Goal: Transaction & Acquisition: Purchase product/service

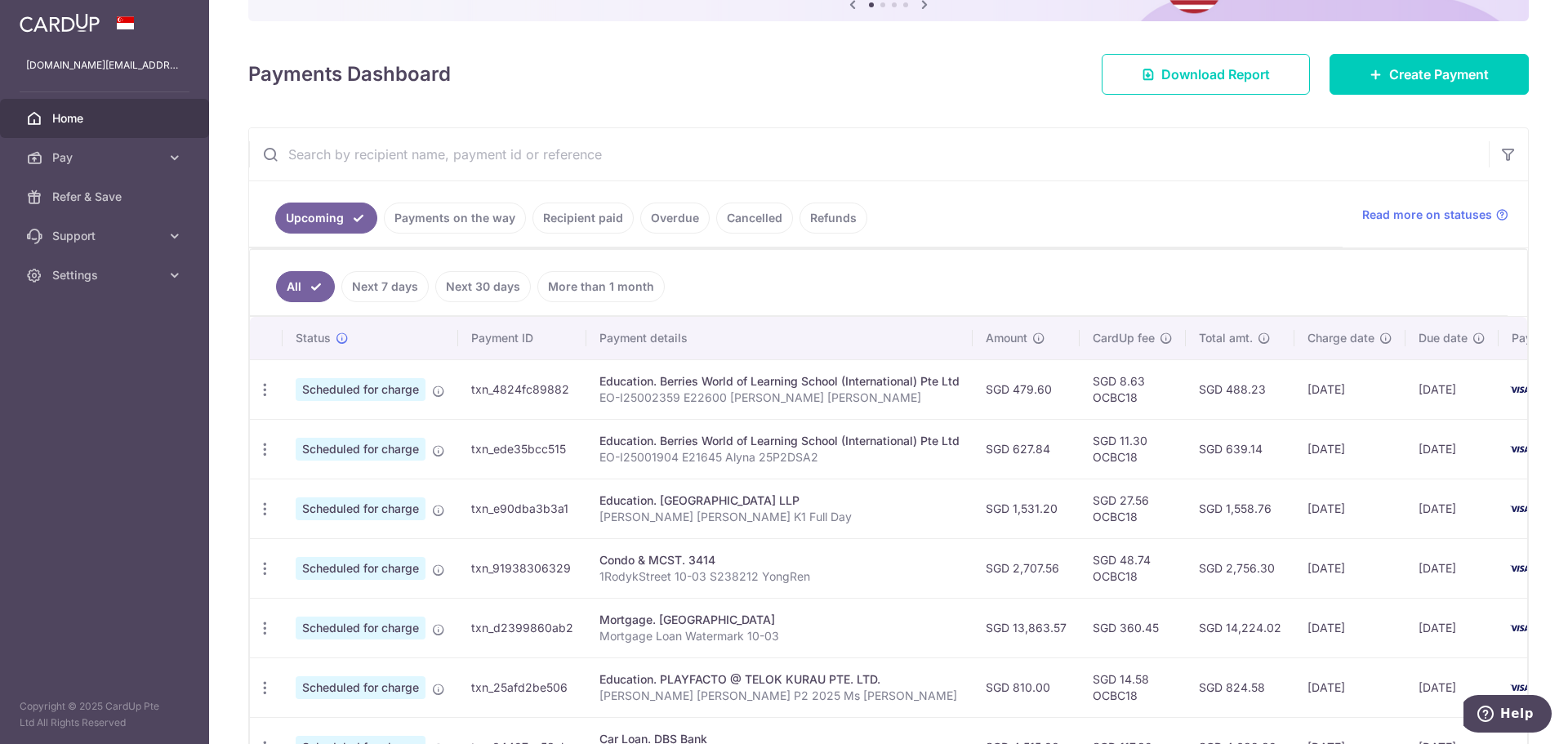
scroll to position [326, 0]
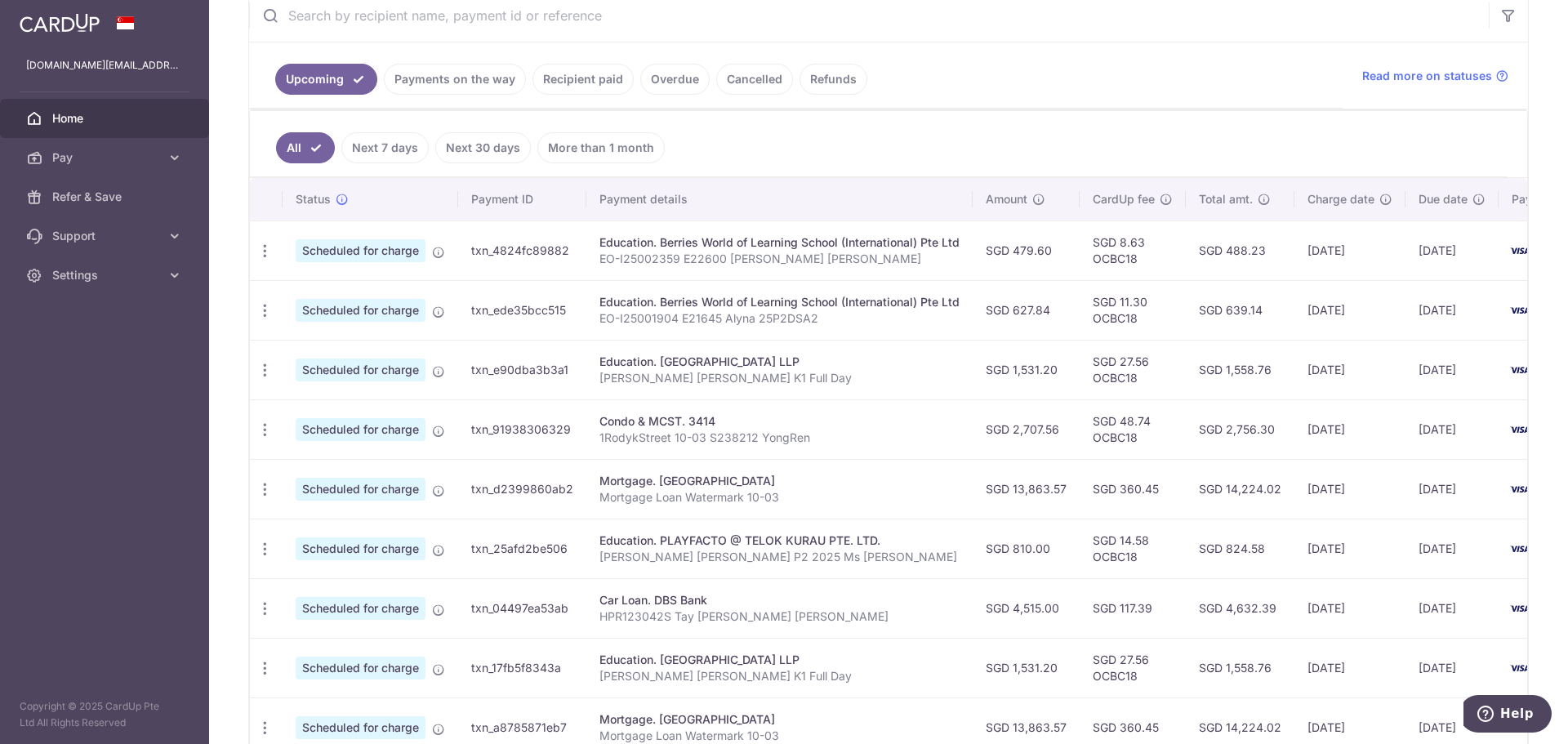
drag, startPoint x: 1027, startPoint y: 436, endPoint x: 1284, endPoint y: 444, distance: 257.1
click at [1284, 444] on tr "Update payment Cancel payment Scheduled for charge txn_91938306329 Condo & MCST…" at bounding box center [936, 429] width 1372 height 60
click at [1428, 440] on td "15/10/2025" at bounding box center [1452, 429] width 93 height 60
drag, startPoint x: 615, startPoint y: 417, endPoint x: 1350, endPoint y: 427, distance: 735.1
click at [1349, 427] on tr "Update payment Cancel payment Scheduled for charge txn_91938306329 Condo & MCST…" at bounding box center [936, 429] width 1372 height 60
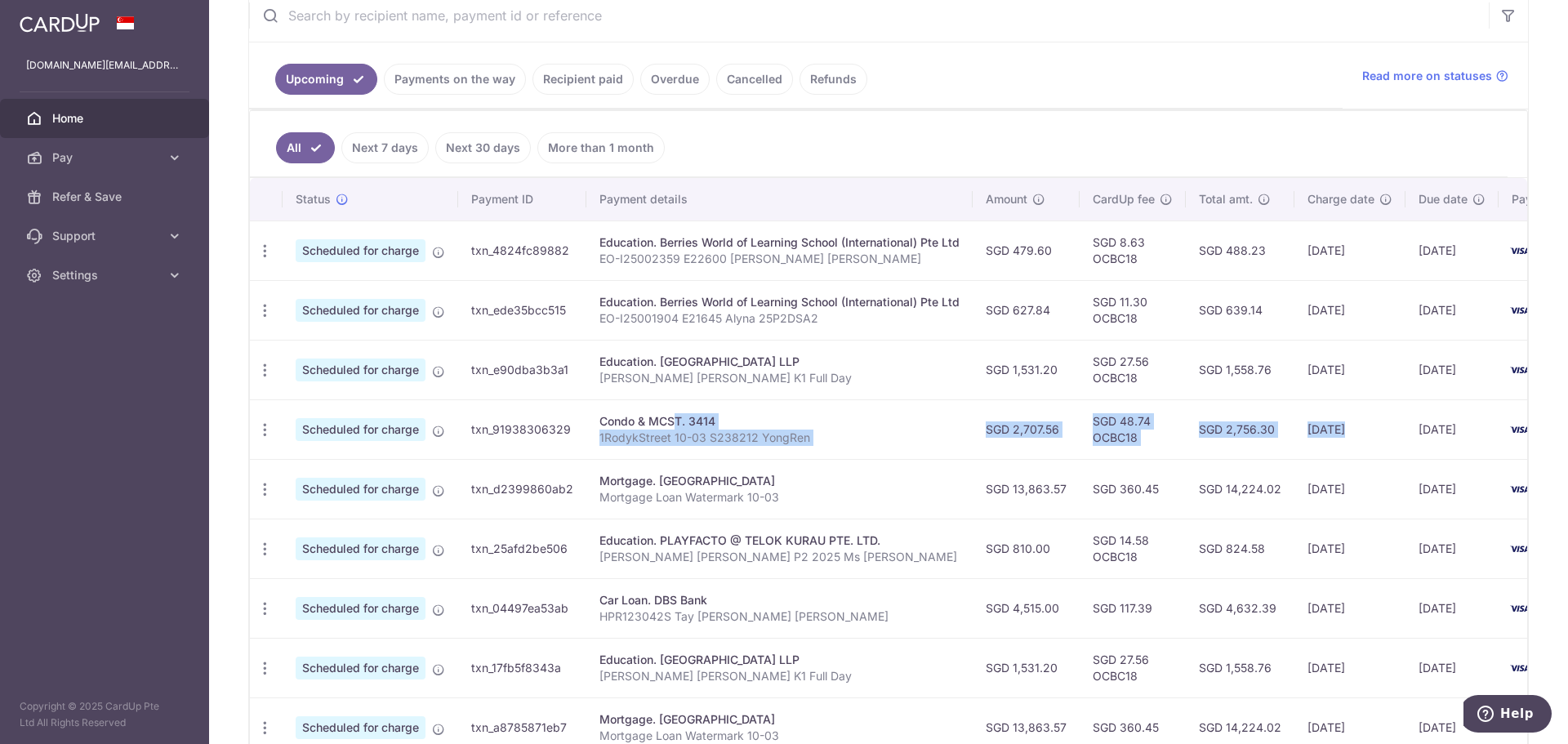
click at [1350, 427] on td "[DATE]" at bounding box center [1350, 429] width 111 height 60
click at [579, 16] on input "text" at bounding box center [868, 15] width 1240 height 53
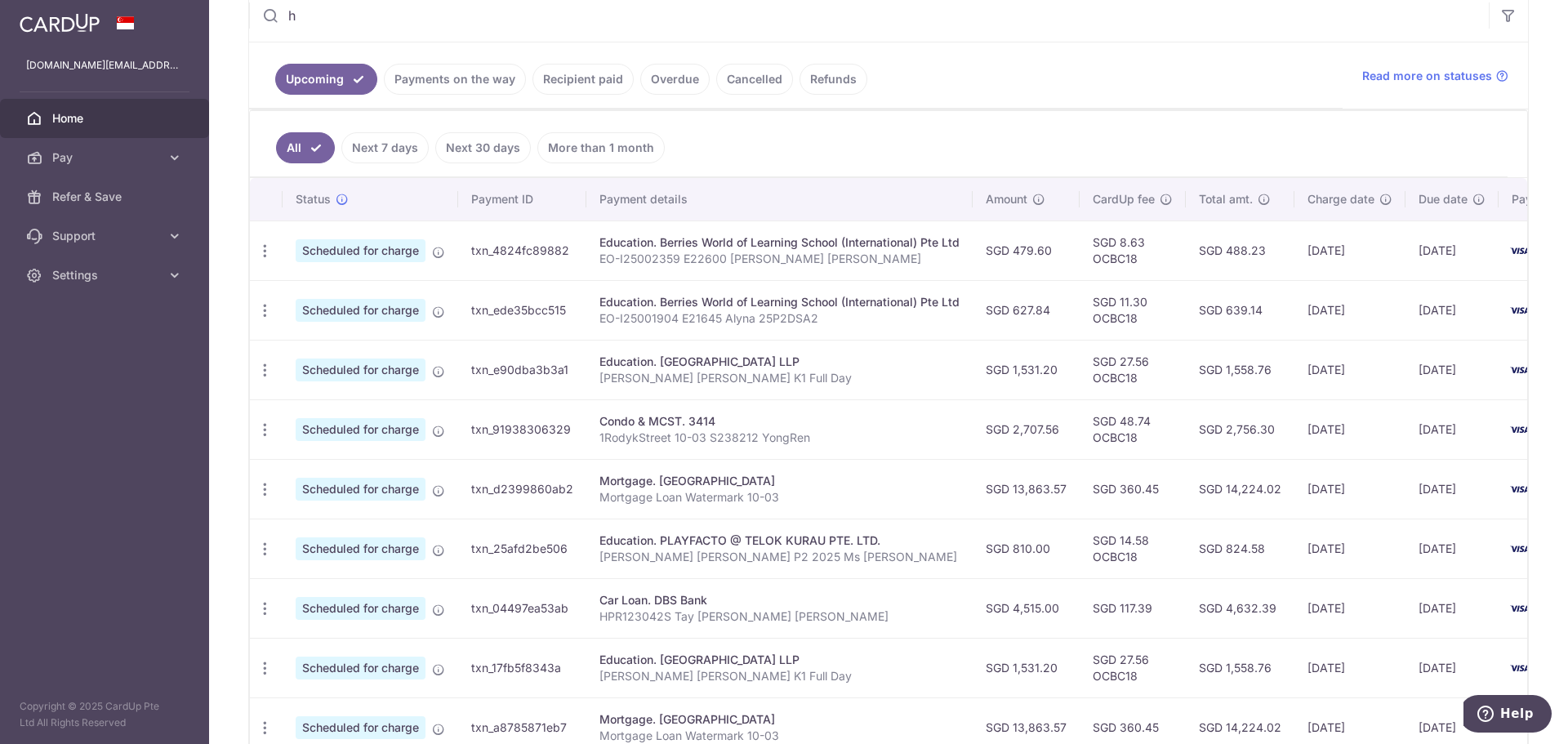
scroll to position [0, 0]
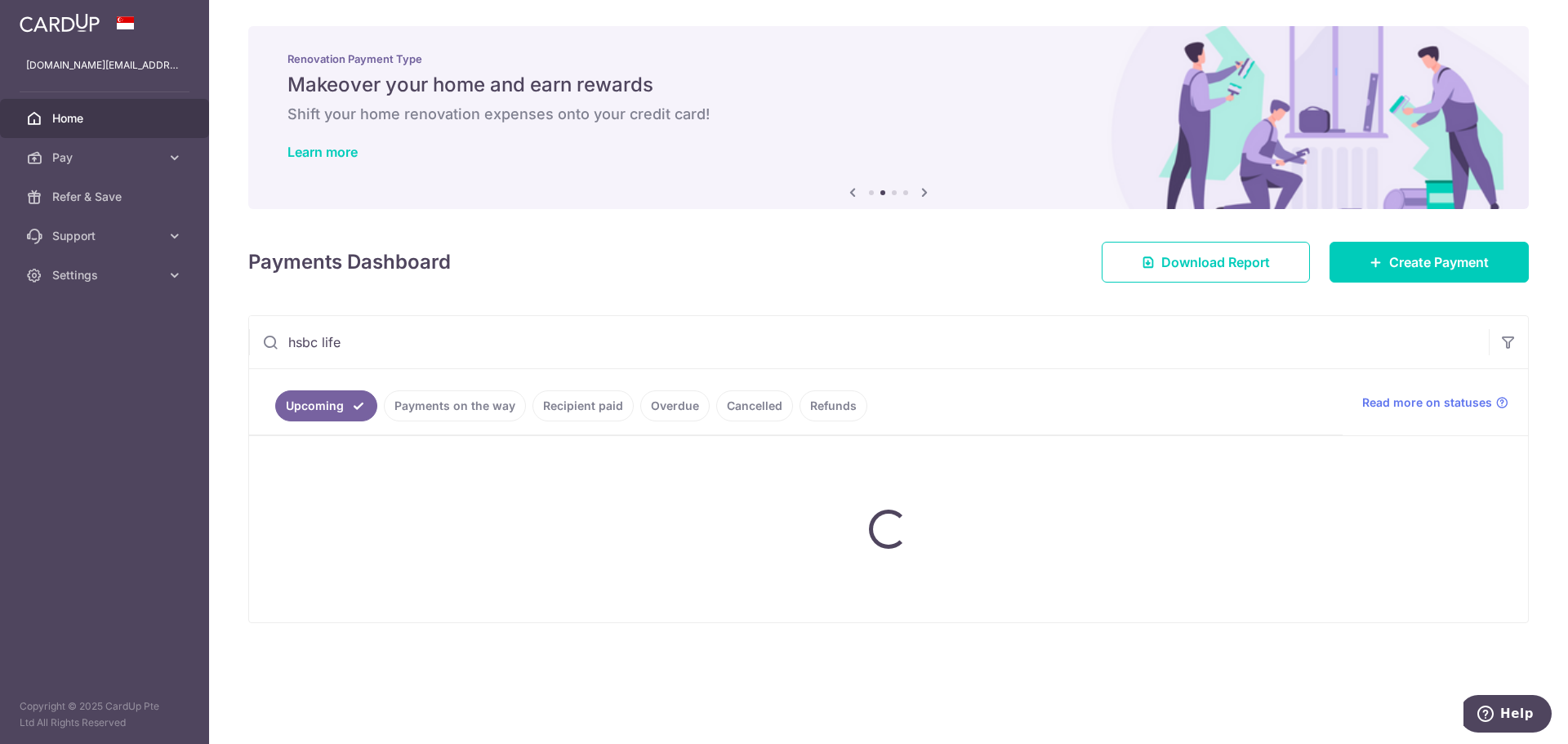
type input "hsbc life"
click at [570, 397] on link "Recipient paid" at bounding box center [583, 405] width 101 height 31
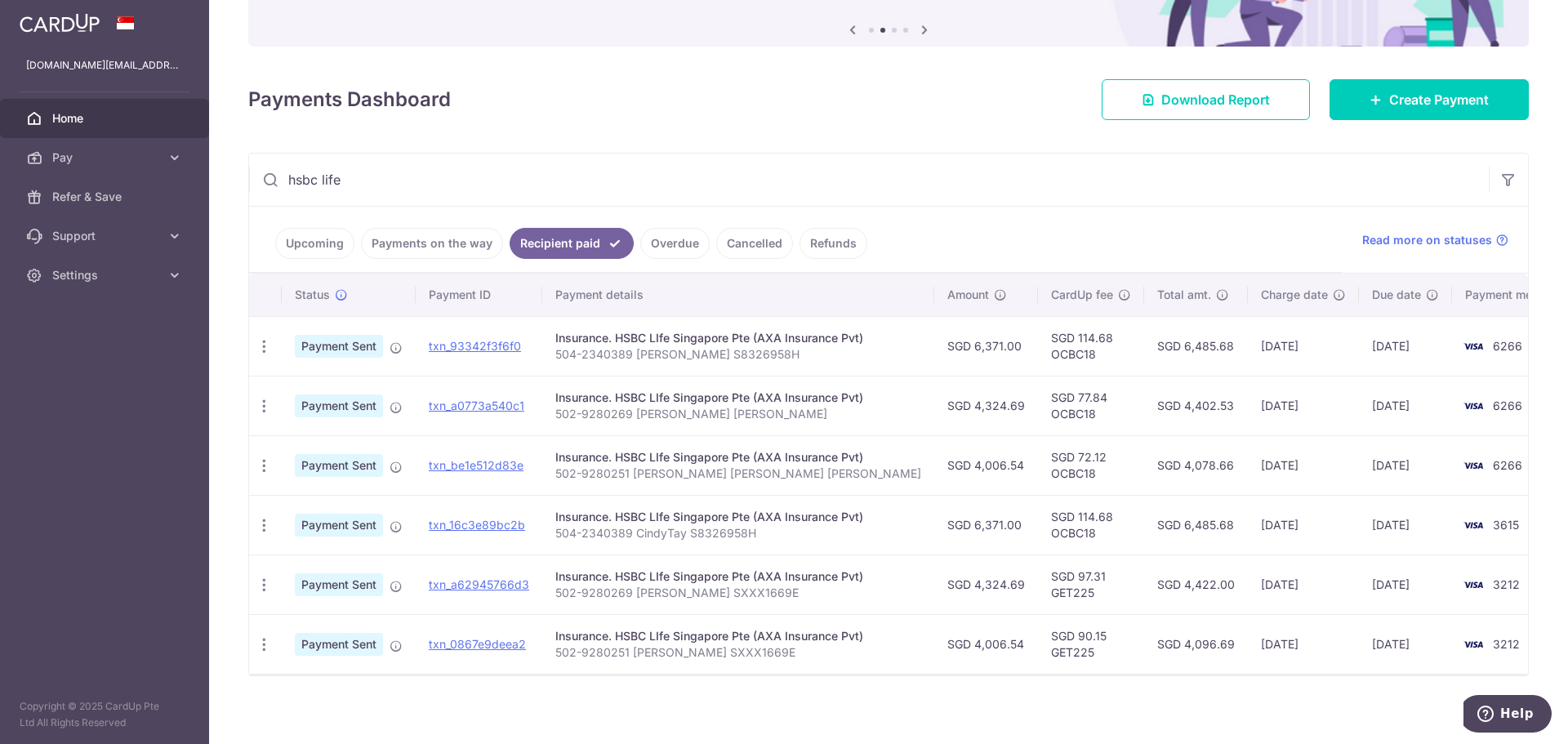
scroll to position [164, 0]
drag, startPoint x: 557, startPoint y: 473, endPoint x: 772, endPoint y: 481, distance: 215.1
click at [772, 481] on td "Insurance. HSBC LIfe Singapore Pte (AXA Insurance Pvt) 502-9280251 YONG QI CHEN…" at bounding box center [737, 464] width 392 height 60
copy p "502-9280251 YONG QI CHEN FELICIA"
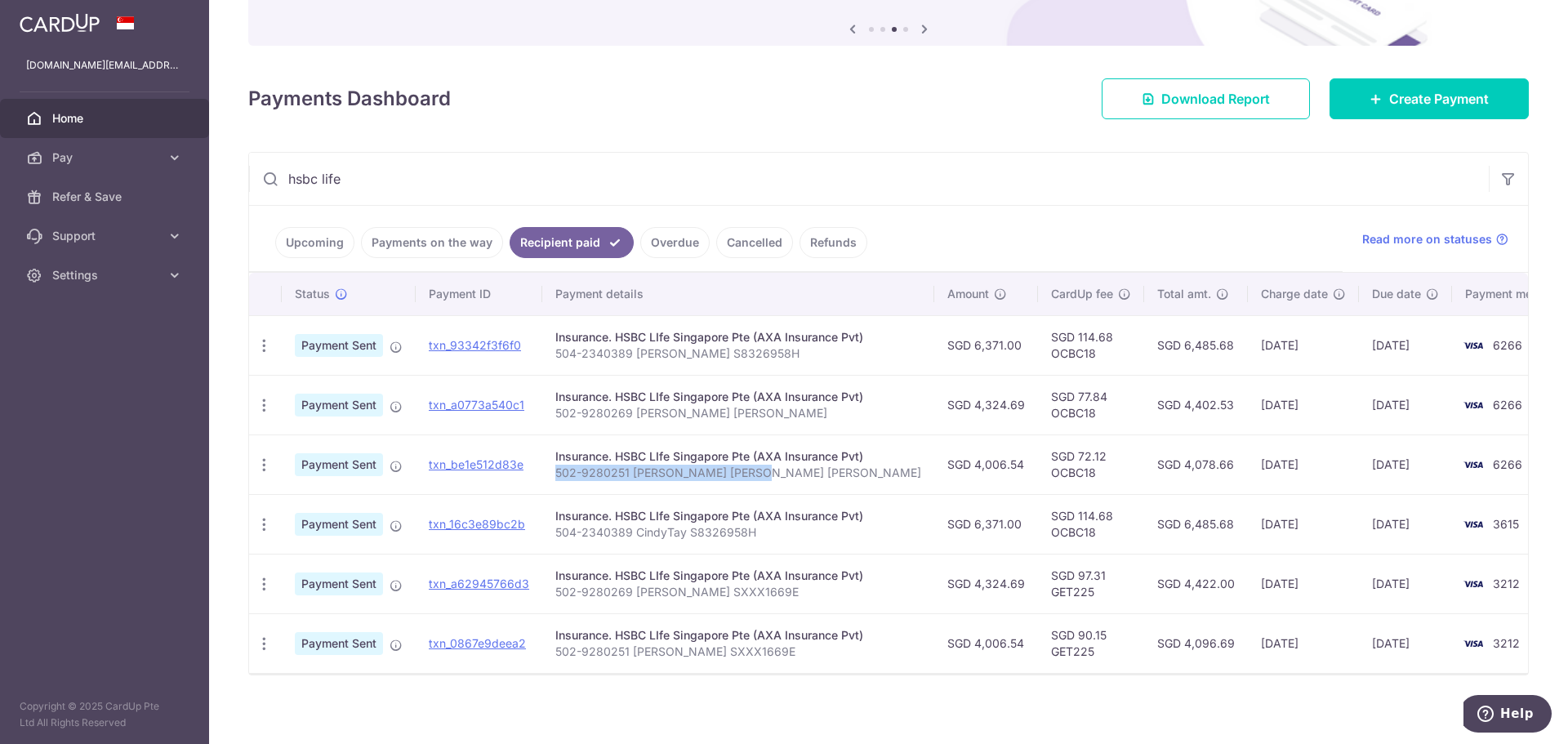
click at [1247, 509] on td "27/11/2023" at bounding box center [1303, 524] width 111 height 60
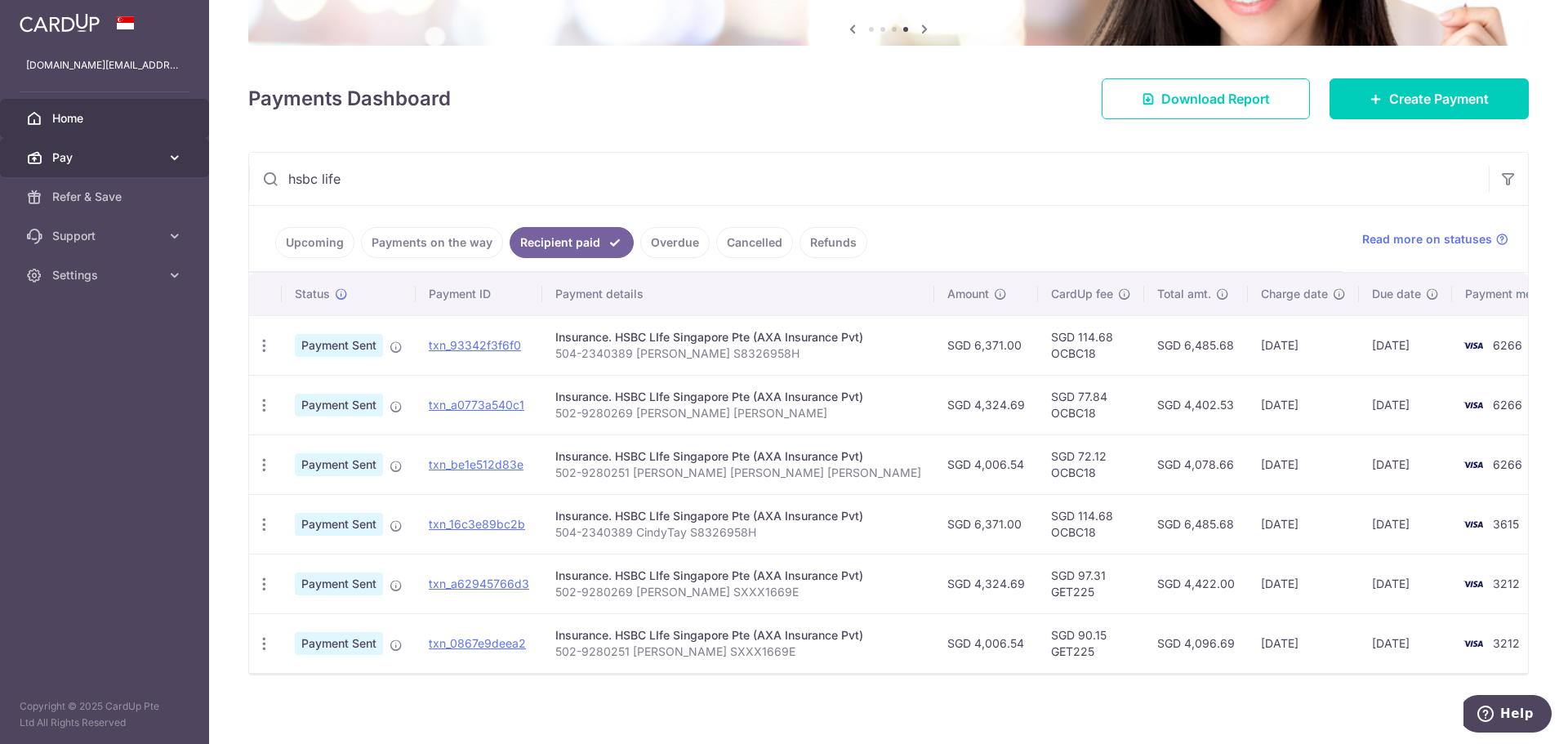
click at [169, 155] on icon at bounding box center [175, 158] width 16 height 16
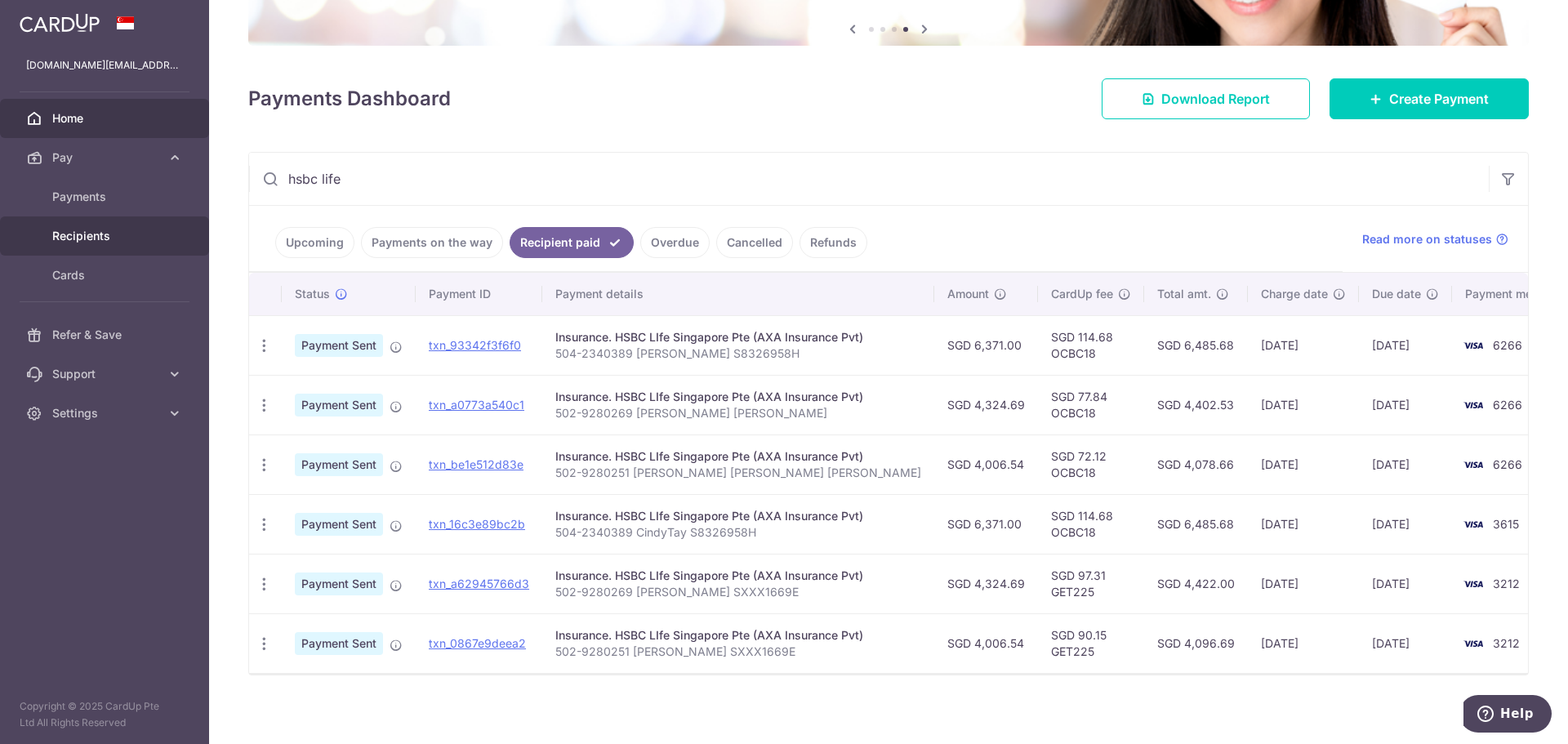
click at [104, 227] on link "Recipients" at bounding box center [104, 235] width 209 height 39
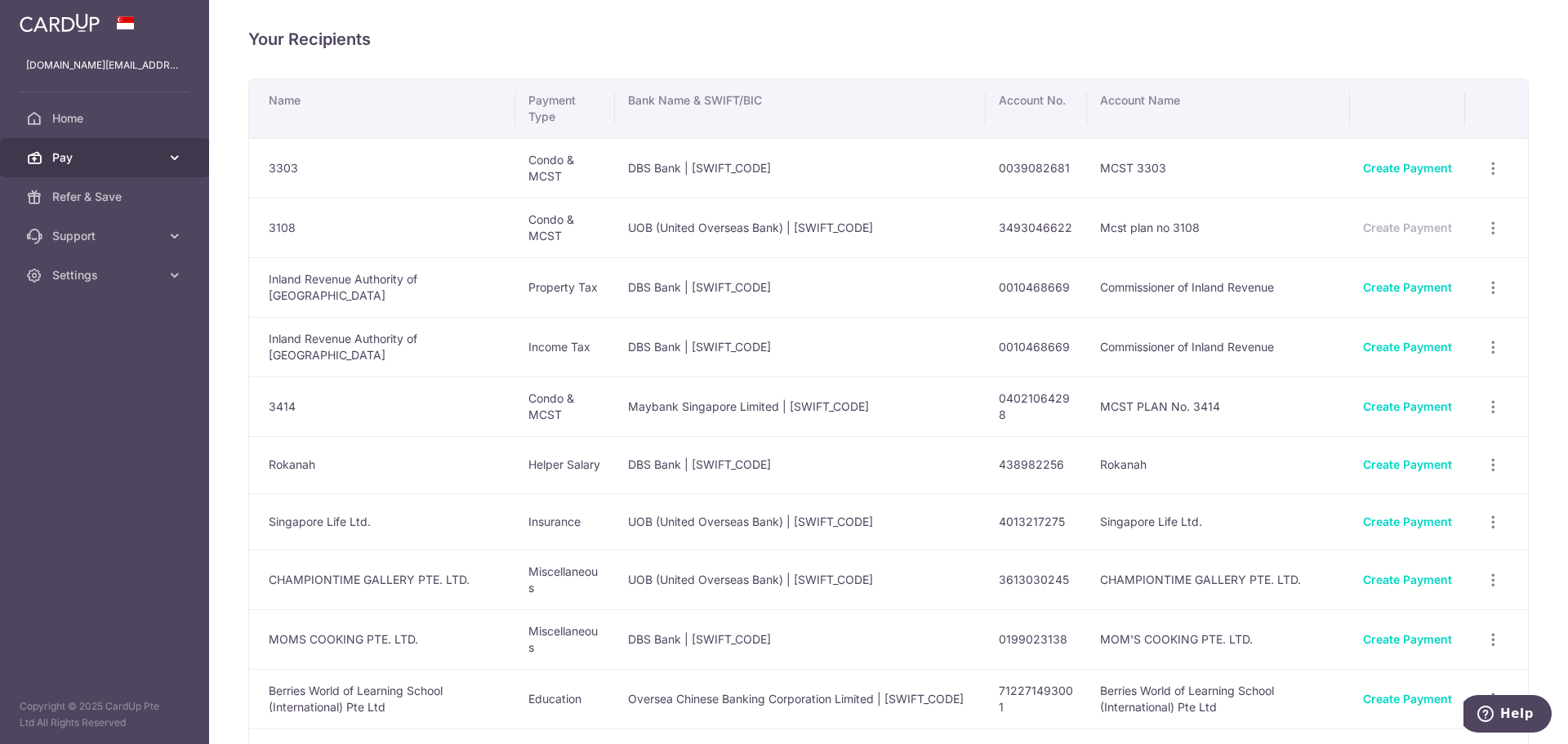
click at [180, 162] on icon at bounding box center [175, 158] width 16 height 16
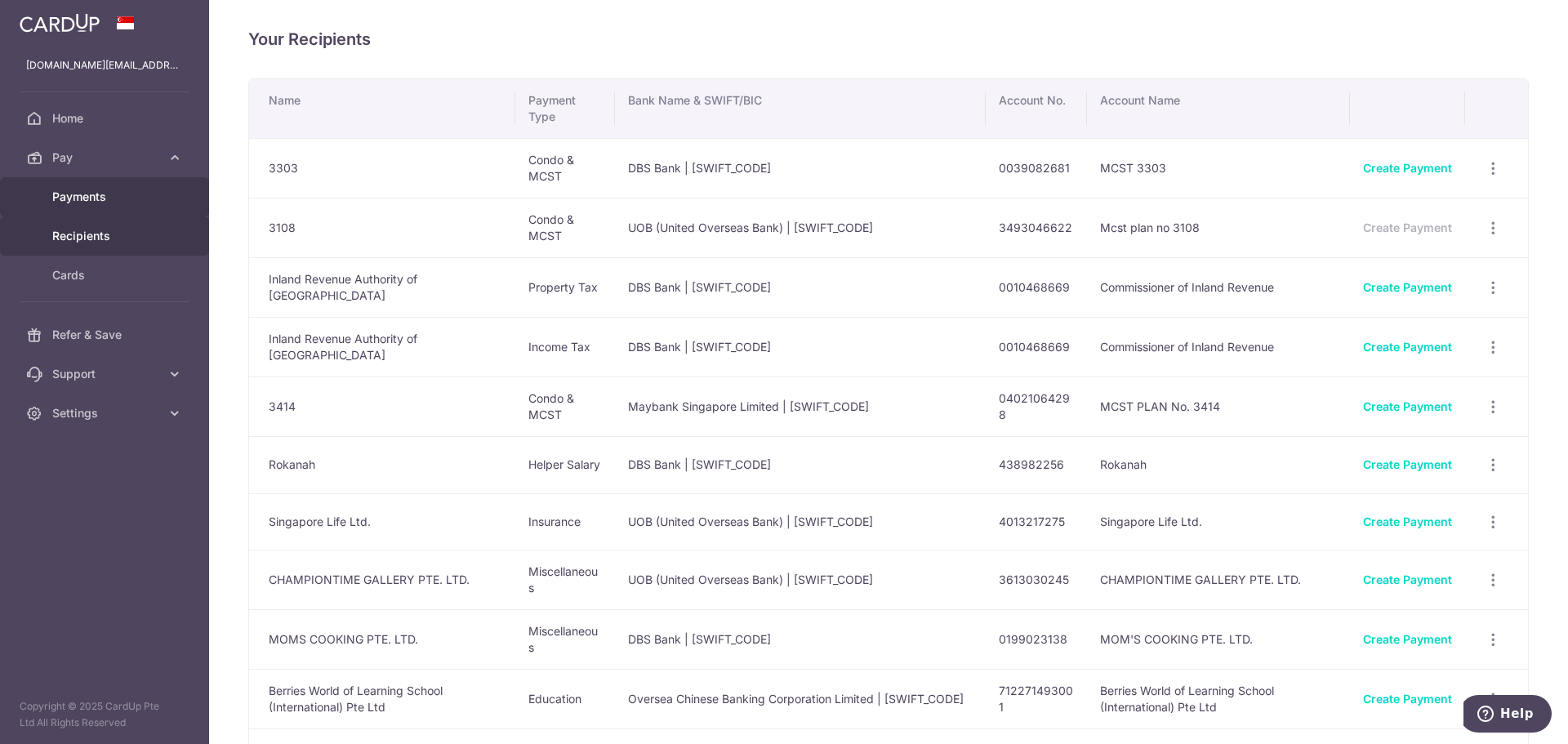
click at [103, 195] on span "Payments" at bounding box center [106, 196] width 108 height 16
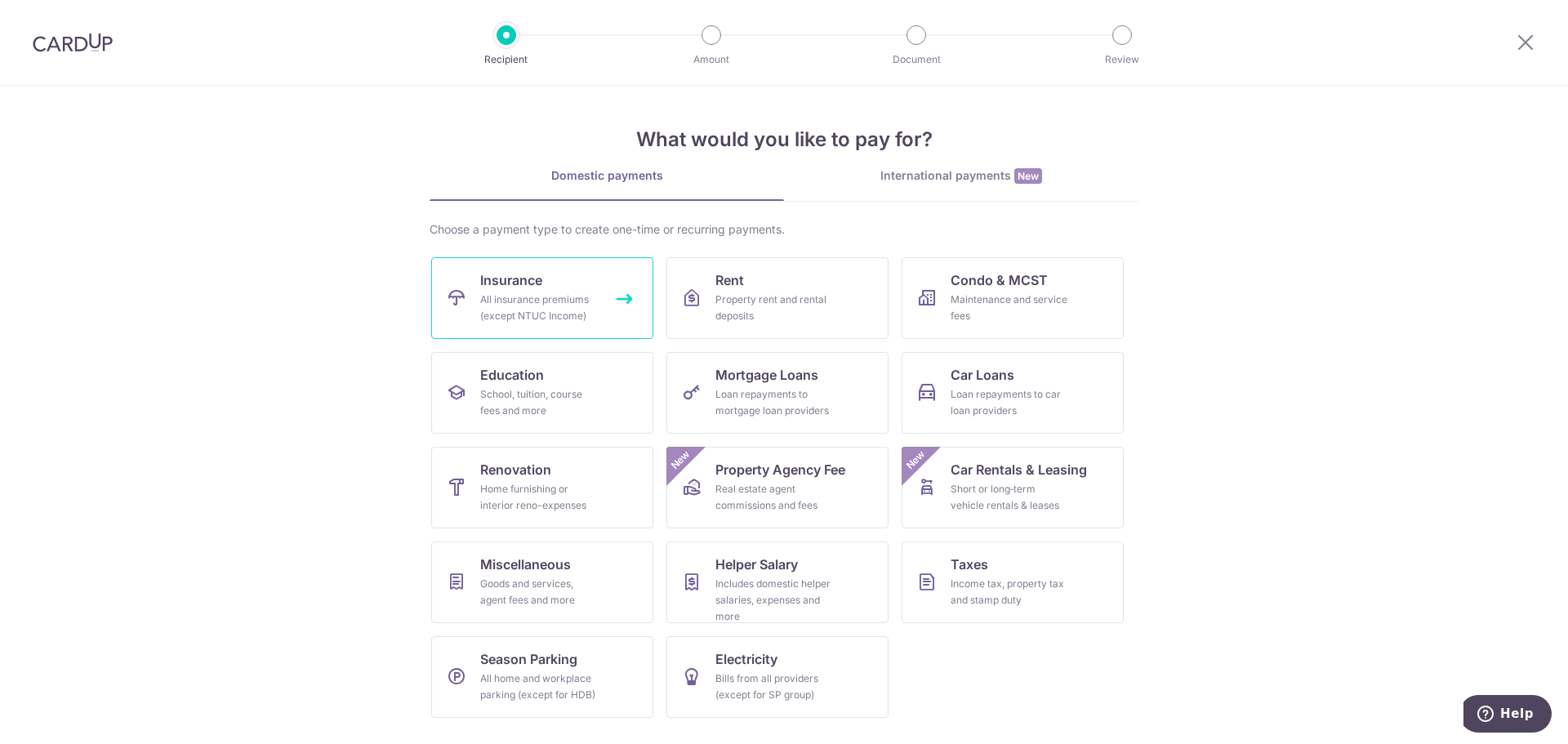
click at [560, 295] on div "All insurance premiums (except NTUC Income)" at bounding box center [539, 308] width 117 height 33
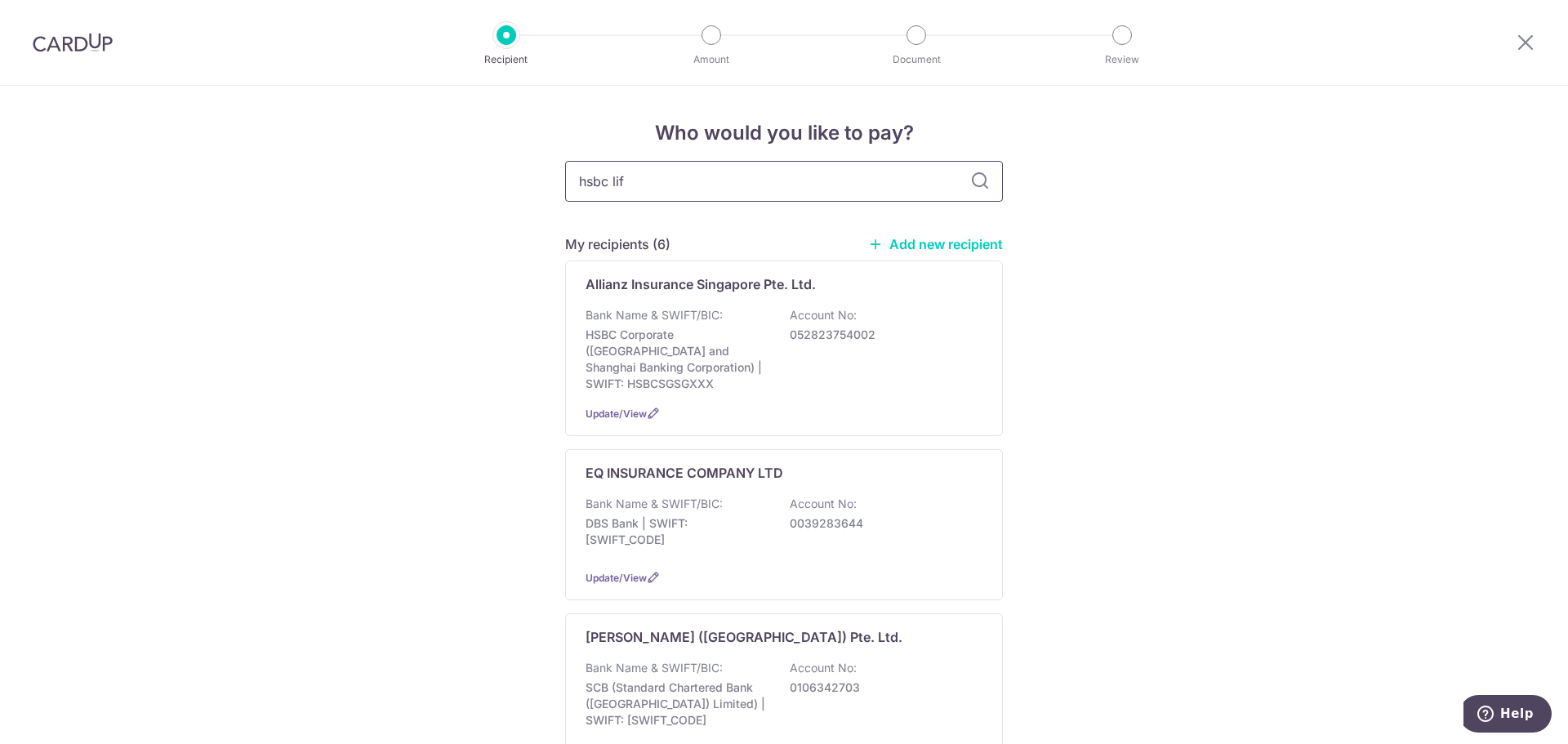
type input "hsbc life"
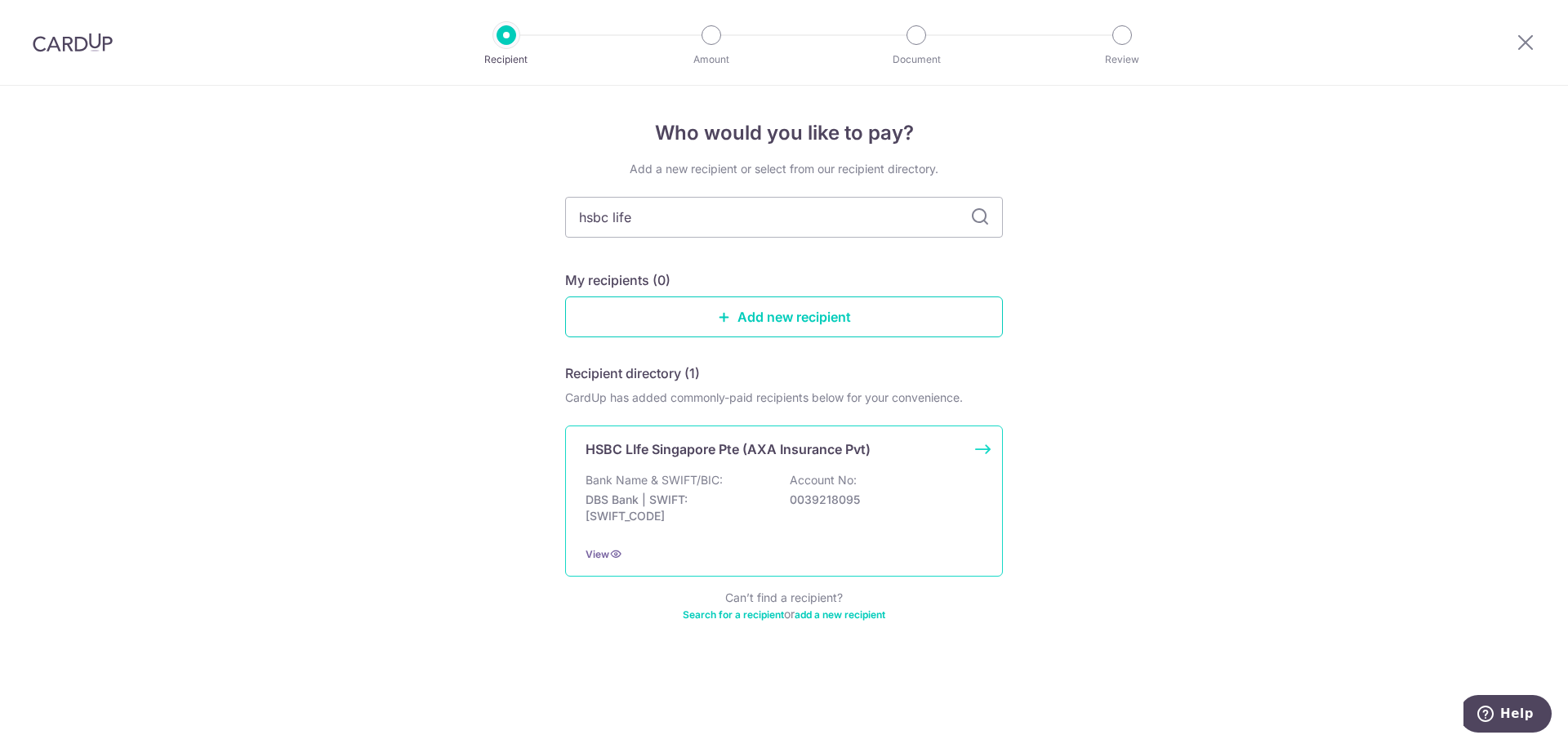
click at [821, 471] on div "HSBC LIfe Singapore Pte (AXA Insurance Pvt) Bank Name & SWIFT/BIC: DBS Bank | S…" at bounding box center [783, 501] width 438 height 151
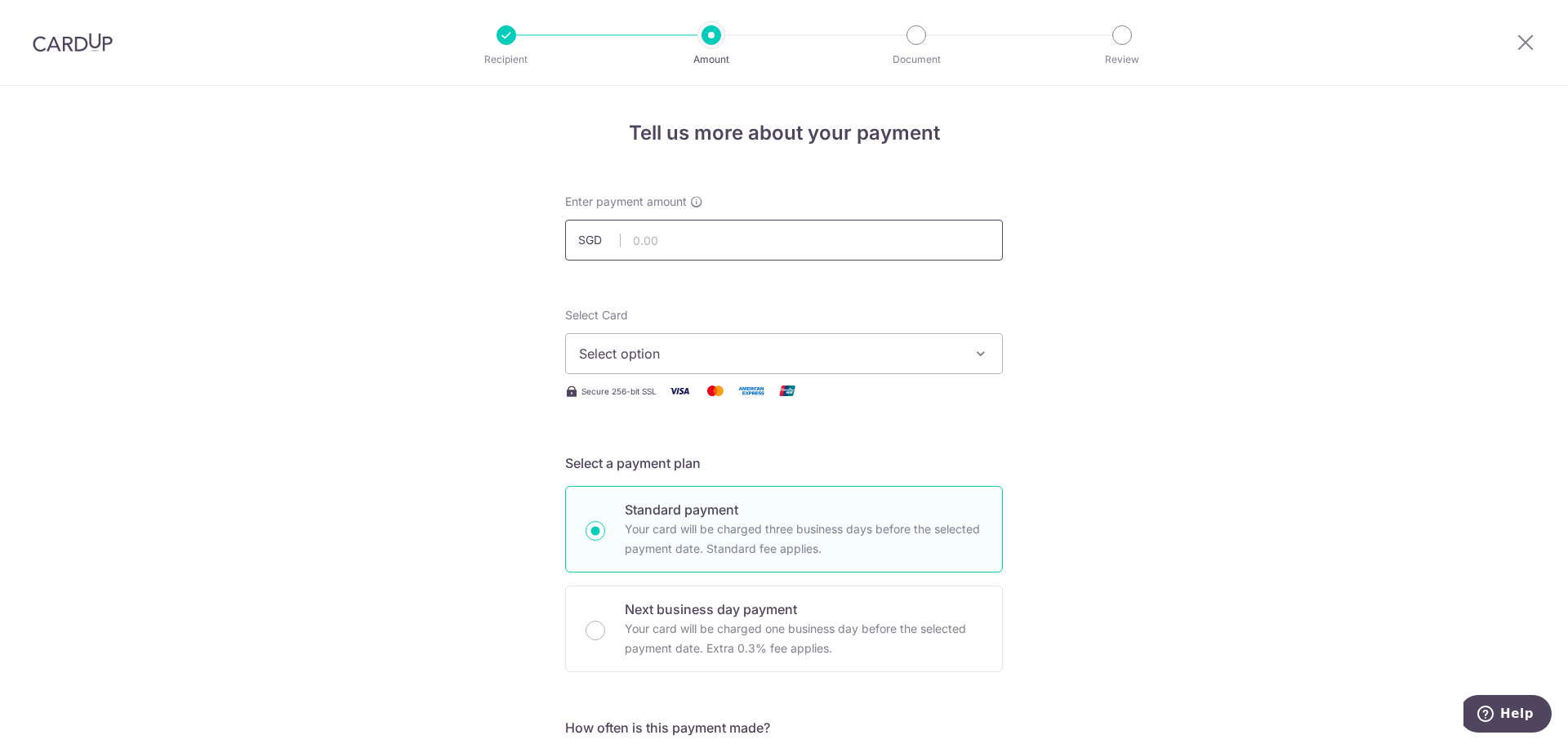
click at [680, 237] on input "text" at bounding box center [783, 239] width 438 height 41
type input "4,006.47"
click at [665, 354] on span "Select option" at bounding box center [768, 353] width 380 height 20
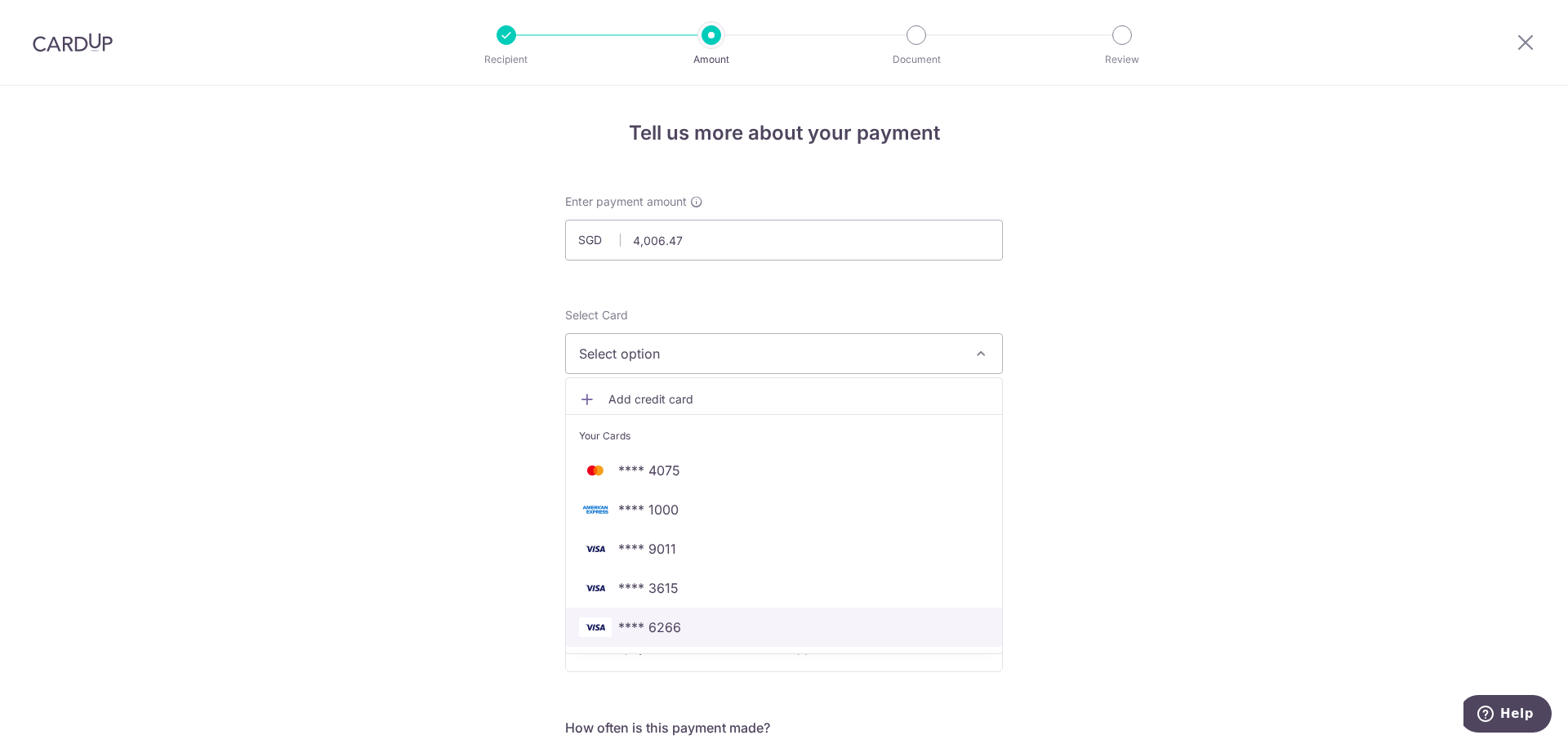
click at [665, 621] on span "**** 6266" at bounding box center [649, 627] width 63 height 20
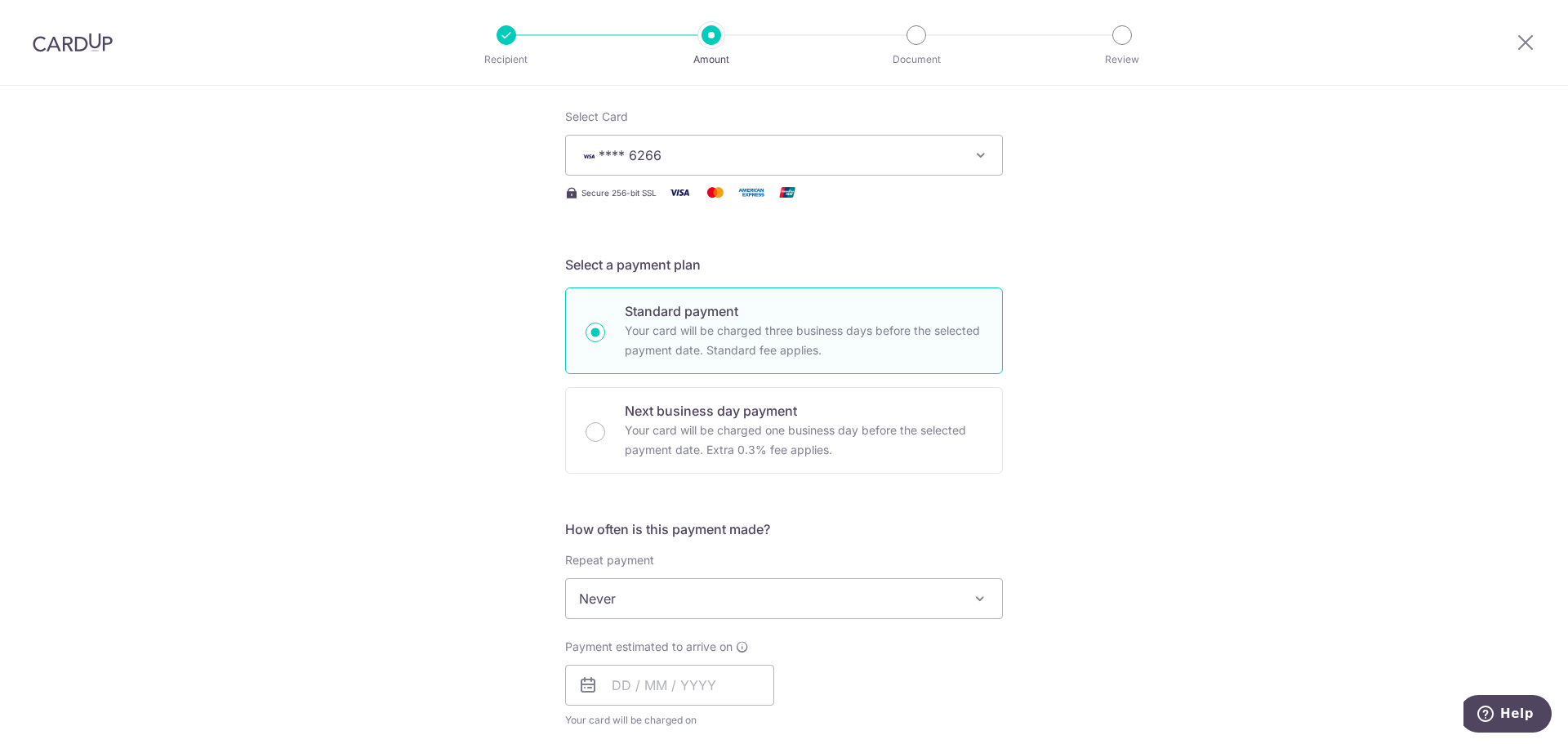
scroll to position [326, 0]
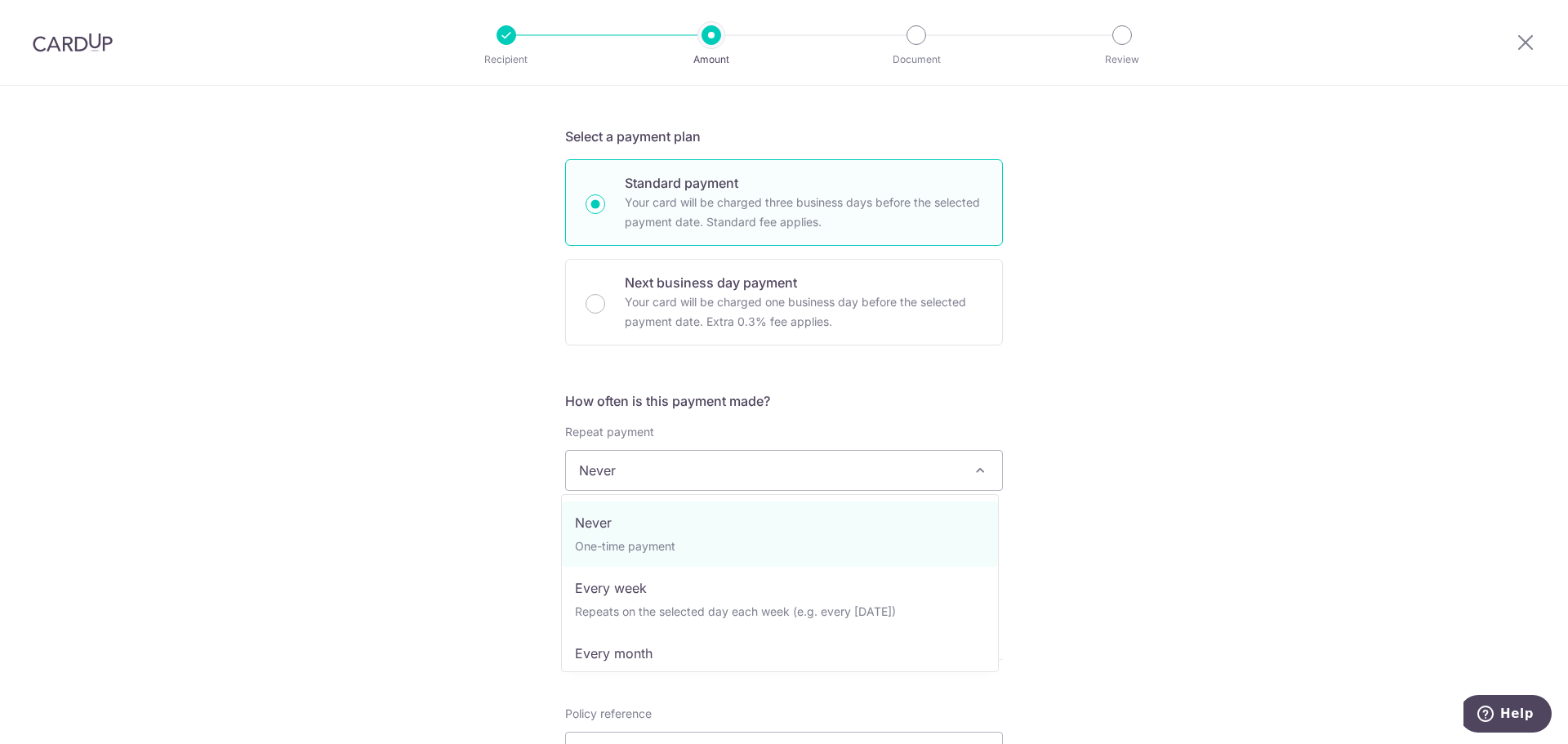
click at [627, 480] on span "Never" at bounding box center [783, 469] width 436 height 39
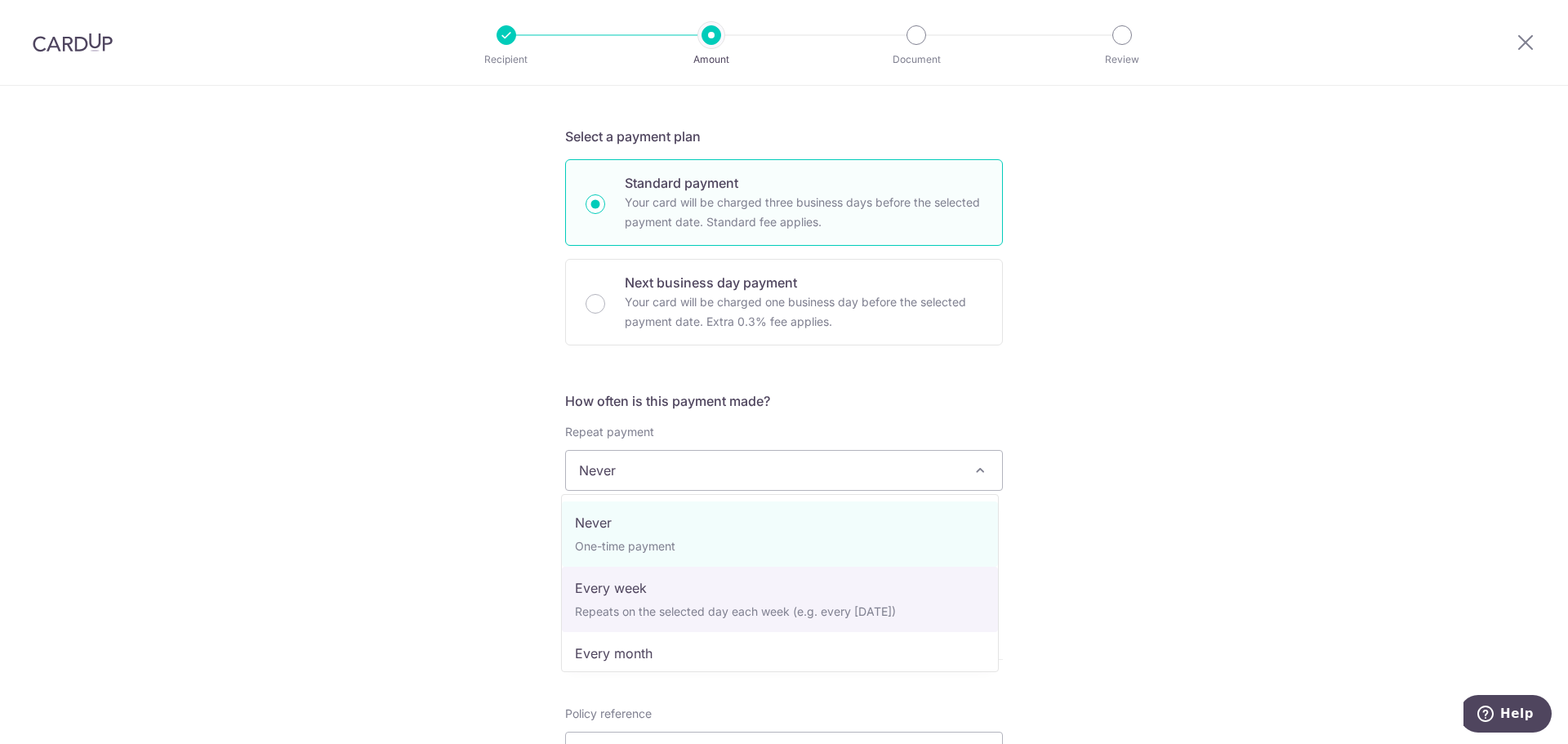
select select "2"
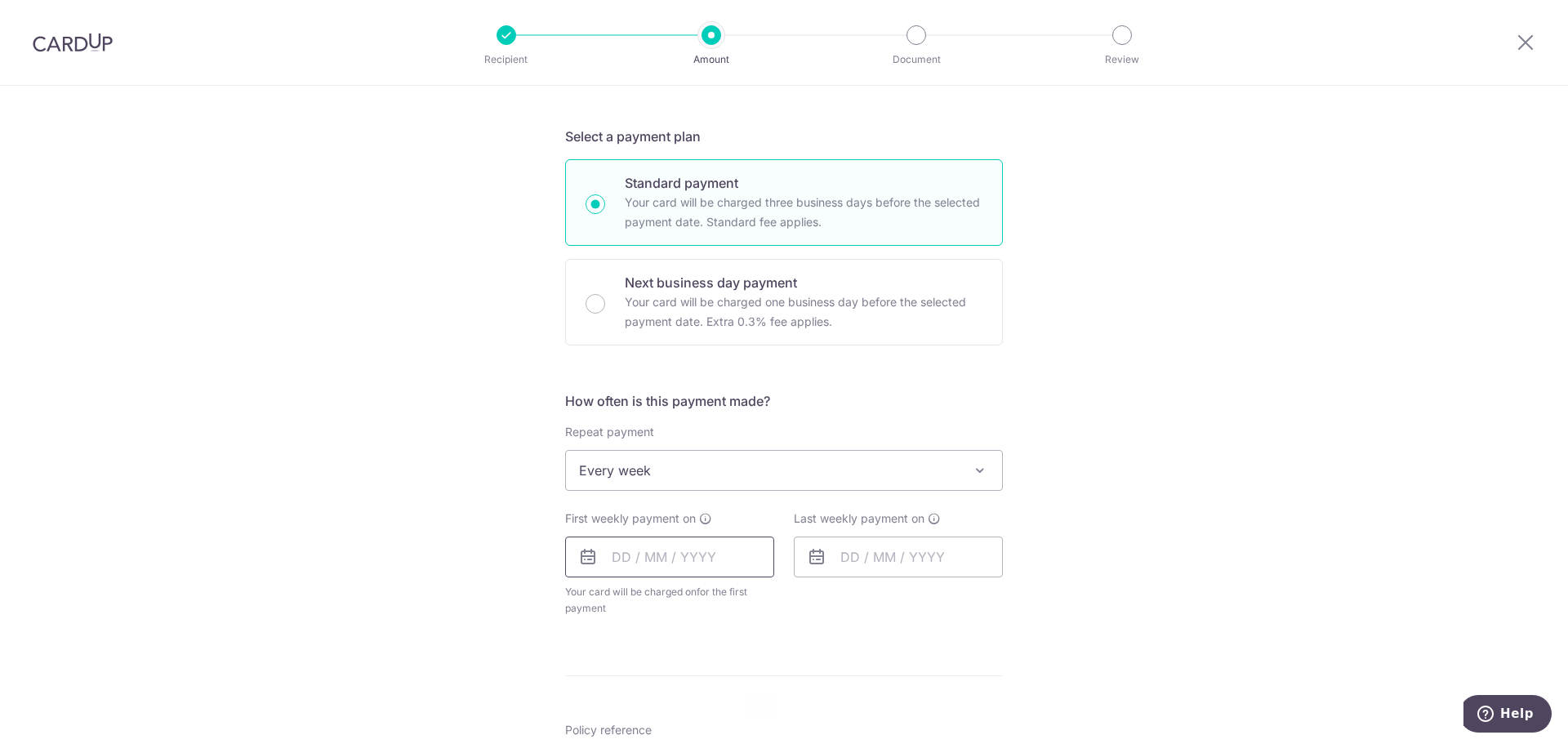
drag, startPoint x: 610, startPoint y: 546, endPoint x: 621, endPoint y: 593, distance: 48.3
click at [610, 546] on input "text" at bounding box center [669, 557] width 209 height 41
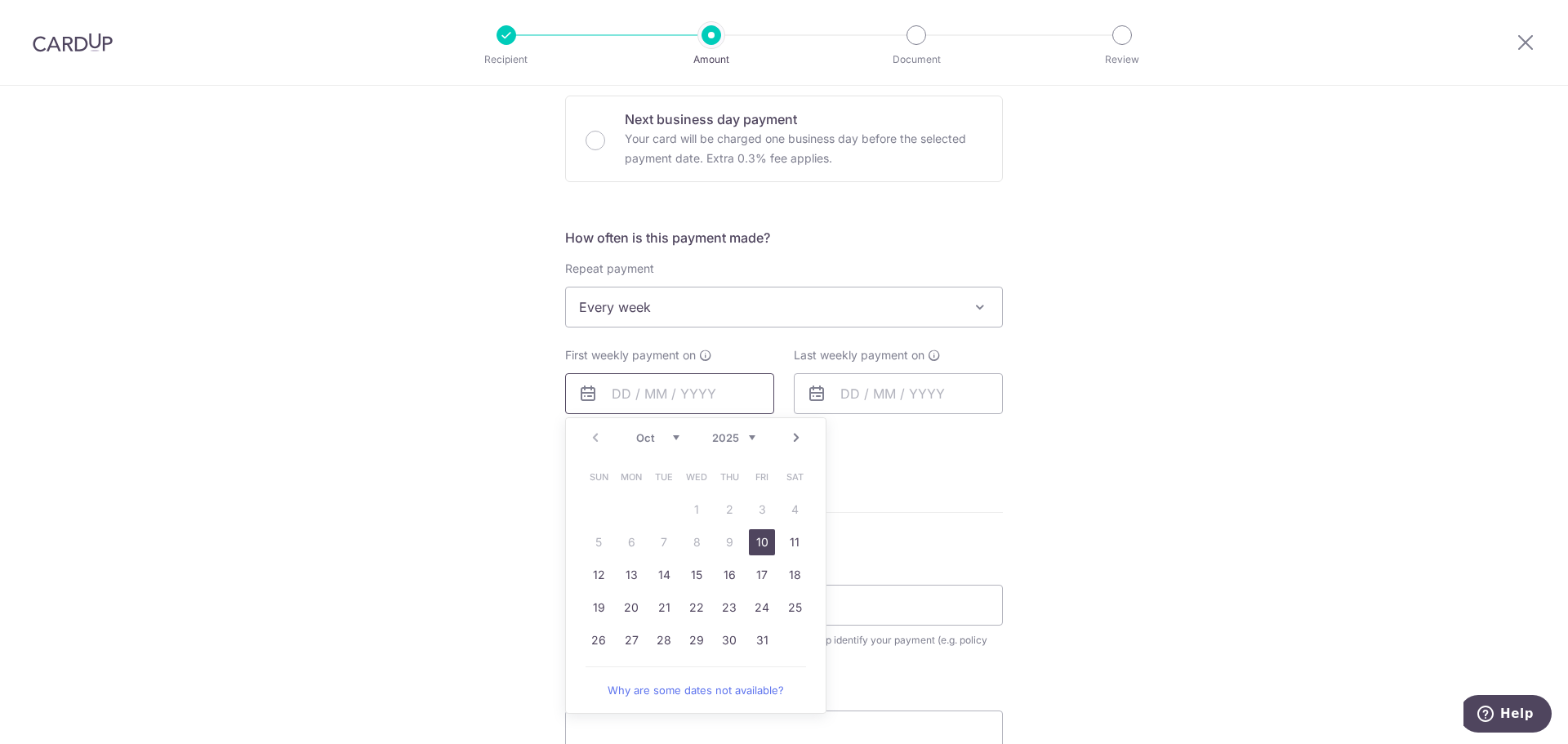
scroll to position [571, 0]
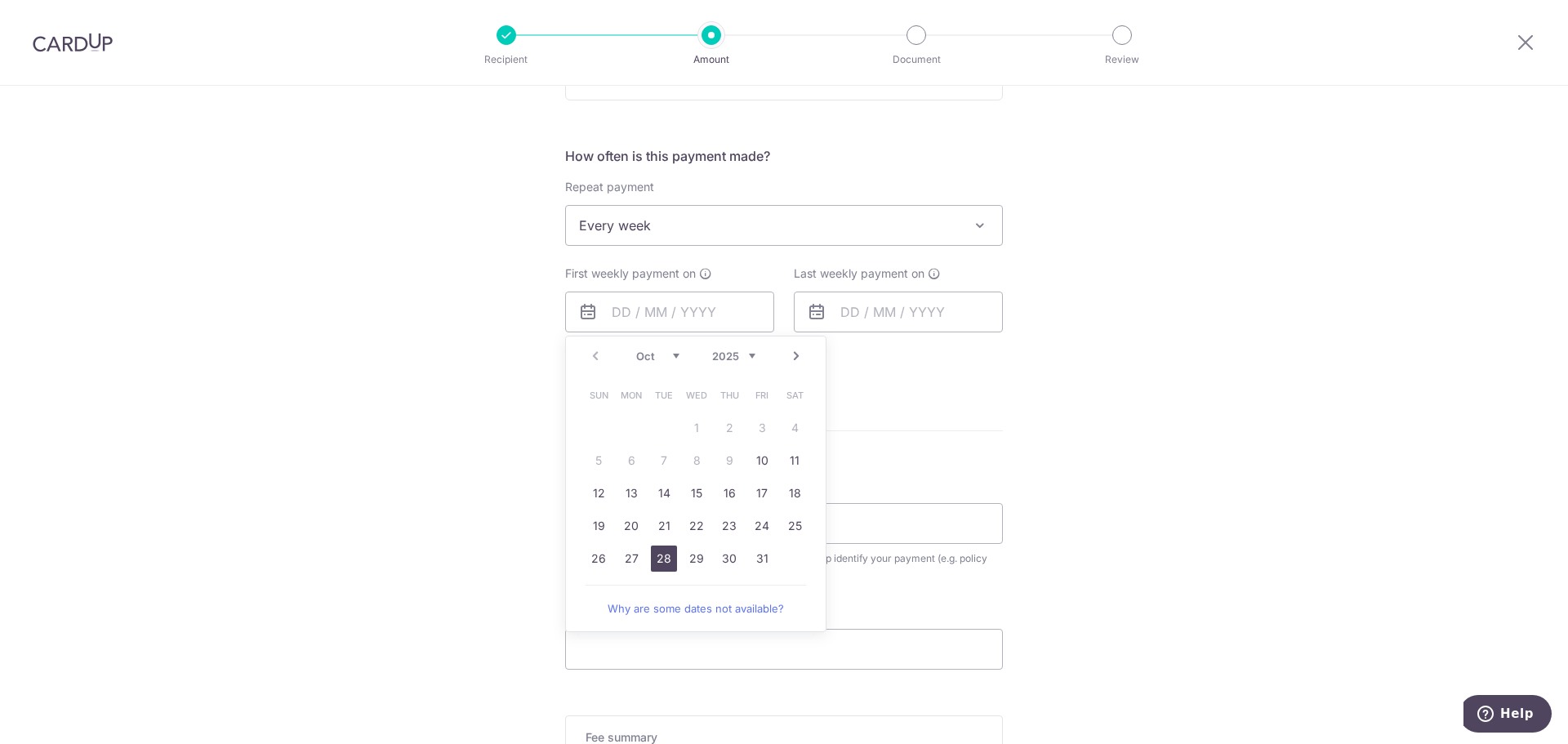
click at [658, 560] on link "28" at bounding box center [664, 558] width 26 height 26
type input "[DATE]"
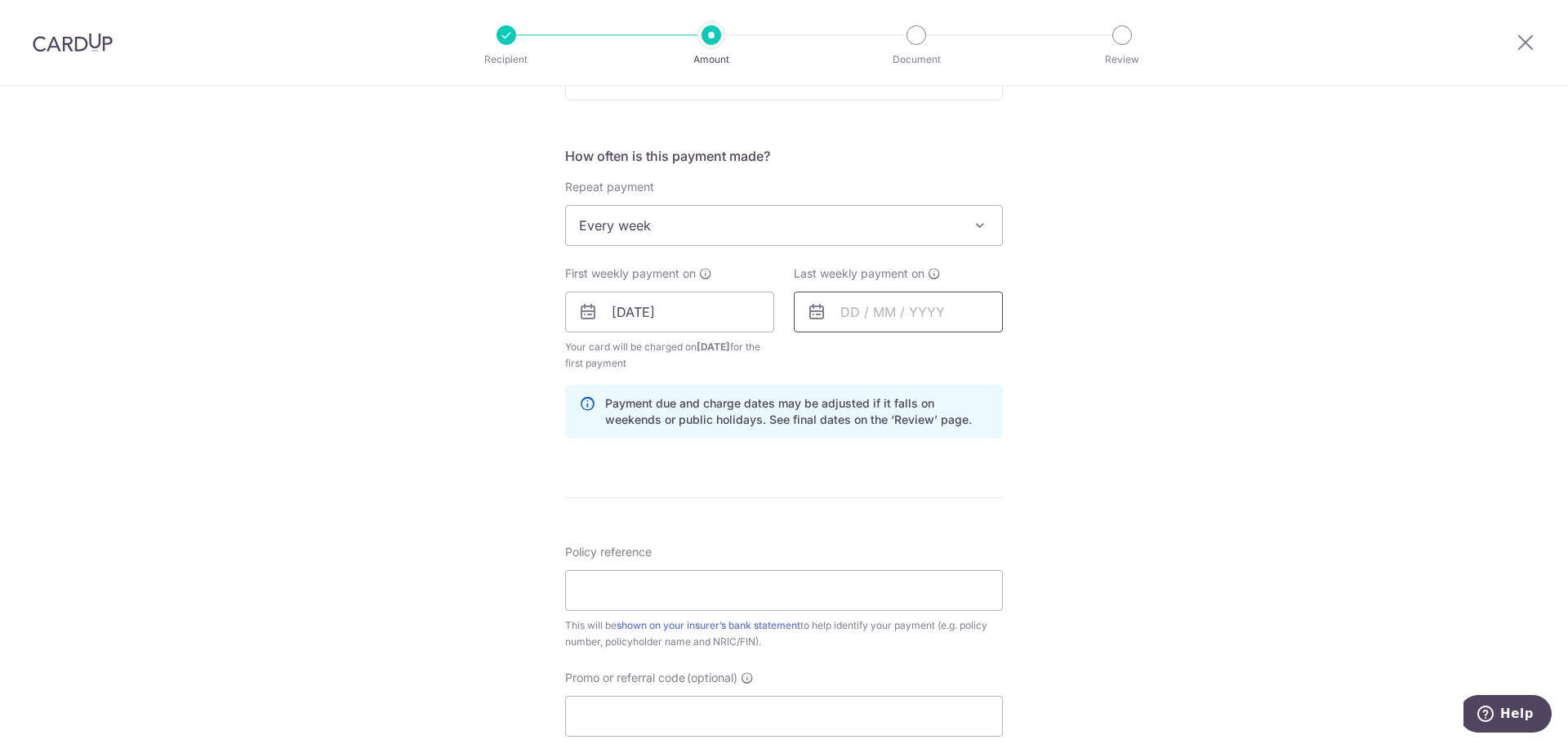
click at [843, 310] on input "text" at bounding box center [898, 311] width 209 height 41
click at [1021, 358] on link "Next" at bounding box center [1025, 356] width 20 height 20
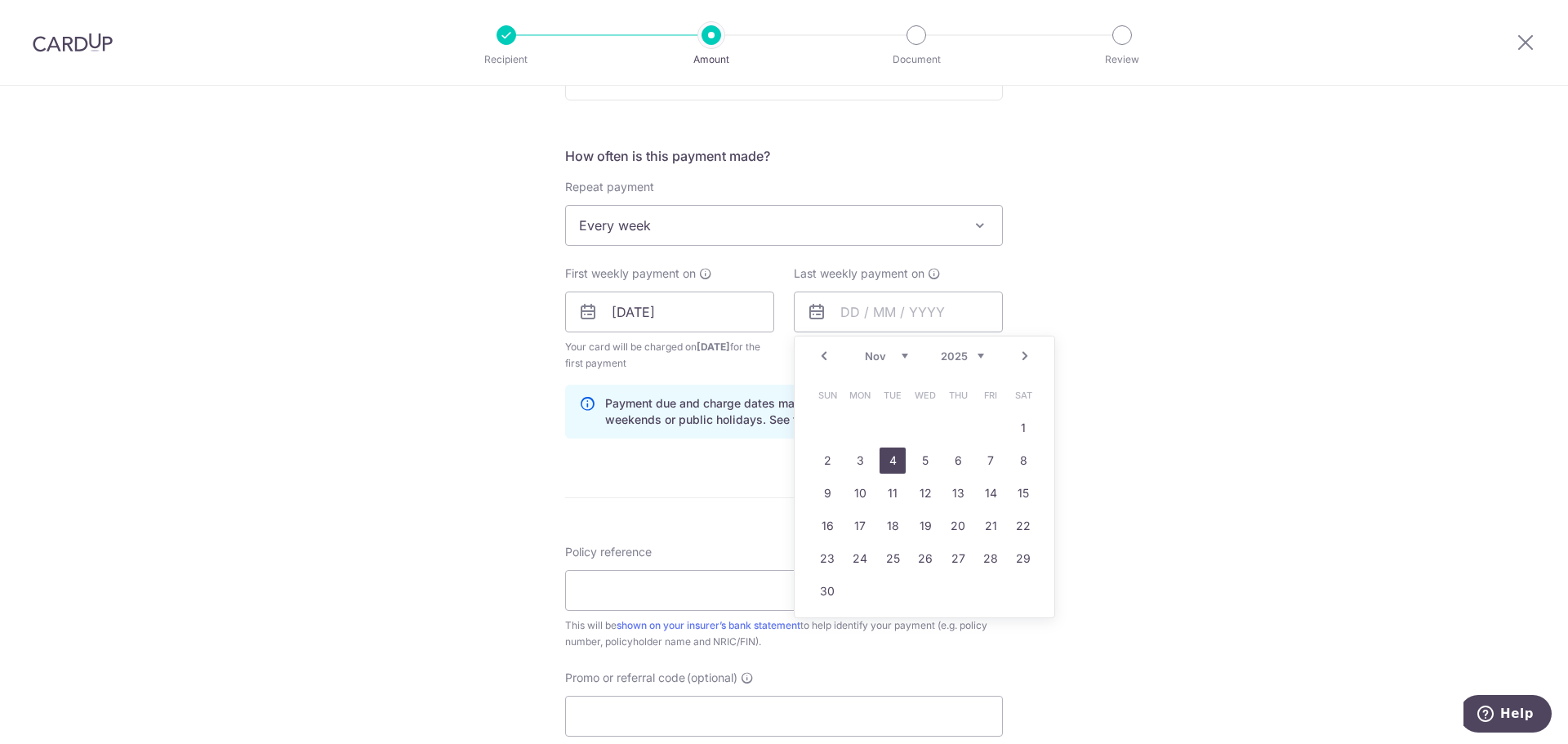
click at [891, 460] on link "4" at bounding box center [892, 460] width 26 height 26
type input "04/11/2025"
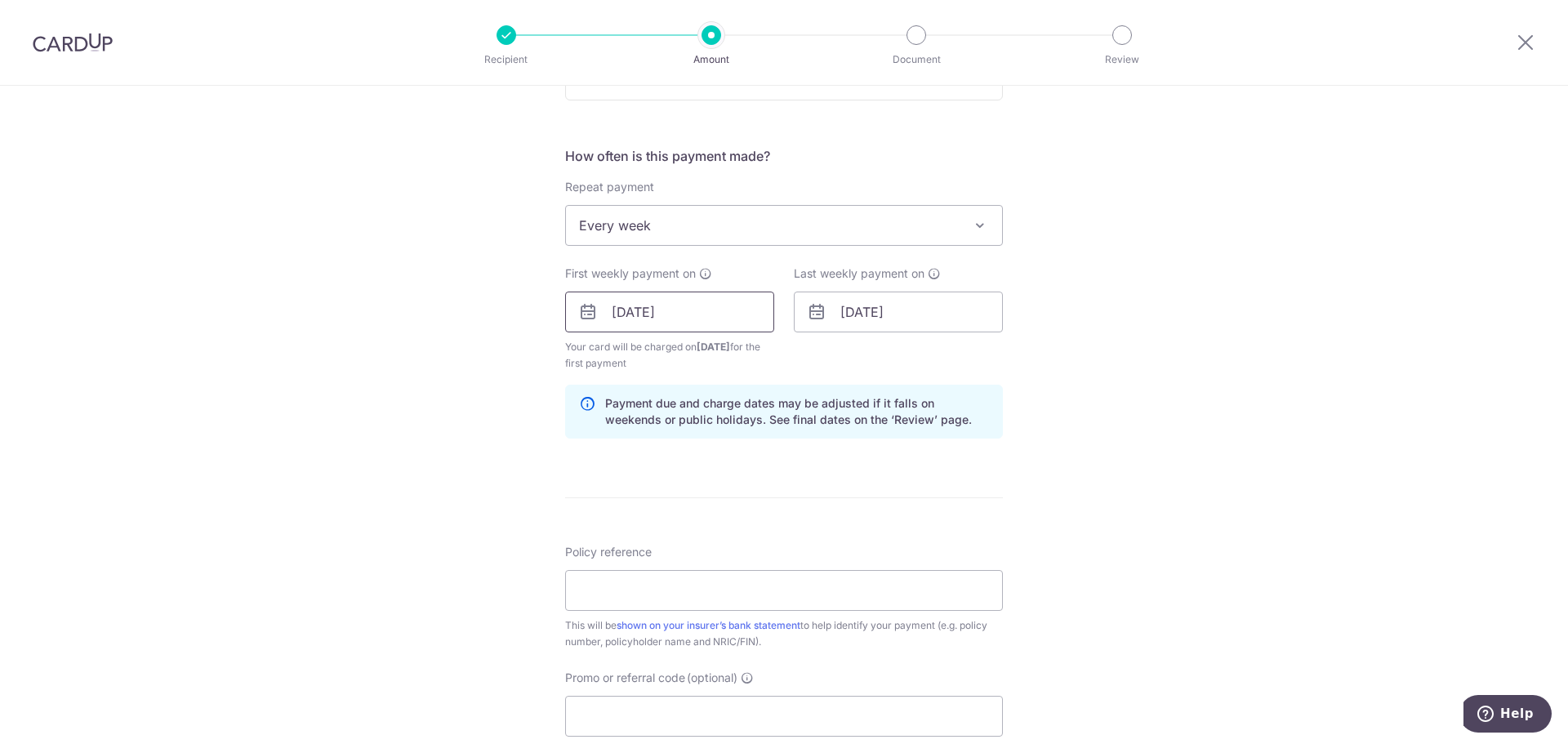
click at [691, 320] on input "28/10/2025" at bounding box center [669, 311] width 209 height 41
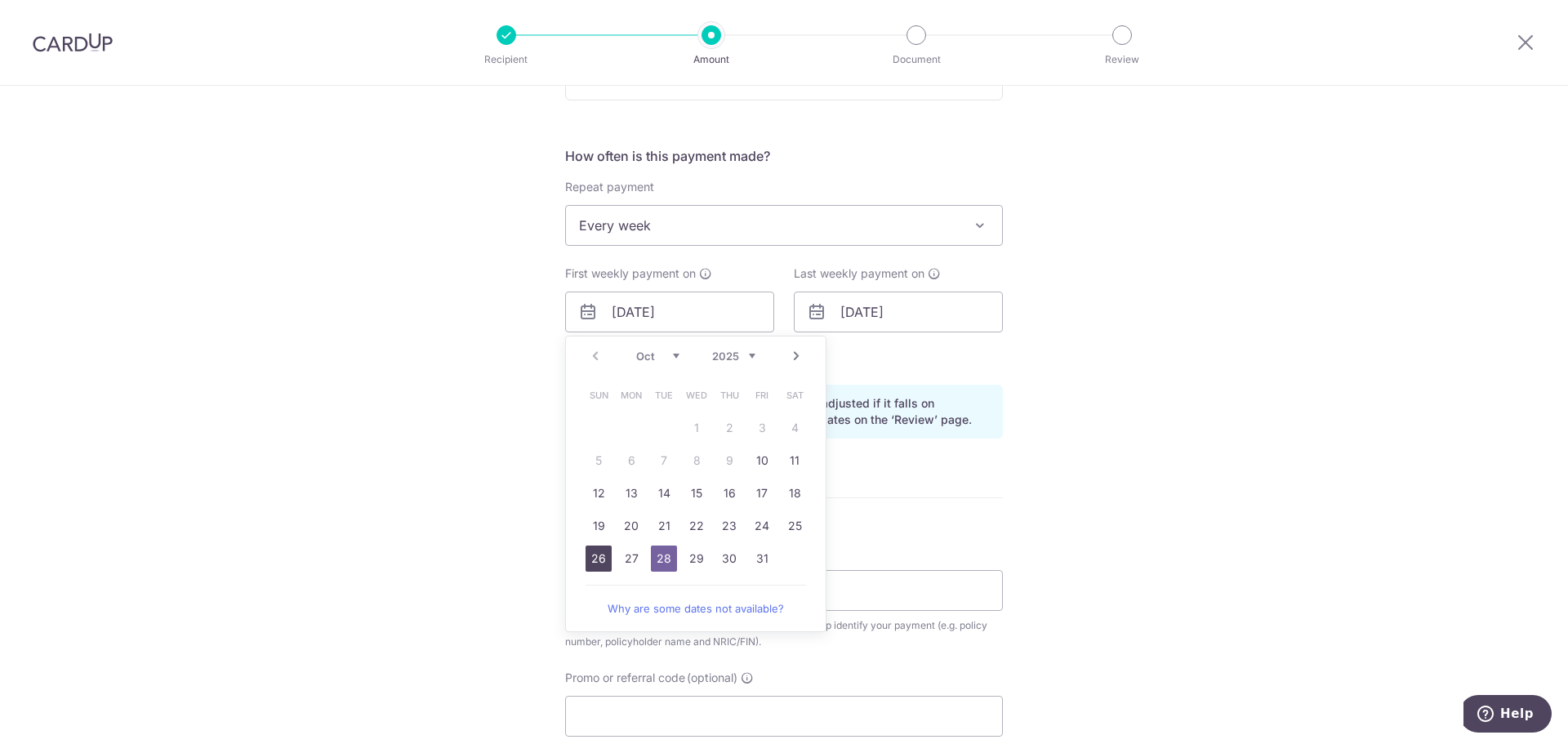
click at [598, 556] on link "26" at bounding box center [598, 558] width 26 height 26
type input "26/10/2025"
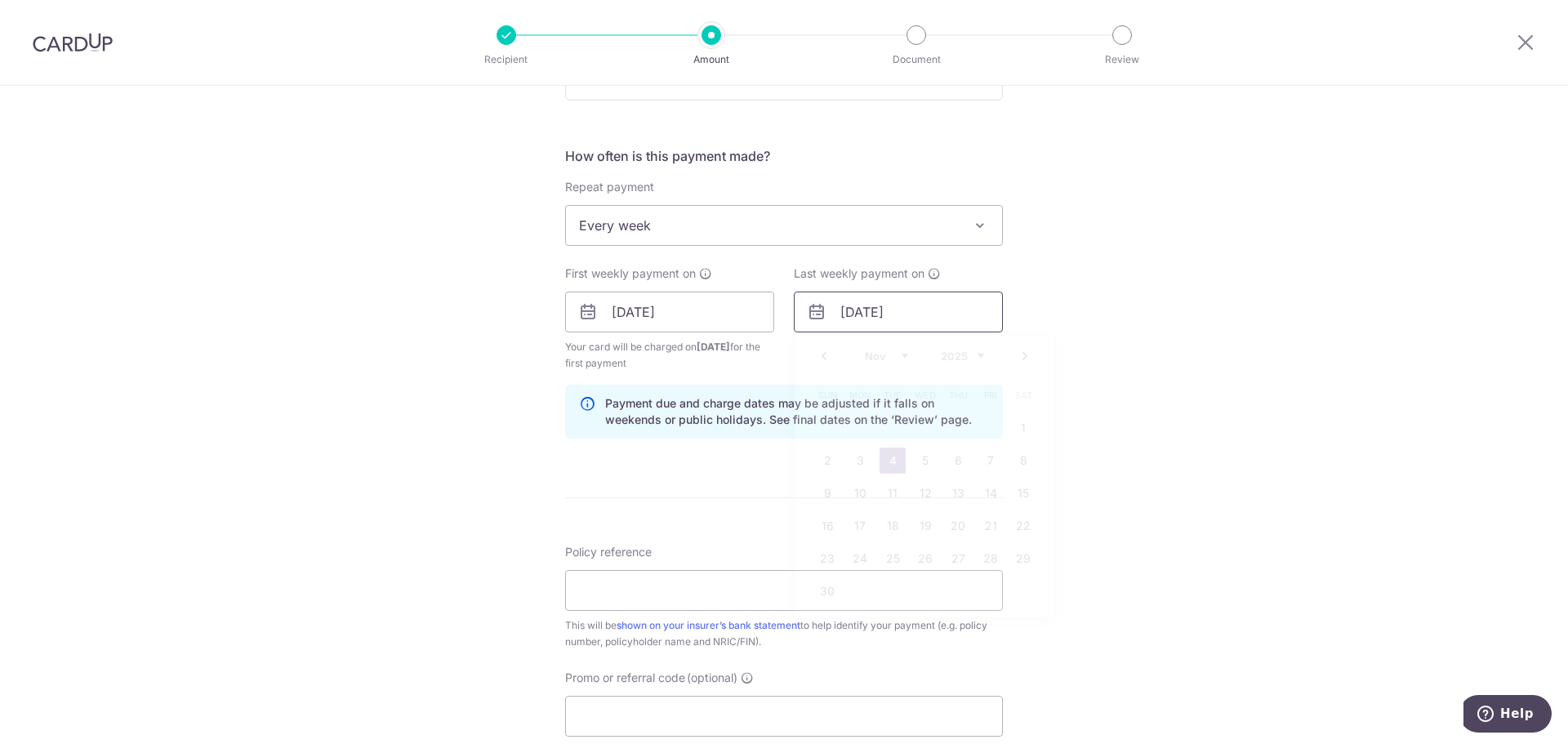
click at [837, 300] on input "04/11/2025" at bounding box center [898, 311] width 209 height 41
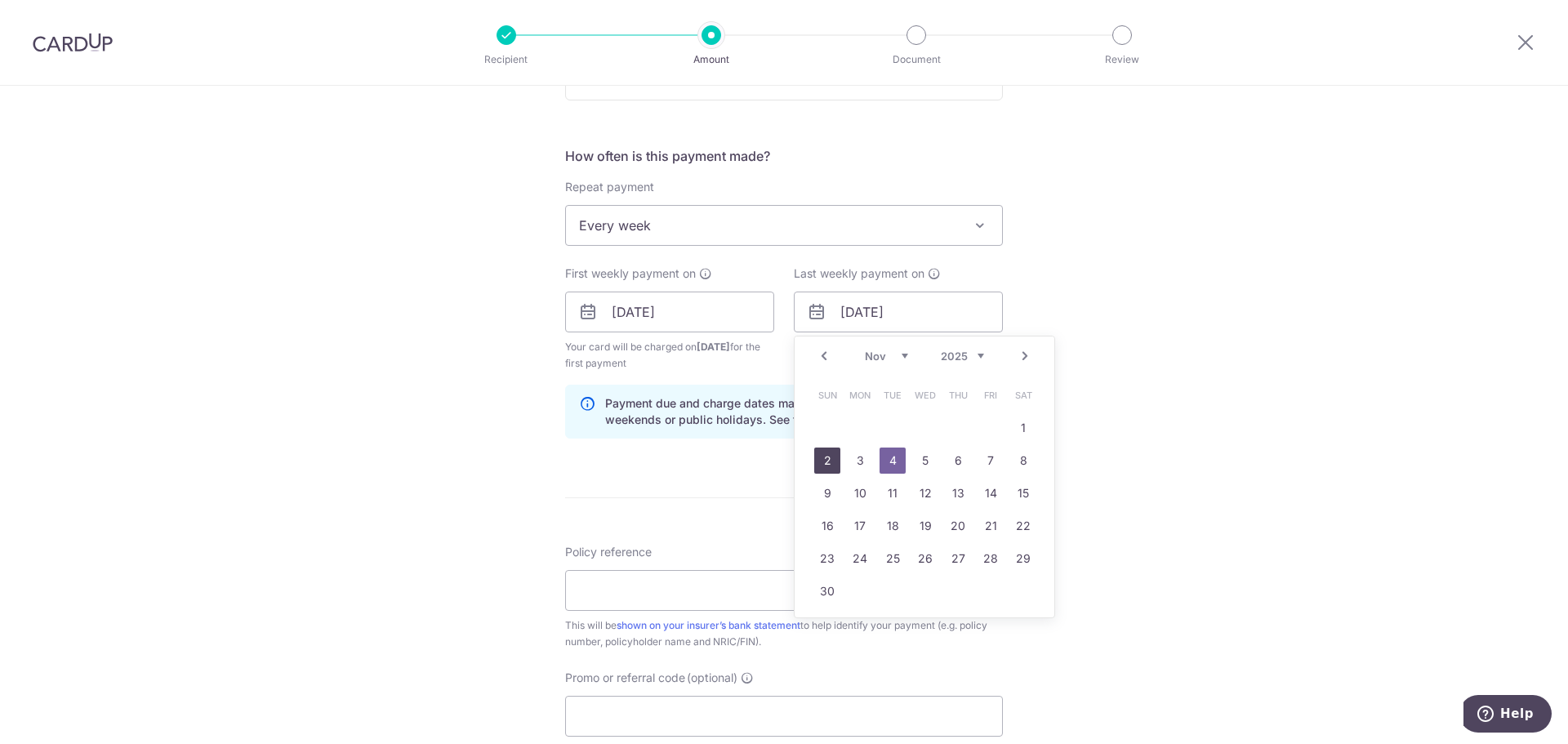
click at [827, 461] on link "2" at bounding box center [827, 460] width 26 height 26
type input "02/11/2025"
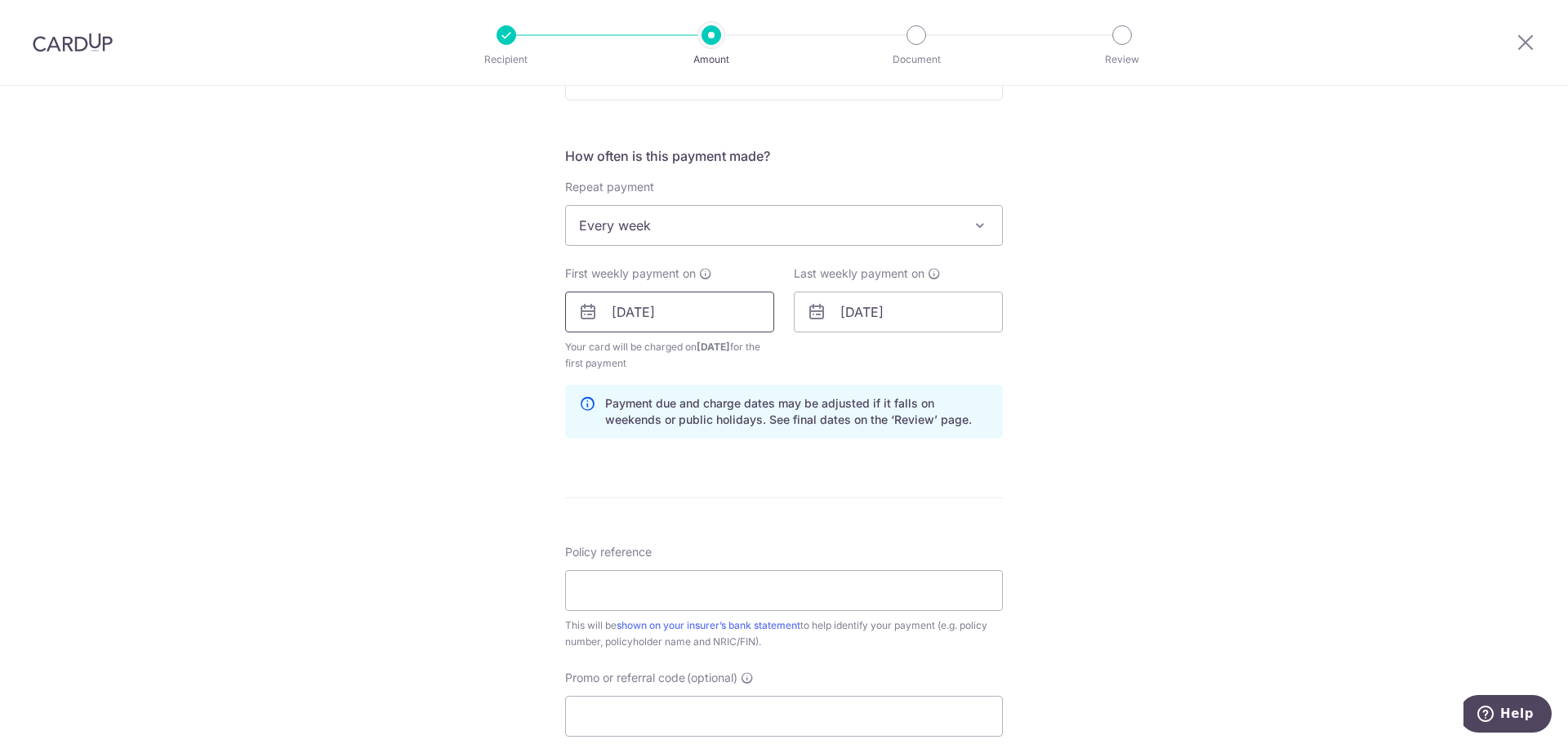
click at [670, 304] on input "26/10/2025" at bounding box center [669, 311] width 209 height 41
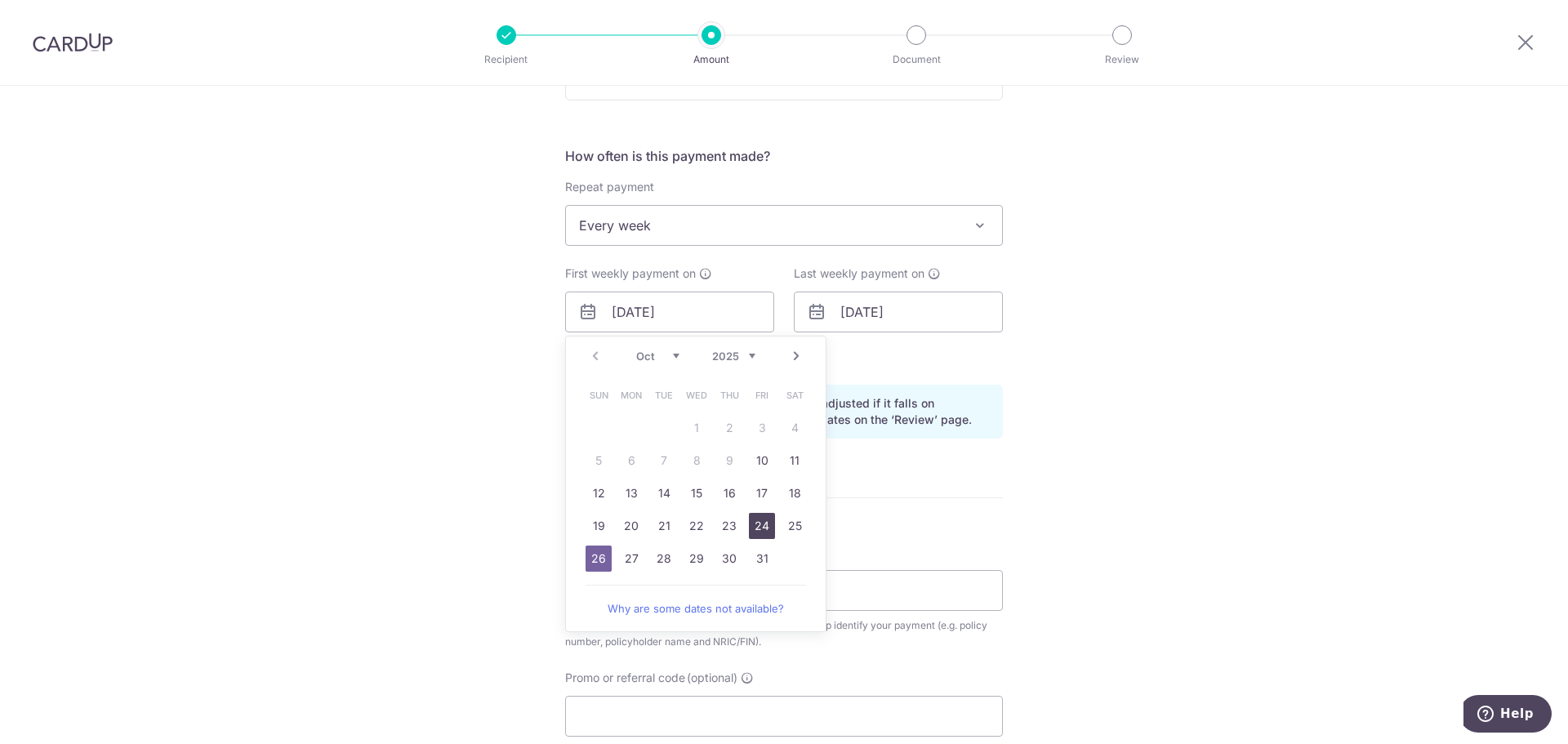
click at [758, 528] on link "24" at bounding box center [762, 526] width 26 height 26
type input "24/10/2025"
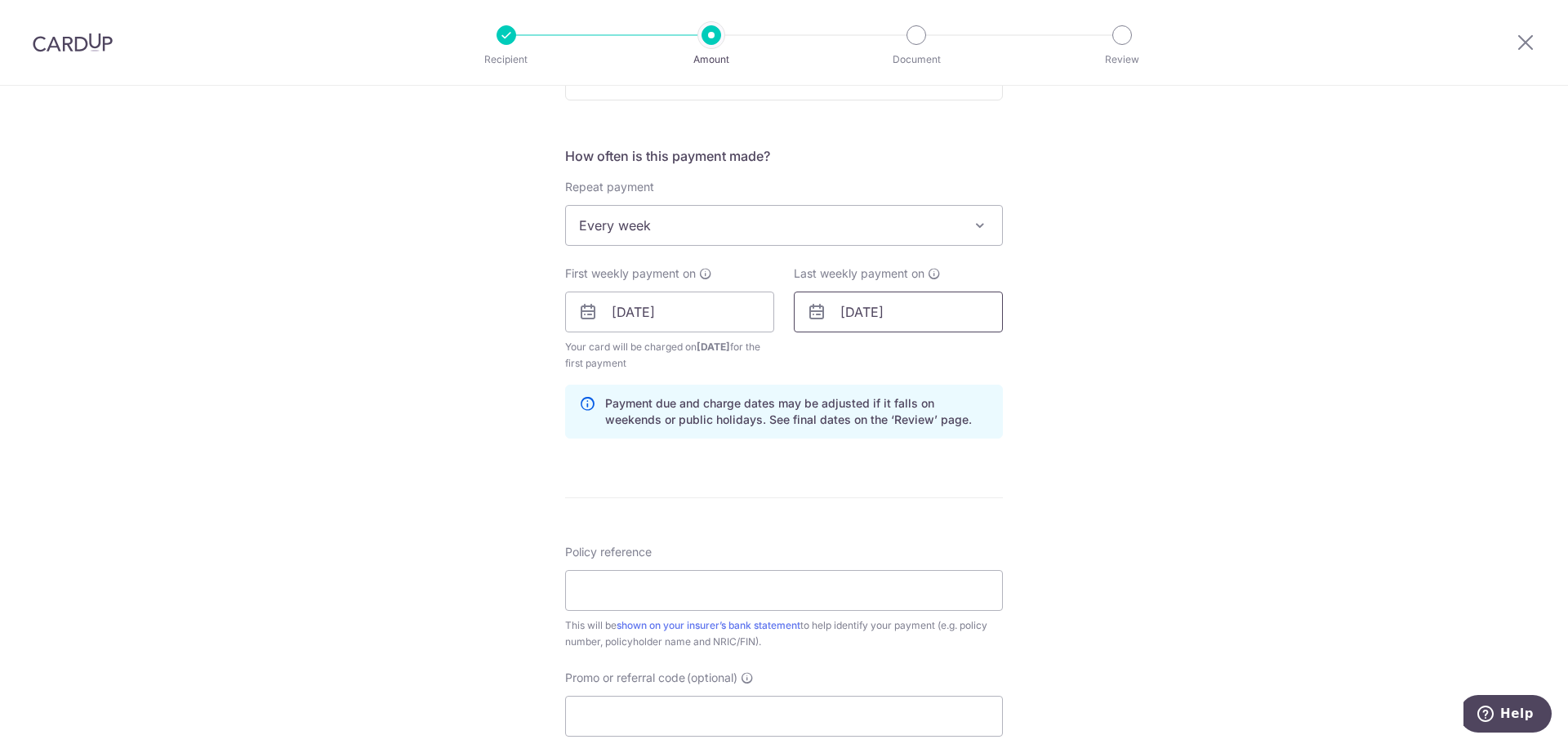
click at [909, 305] on input "02/11/2025" at bounding box center [898, 311] width 209 height 41
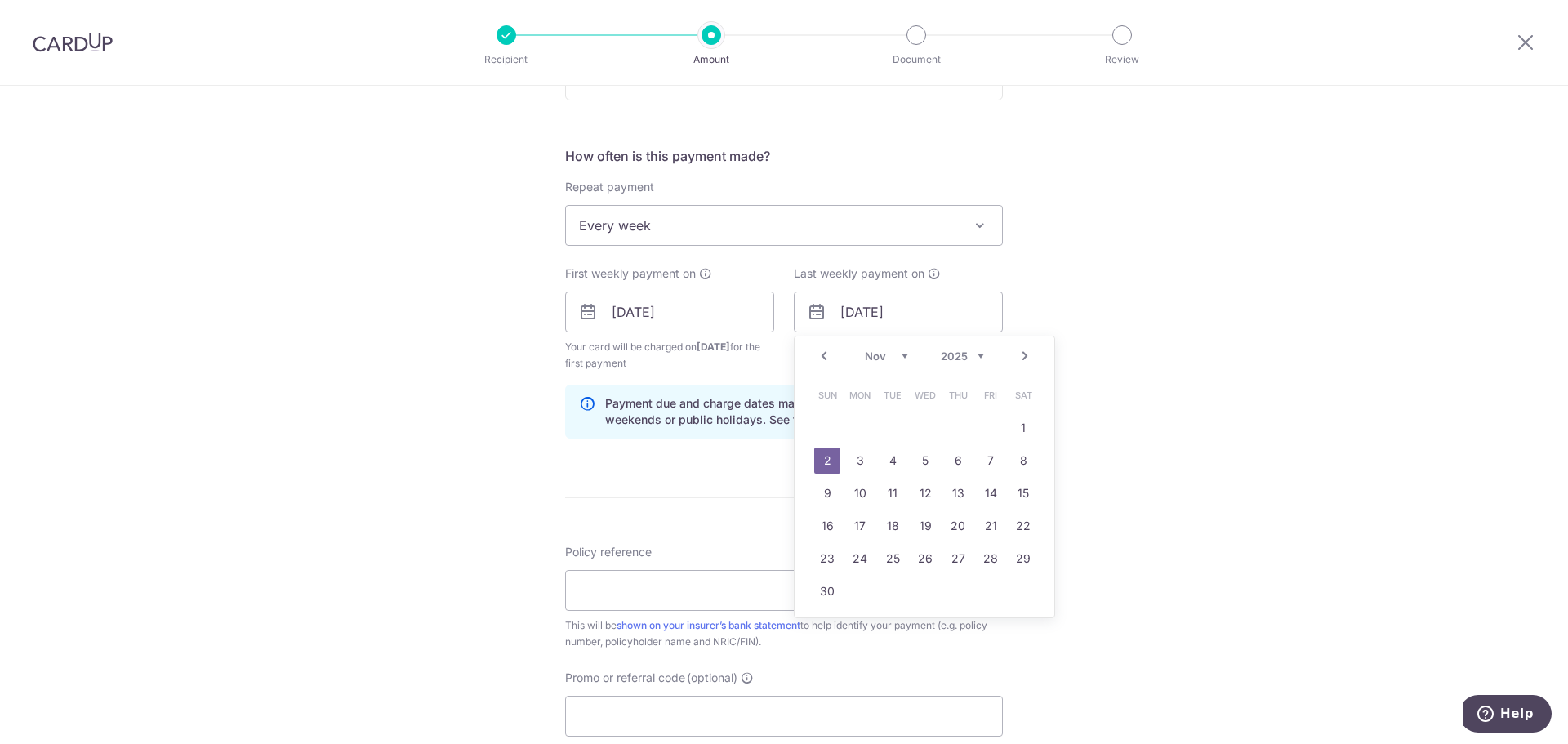
click at [824, 354] on link "Prev" at bounding box center [824, 356] width 20 height 20
click at [988, 561] on link "31" at bounding box center [990, 558] width 26 height 26
type input "31/10/2025"
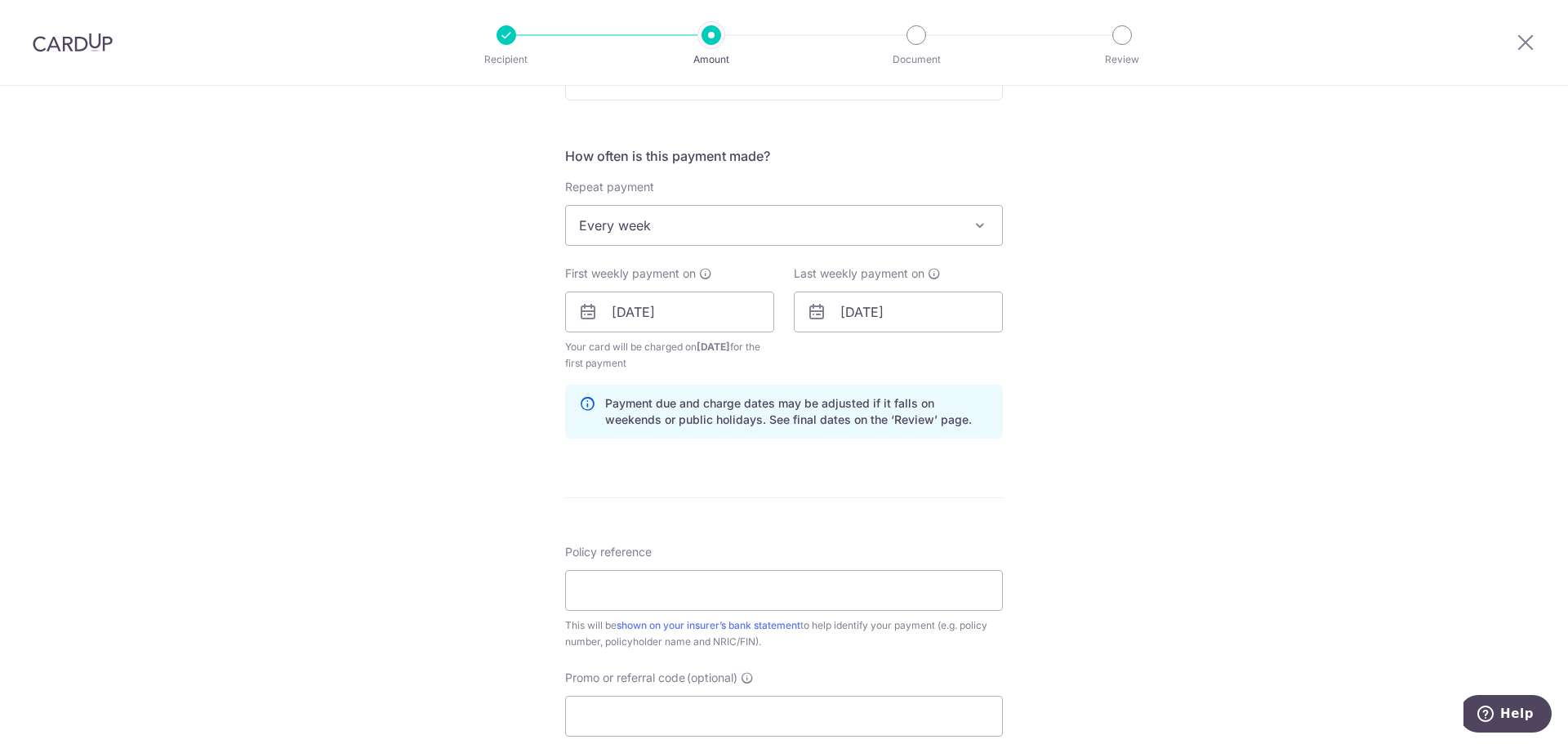
scroll to position [653, 0]
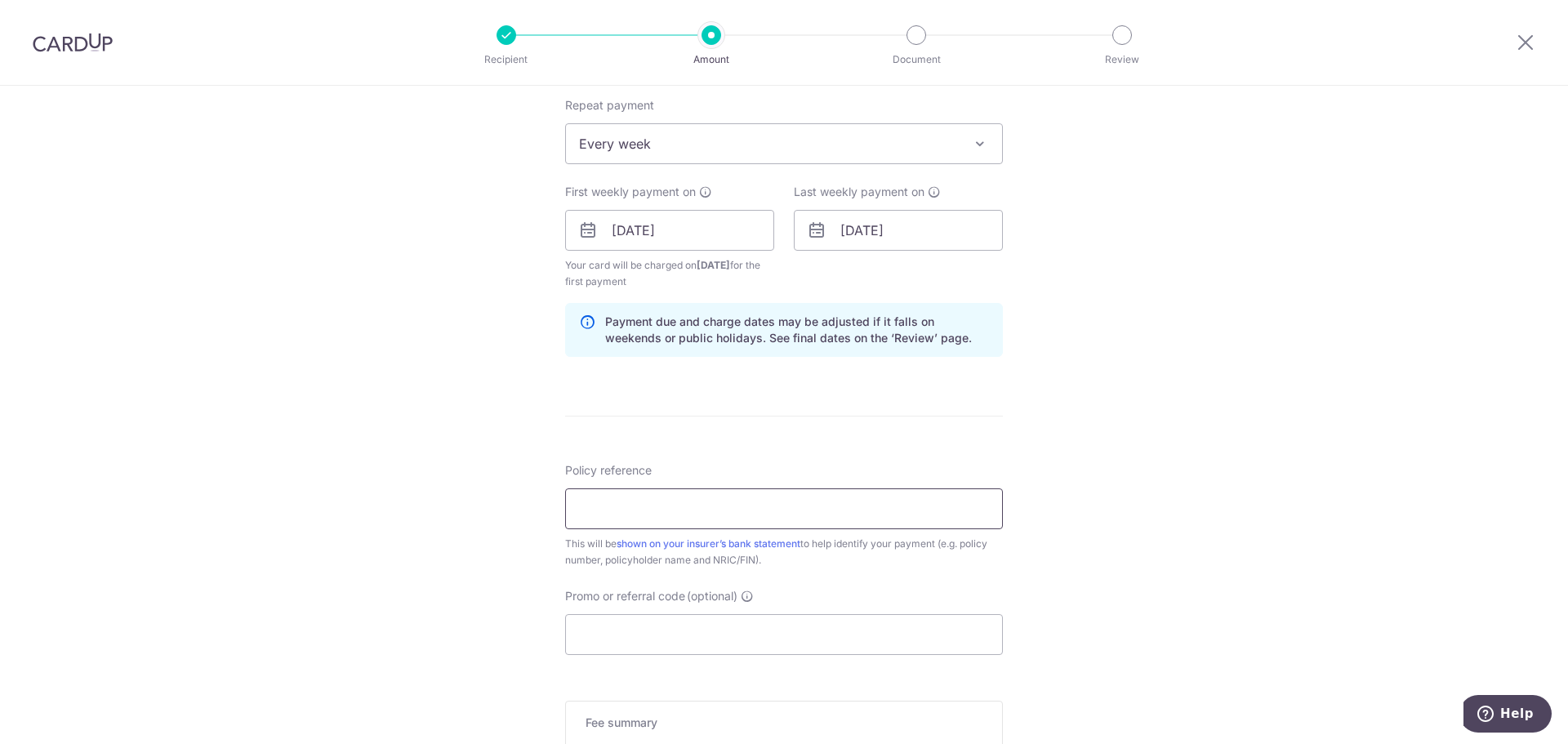
click at [931, 523] on input "Policy reference" at bounding box center [783, 508] width 438 height 41
paste input "502-9280251 YONG QI CHEN FELICIA"
type input "502-9280251 YONG QI CHEN FELICIA"
click at [705, 636] on input "Promo or referral code (optional)" at bounding box center [783, 634] width 438 height 41
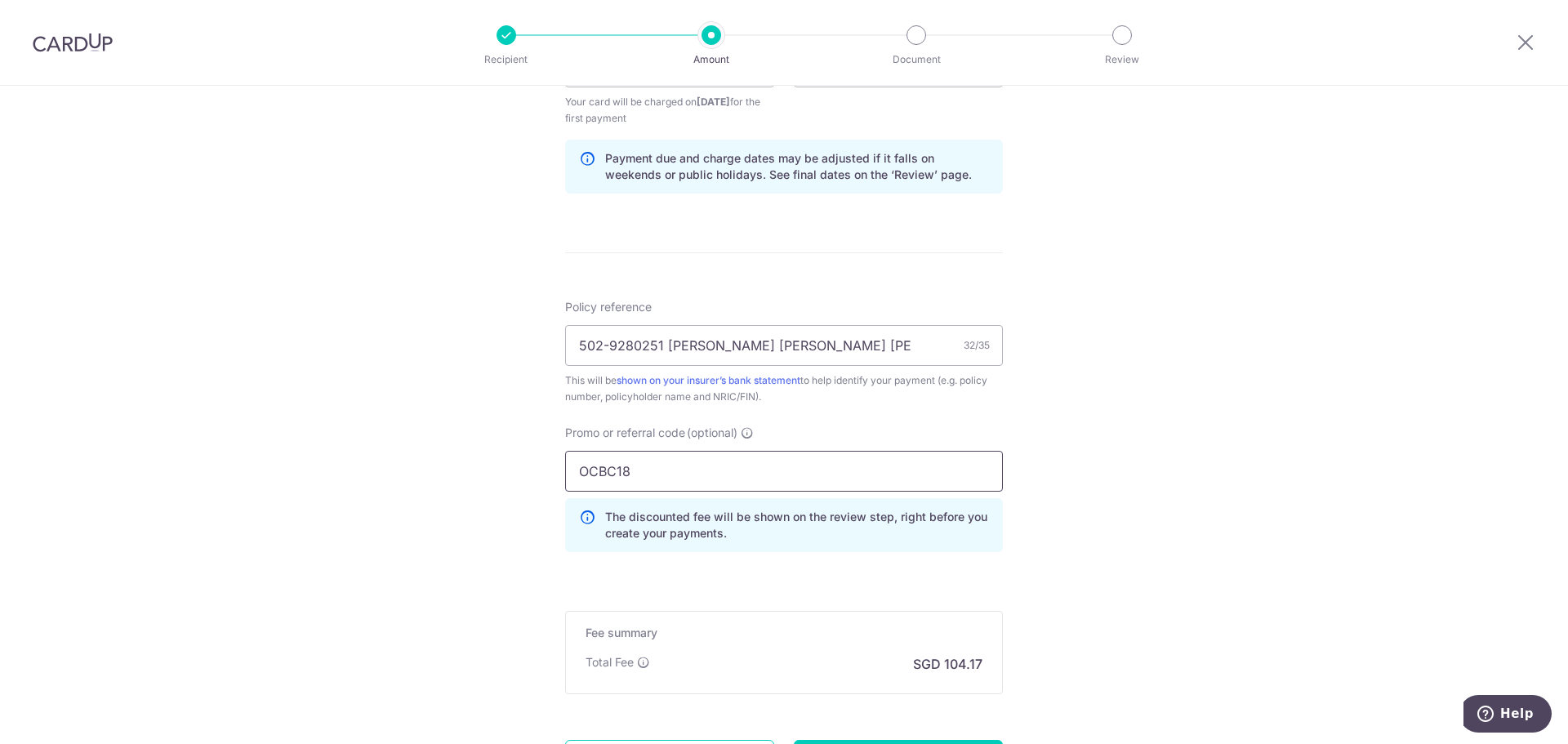
type input "OCBC18"
click at [472, 488] on div "Tell us more about your payment Enter payment amount SGD 4,006.47 4006.47 Selec…" at bounding box center [784, 86] width 1568 height 1633
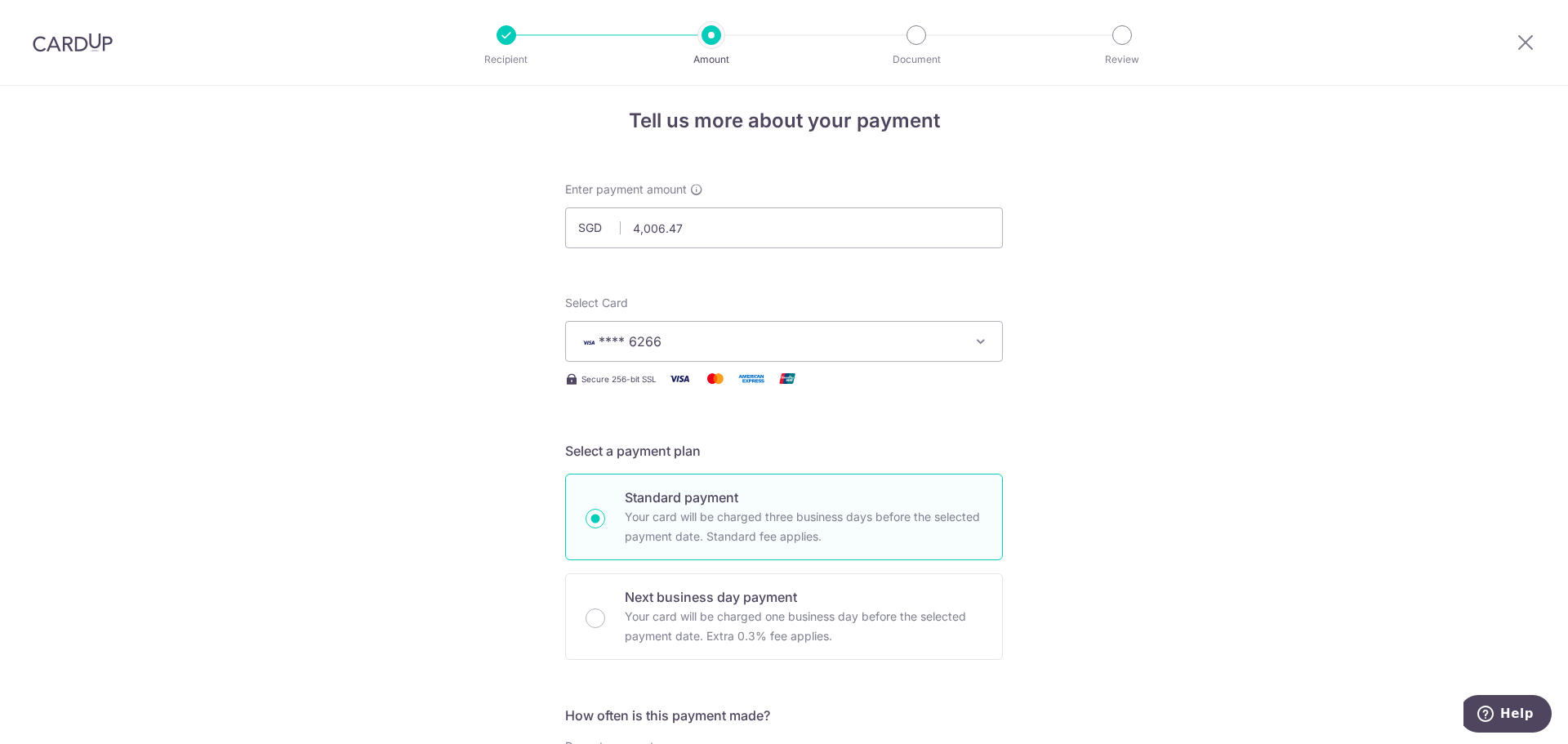
scroll to position [0, 0]
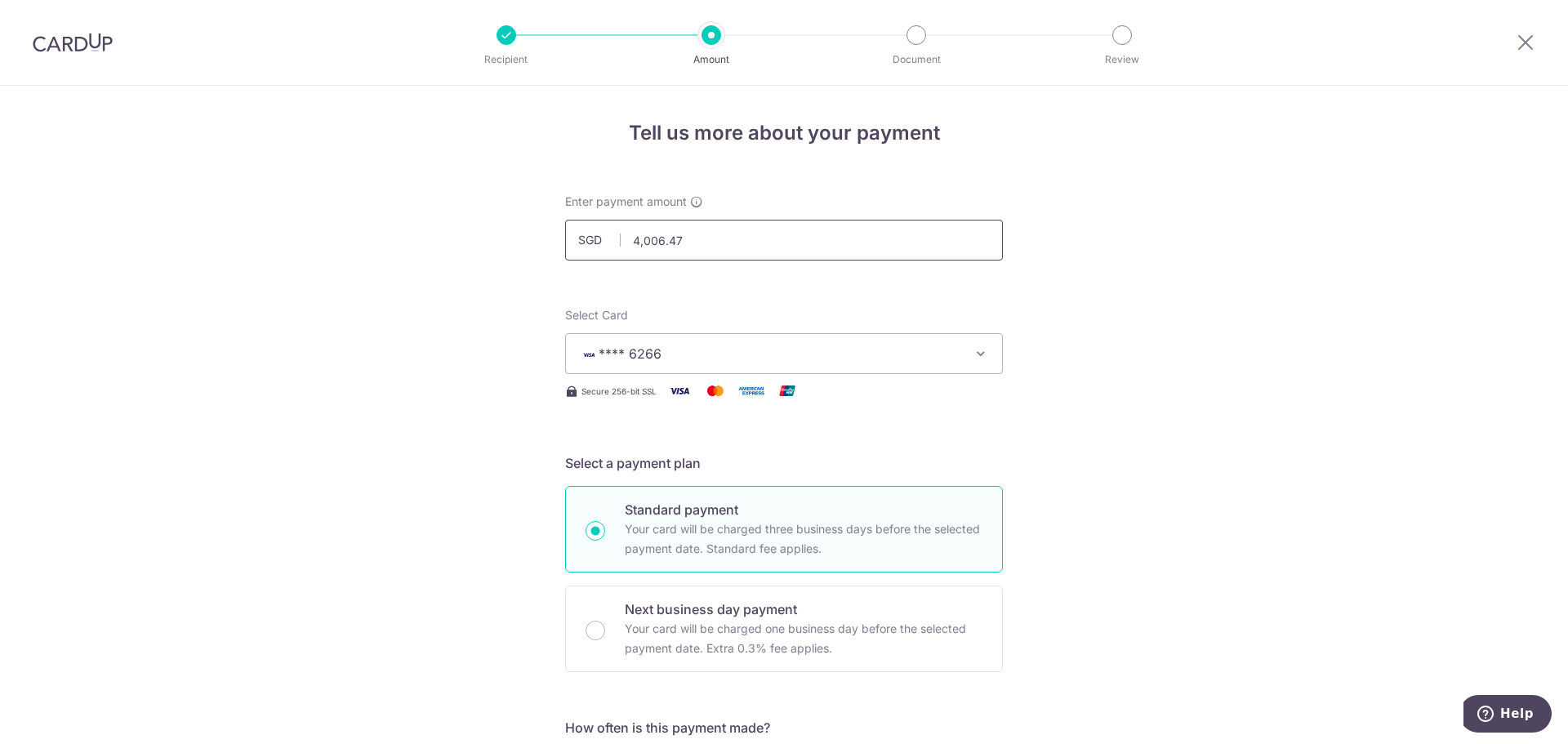
drag, startPoint x: 539, startPoint y: 242, endPoint x: 588, endPoint y: 191, distance: 70.7
click at [572, 197] on div "Enter payment amount SGD 4,006.47 4006.47" at bounding box center [783, 226] width 438 height 66
type input "2,003.24"
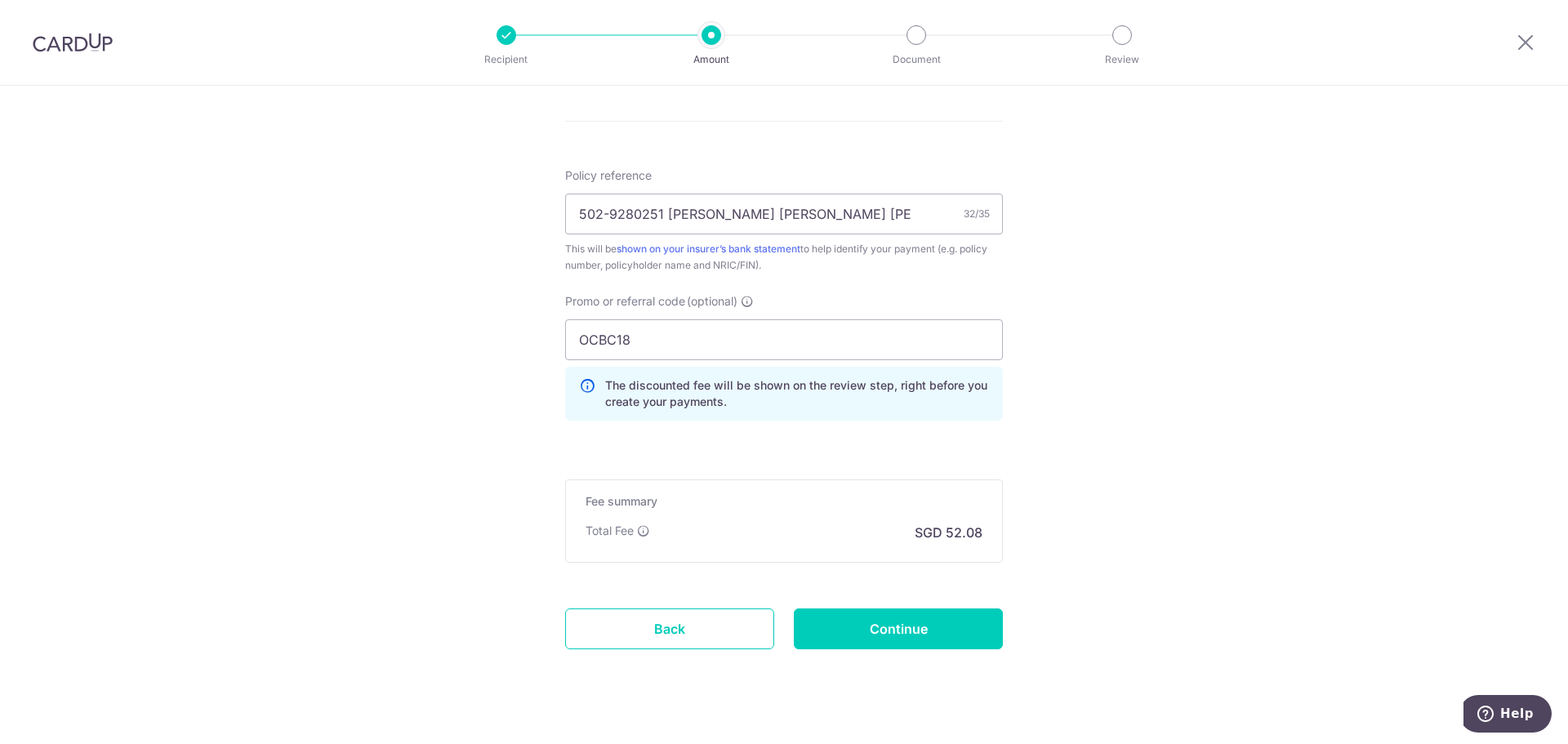
scroll to position [975, 0]
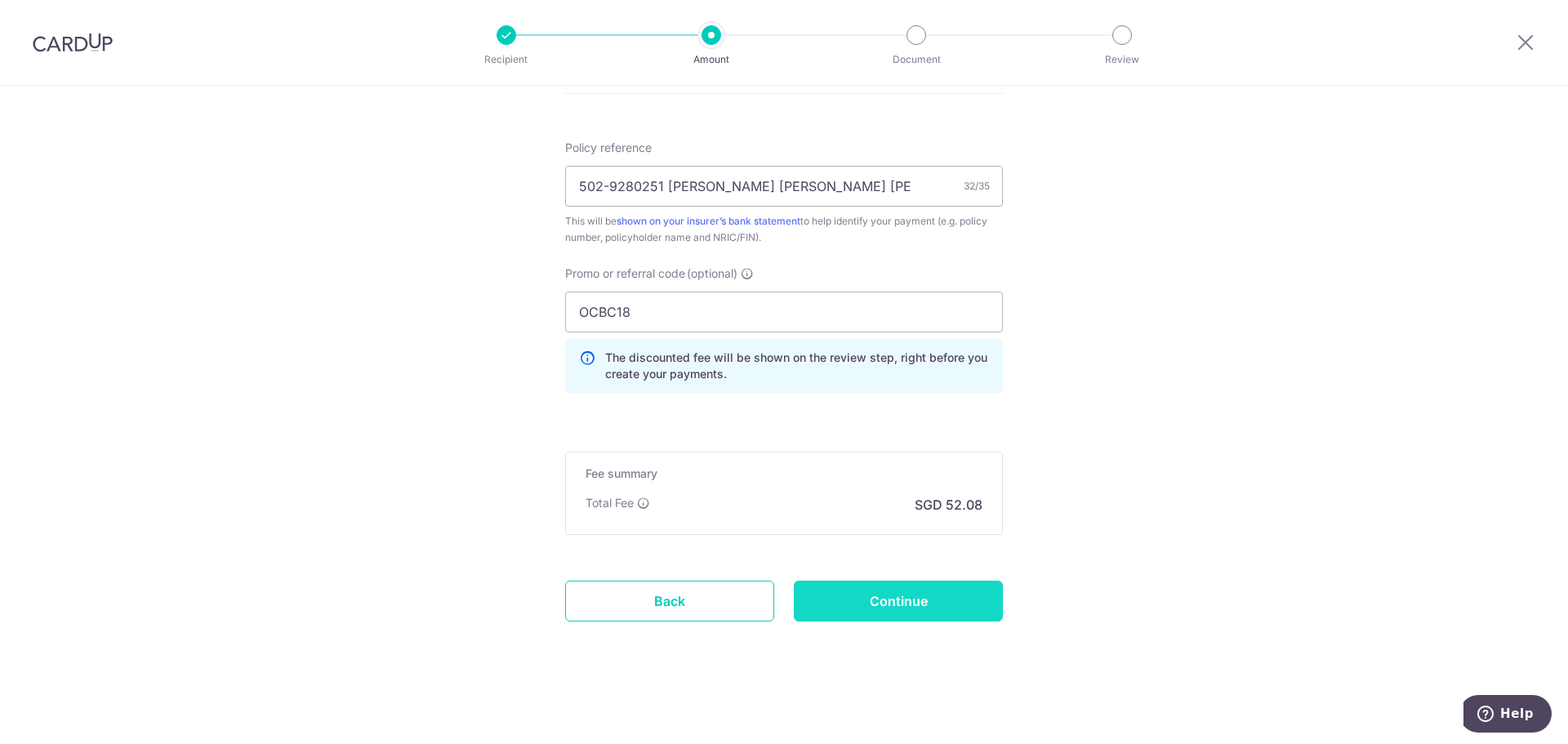
click at [947, 602] on input "Continue" at bounding box center [898, 600] width 209 height 41
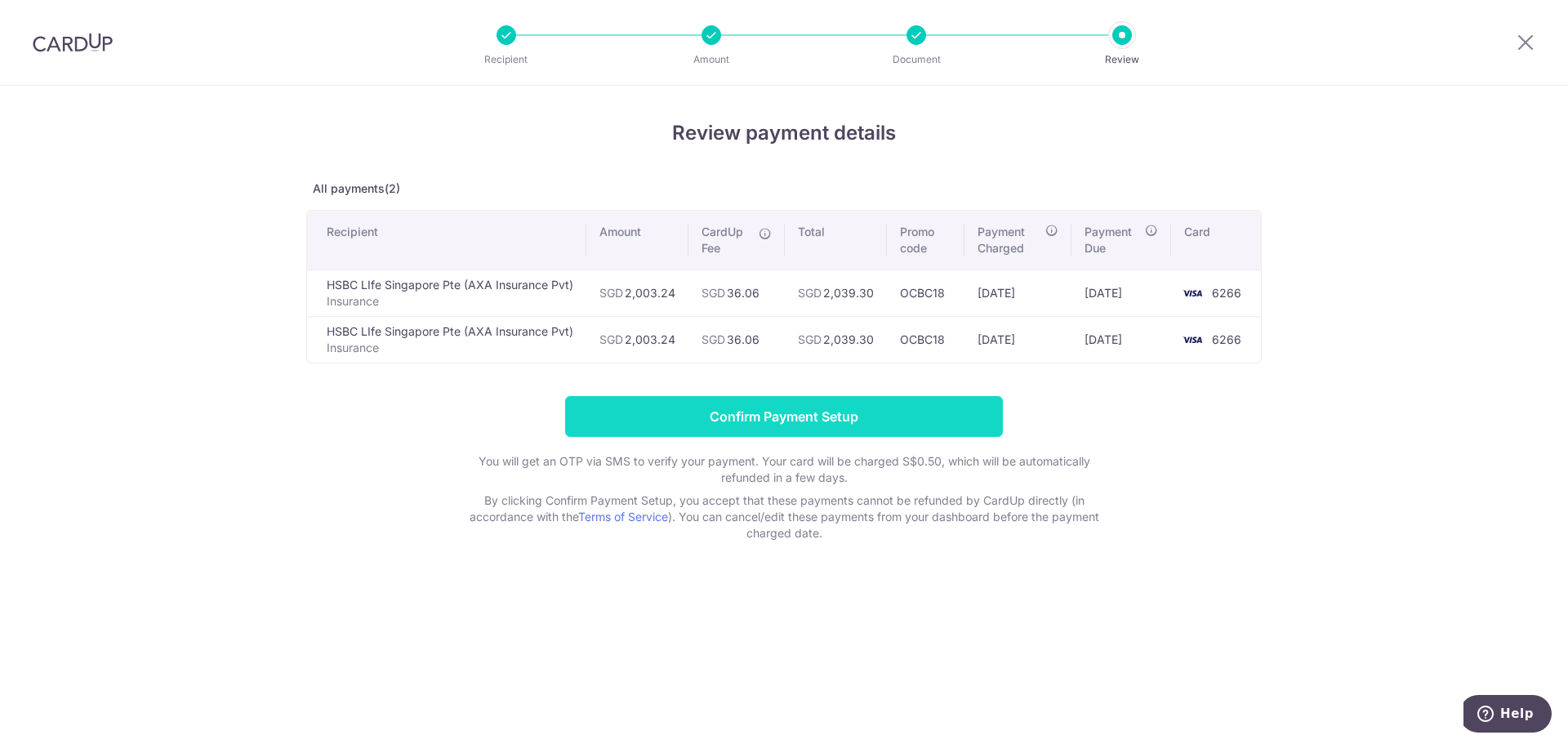
click at [750, 422] on input "Confirm Payment Setup" at bounding box center [783, 416] width 438 height 41
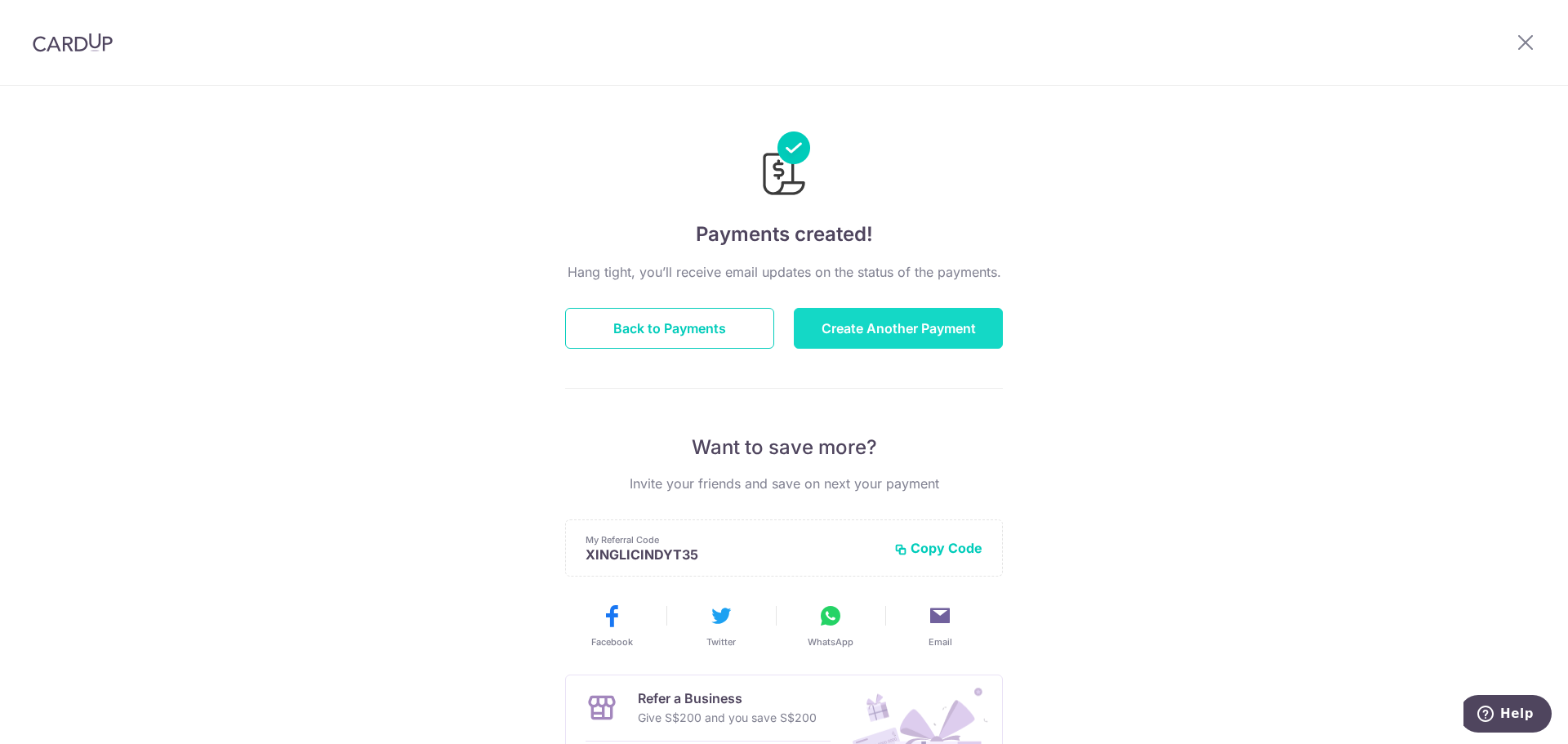
click at [895, 322] on button "Create Another Payment" at bounding box center [898, 327] width 209 height 41
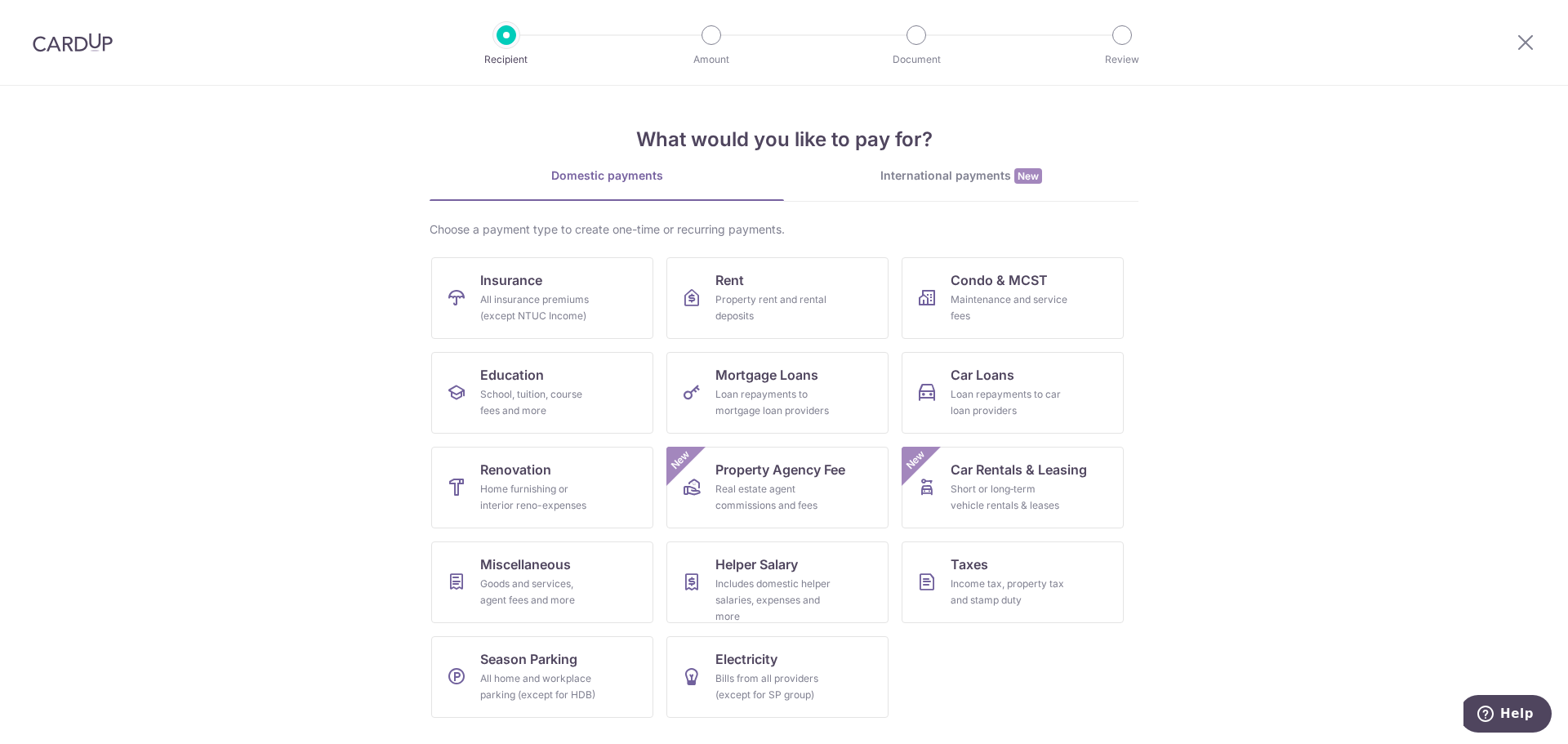
click at [87, 46] on img at bounding box center [72, 43] width 80 height 20
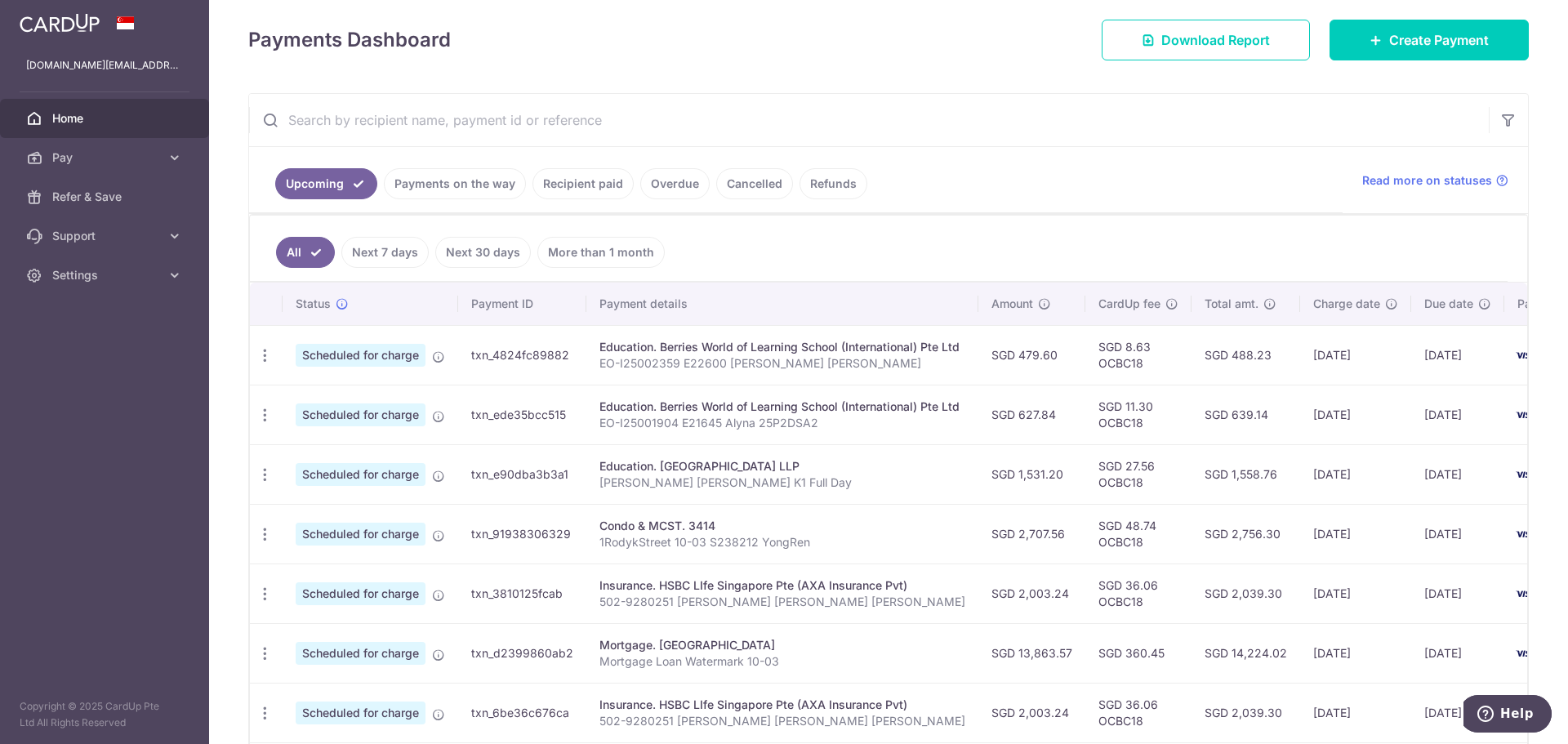
scroll to position [164, 0]
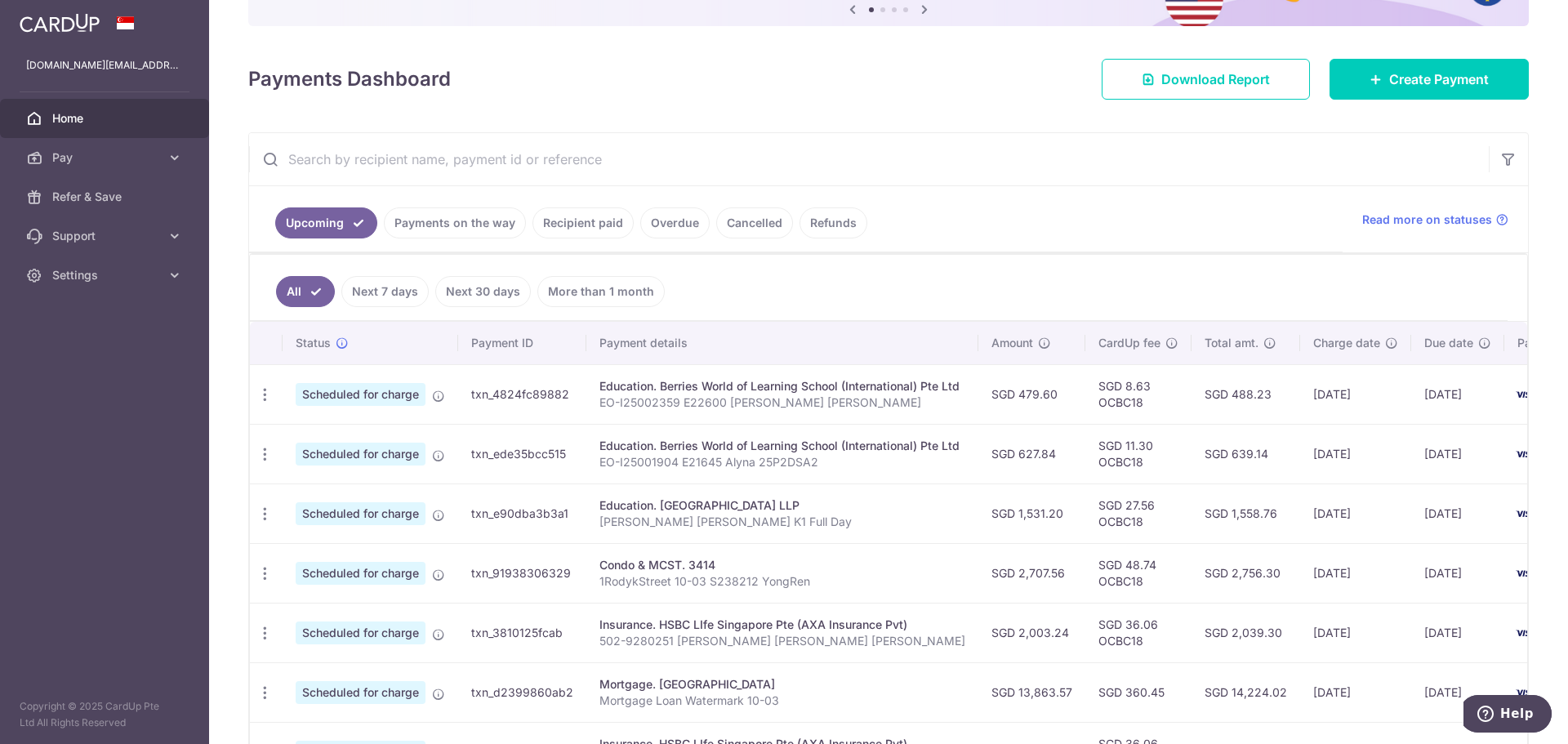
click at [579, 225] on link "Recipient paid" at bounding box center [583, 222] width 101 height 31
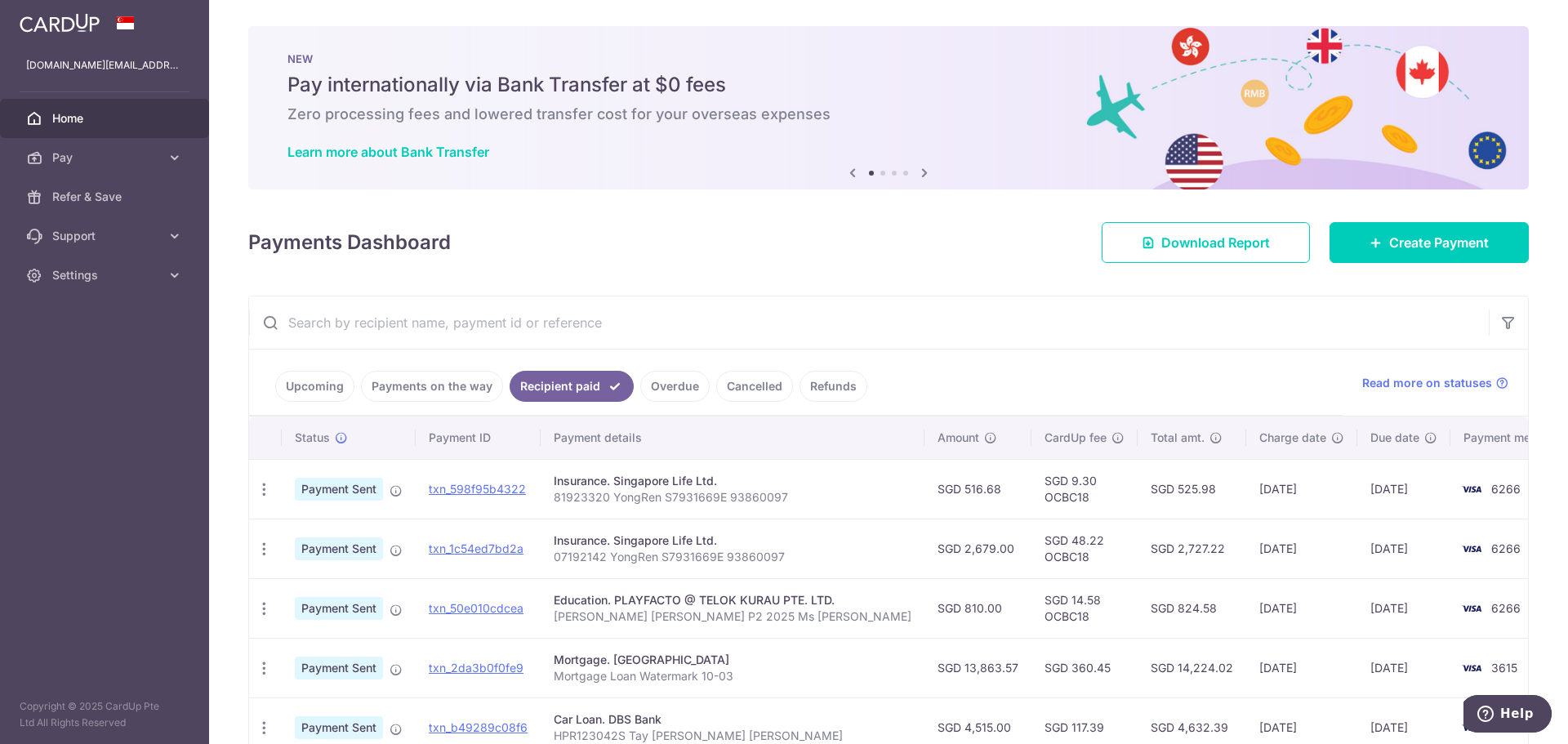
click at [560, 310] on input "text" at bounding box center [868, 322] width 1240 height 53
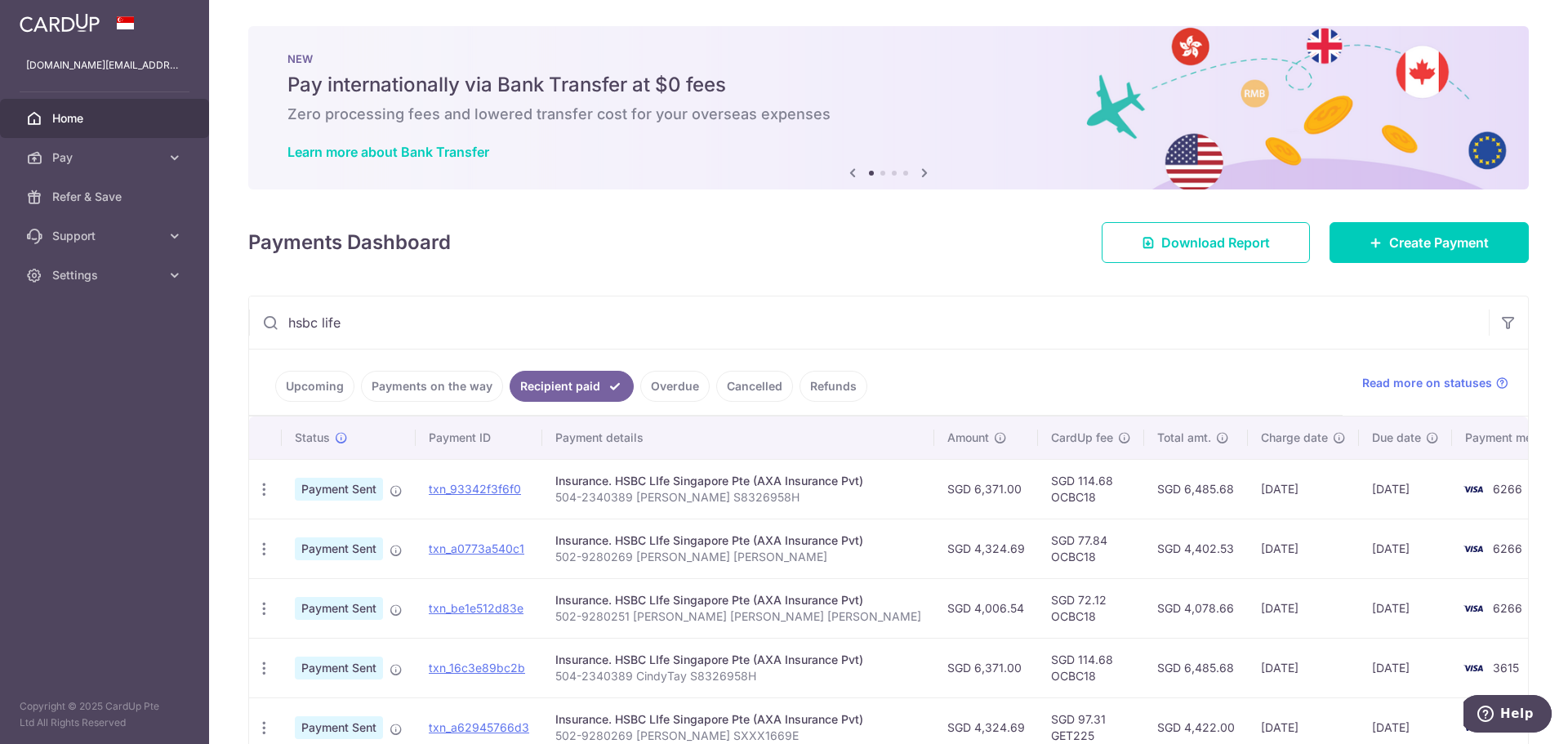
scroll to position [81, 0]
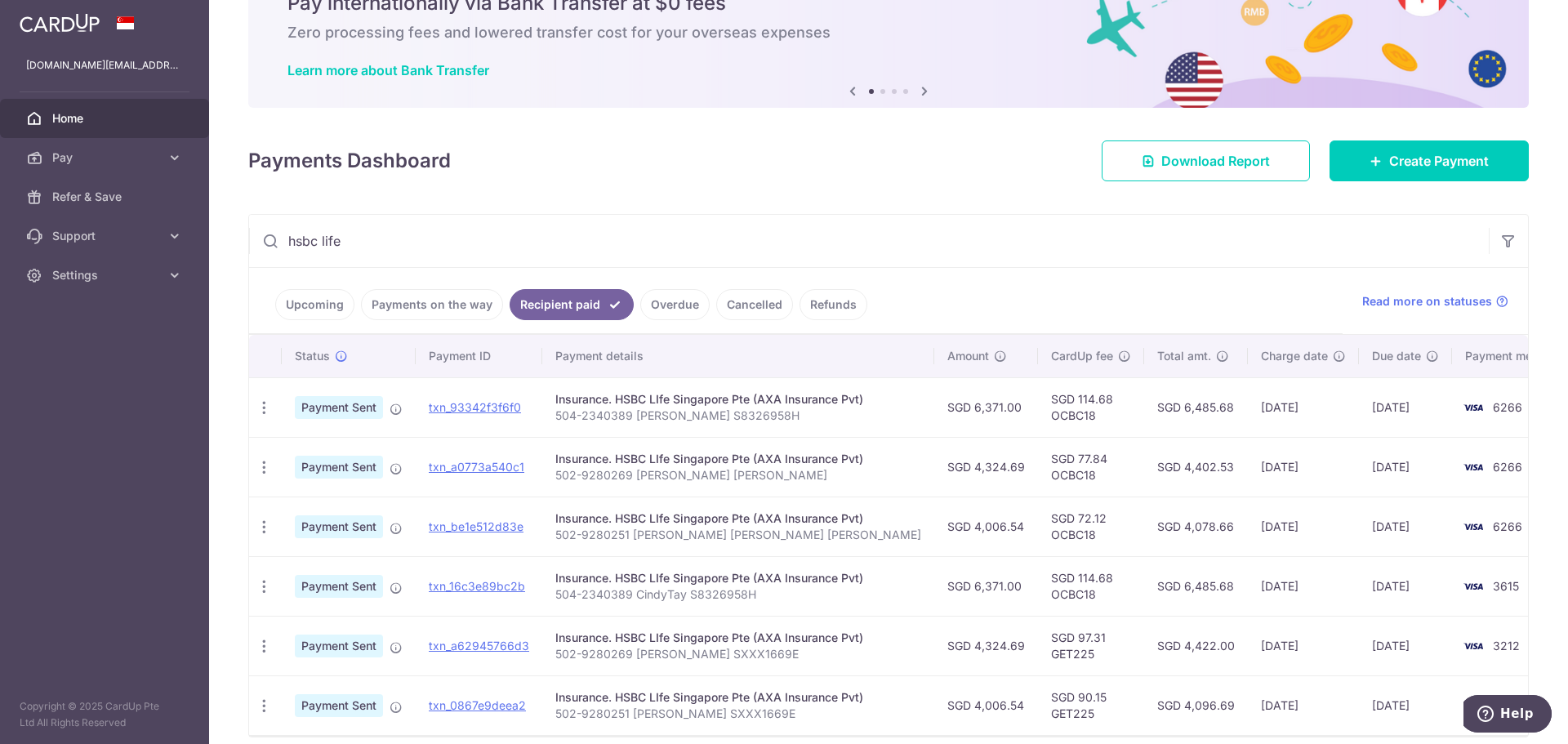
type input "hsbc life"
drag, startPoint x: 558, startPoint y: 477, endPoint x: 775, endPoint y: 480, distance: 217.0
click at [775, 480] on p "502-9280269 YONG YU CHEN ALYNA" at bounding box center [738, 475] width 366 height 16
copy p "502-9280269 YONG YU CHEN ALYNA"
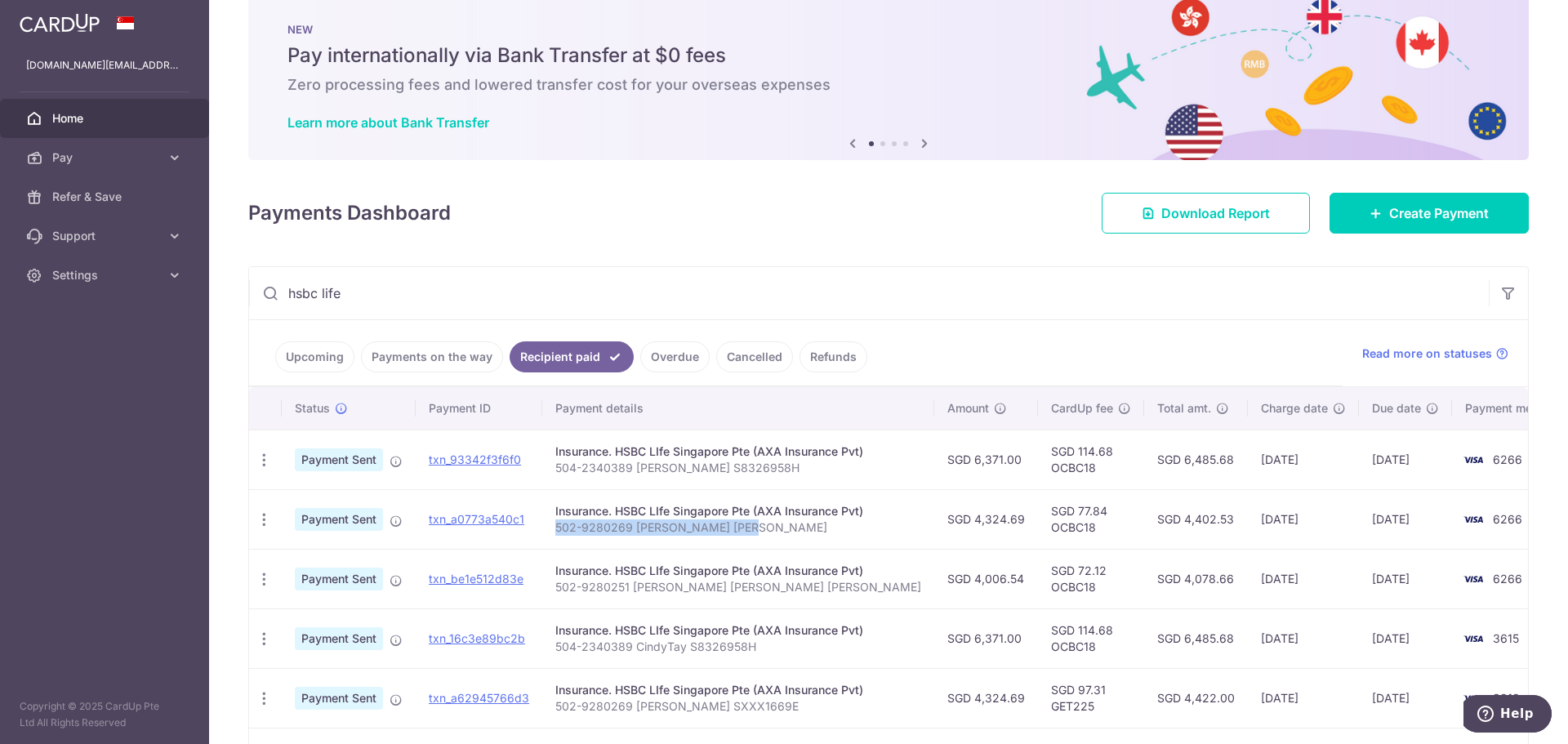
scroll to position [0, 0]
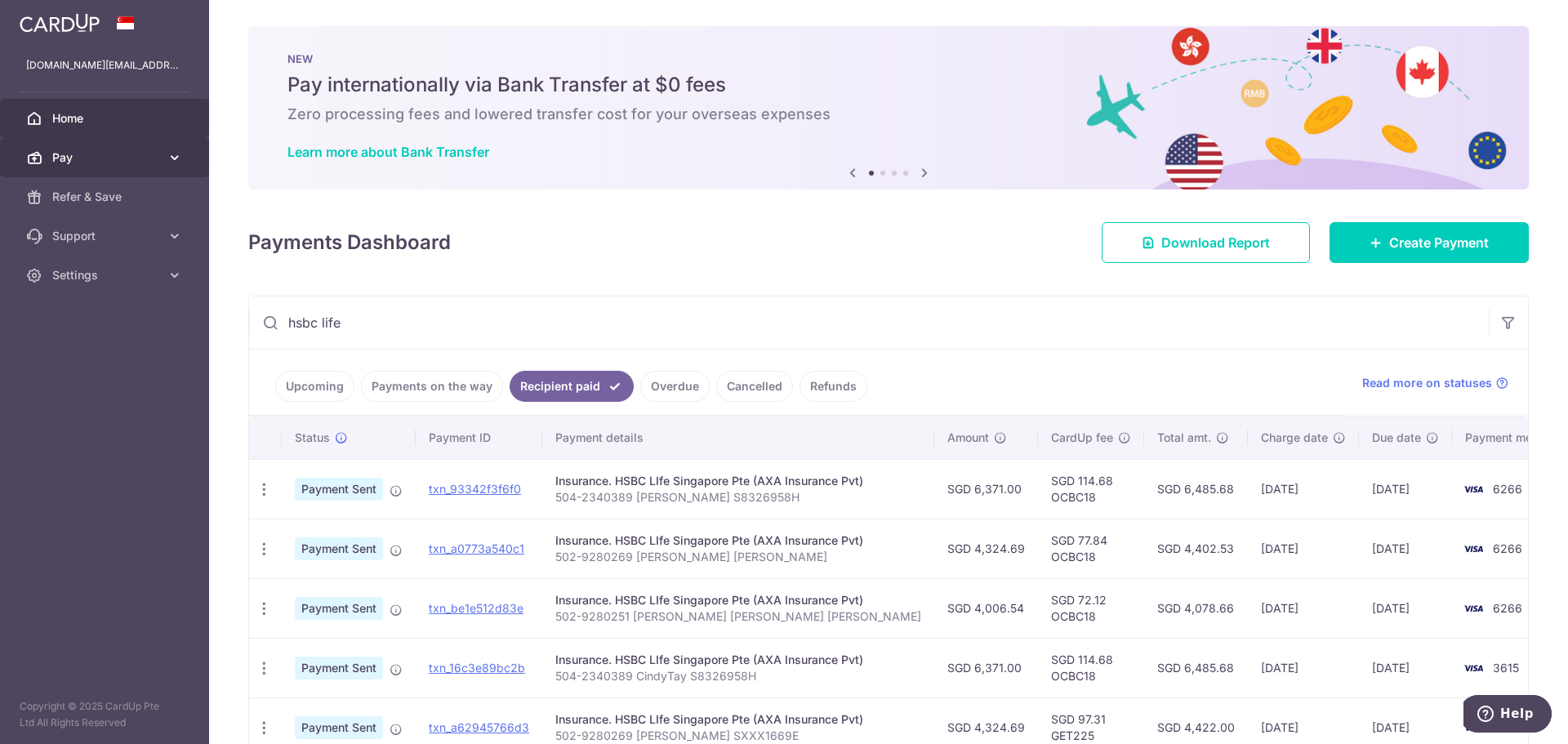
click at [164, 164] on link "Pay" at bounding box center [104, 157] width 209 height 39
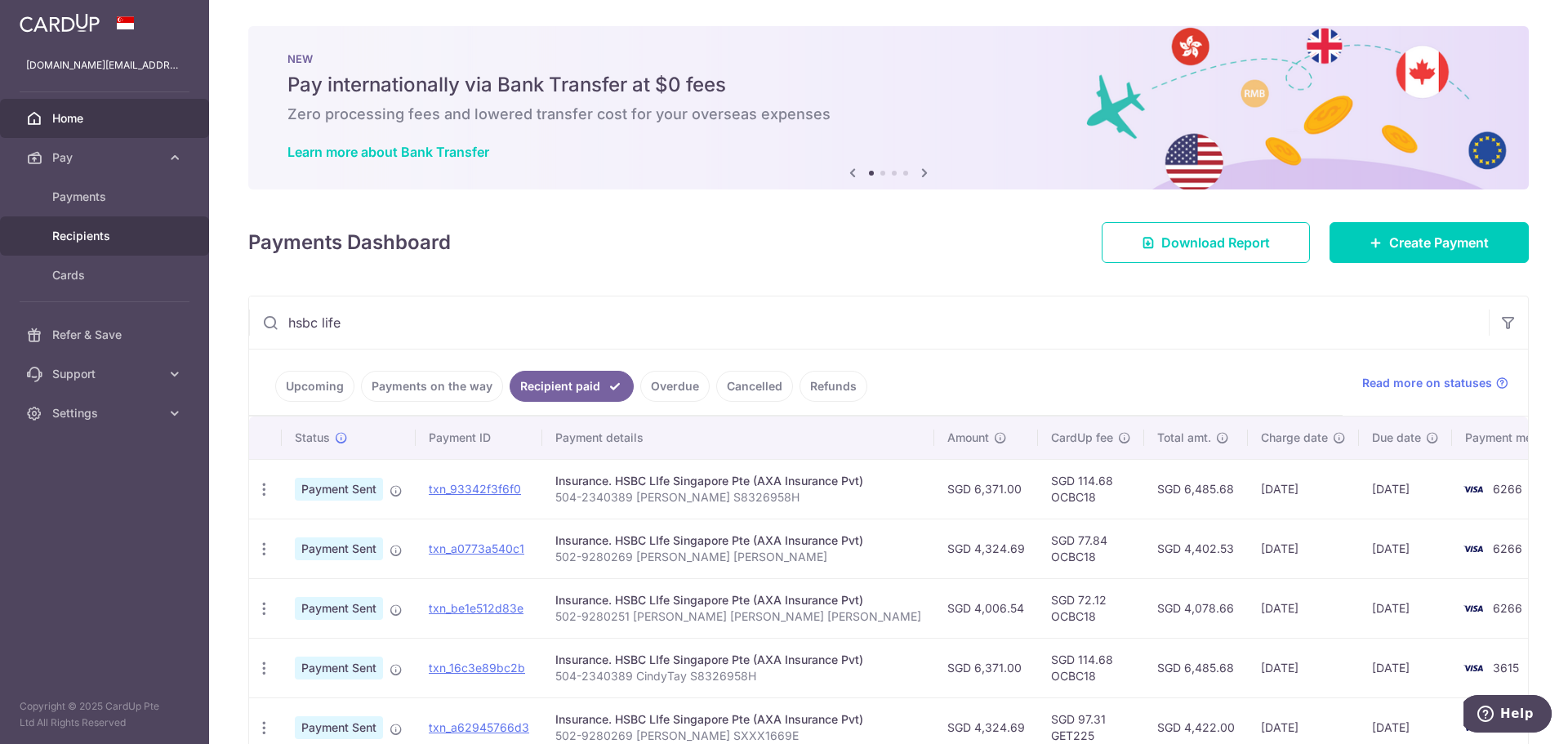
click at [124, 233] on span "Recipients" at bounding box center [106, 236] width 108 height 16
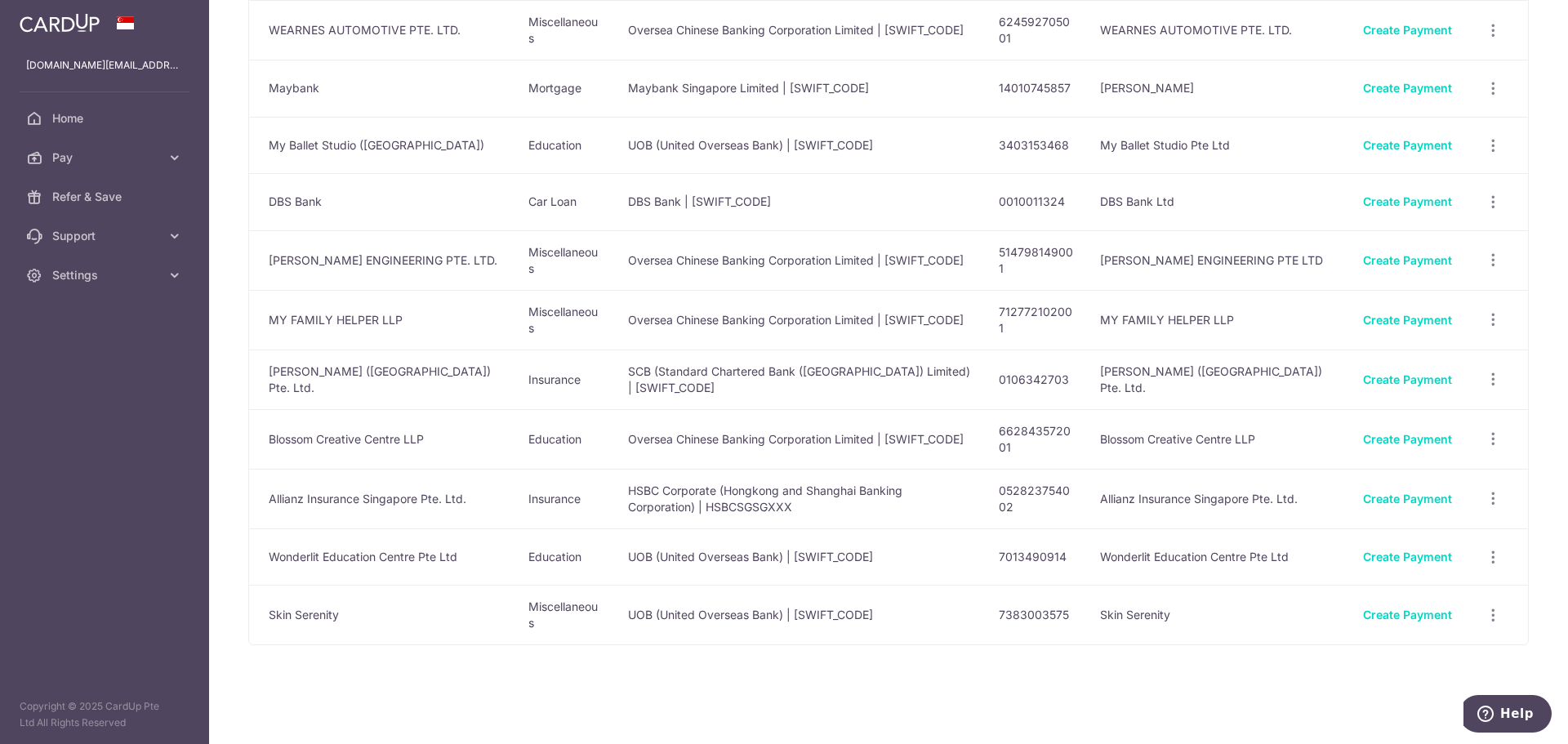
scroll to position [1729, 0]
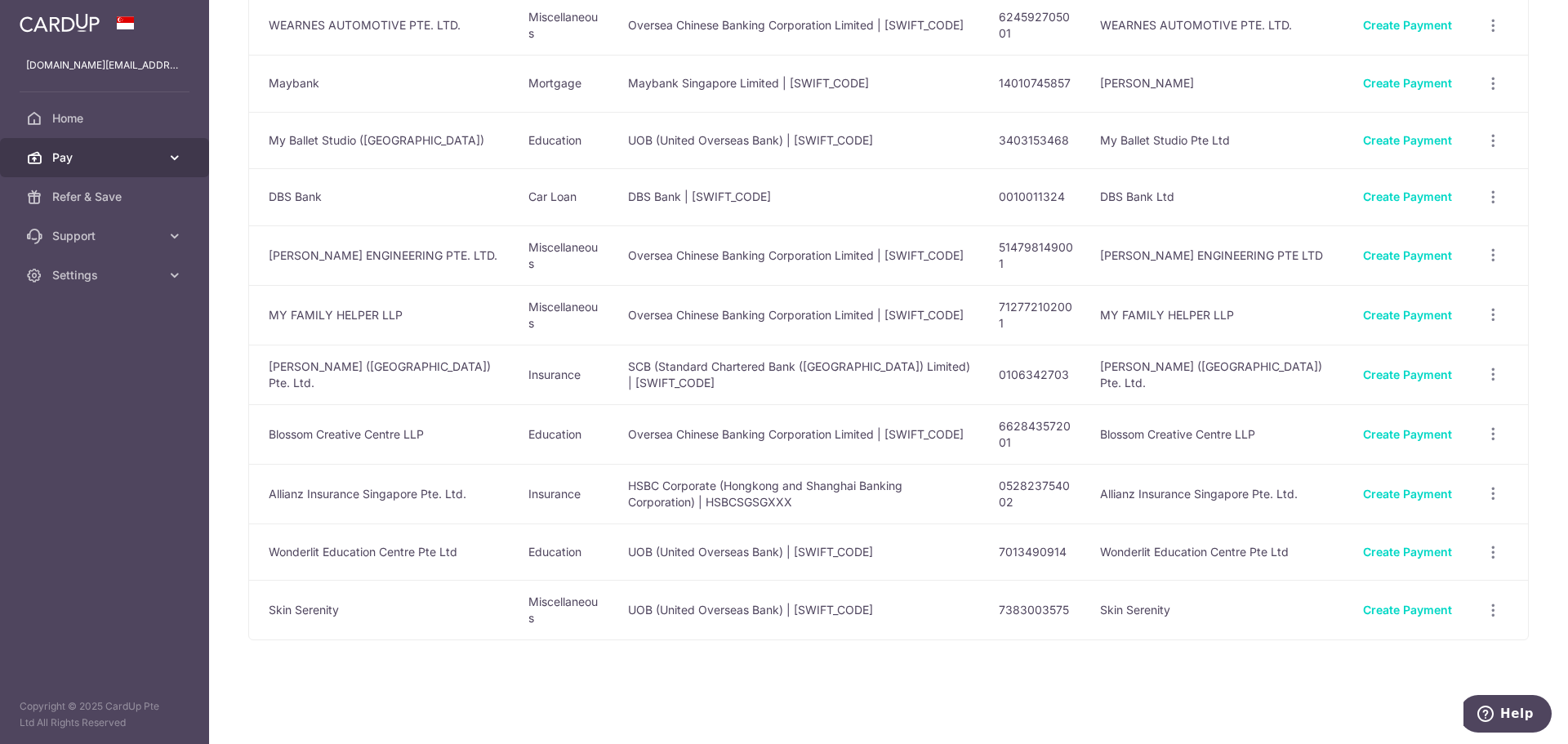
click at [90, 146] on link "Pay" at bounding box center [104, 157] width 209 height 39
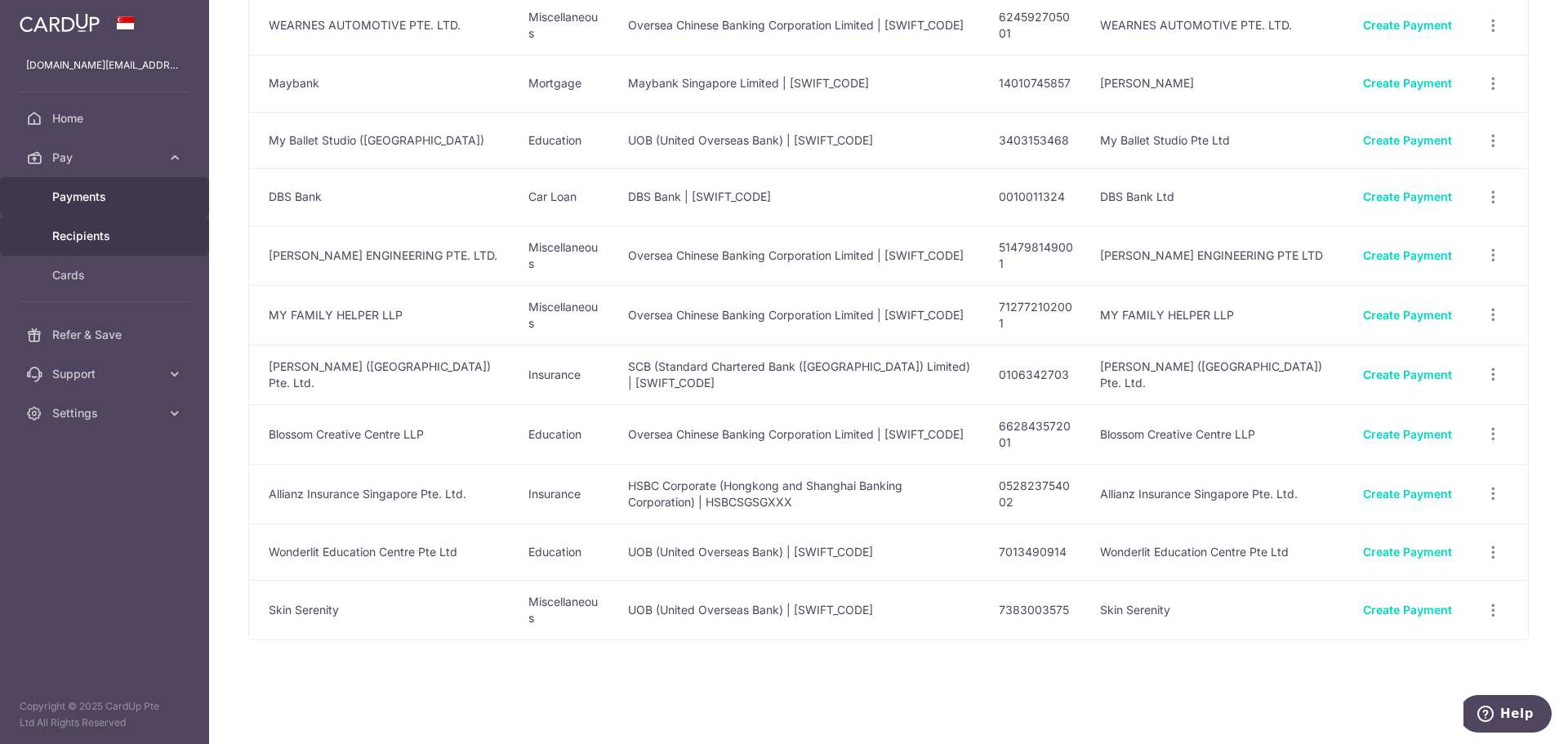
click at [97, 197] on span "Payments" at bounding box center [106, 196] width 108 height 16
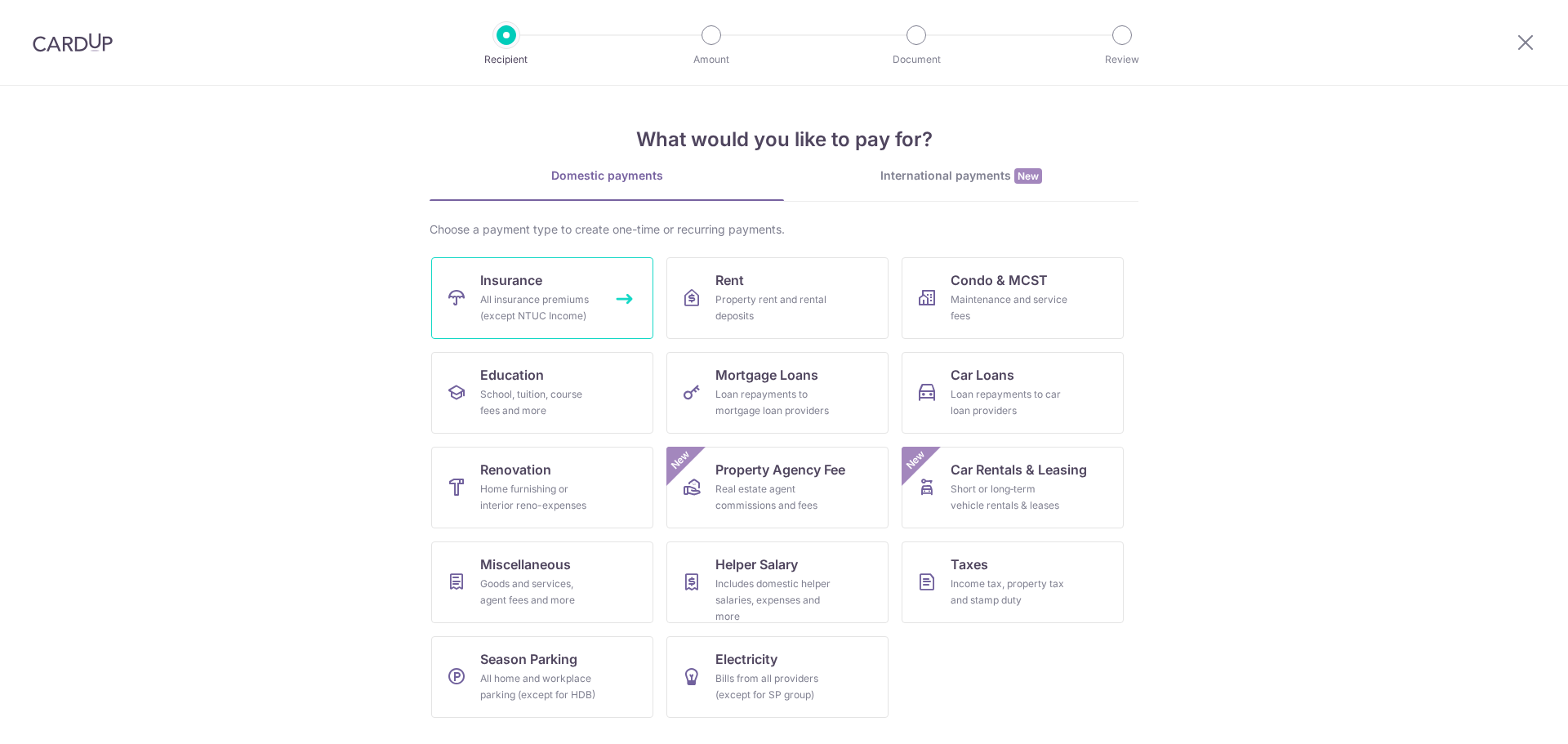
click at [528, 287] on span "Insurance" at bounding box center [511, 280] width 63 height 20
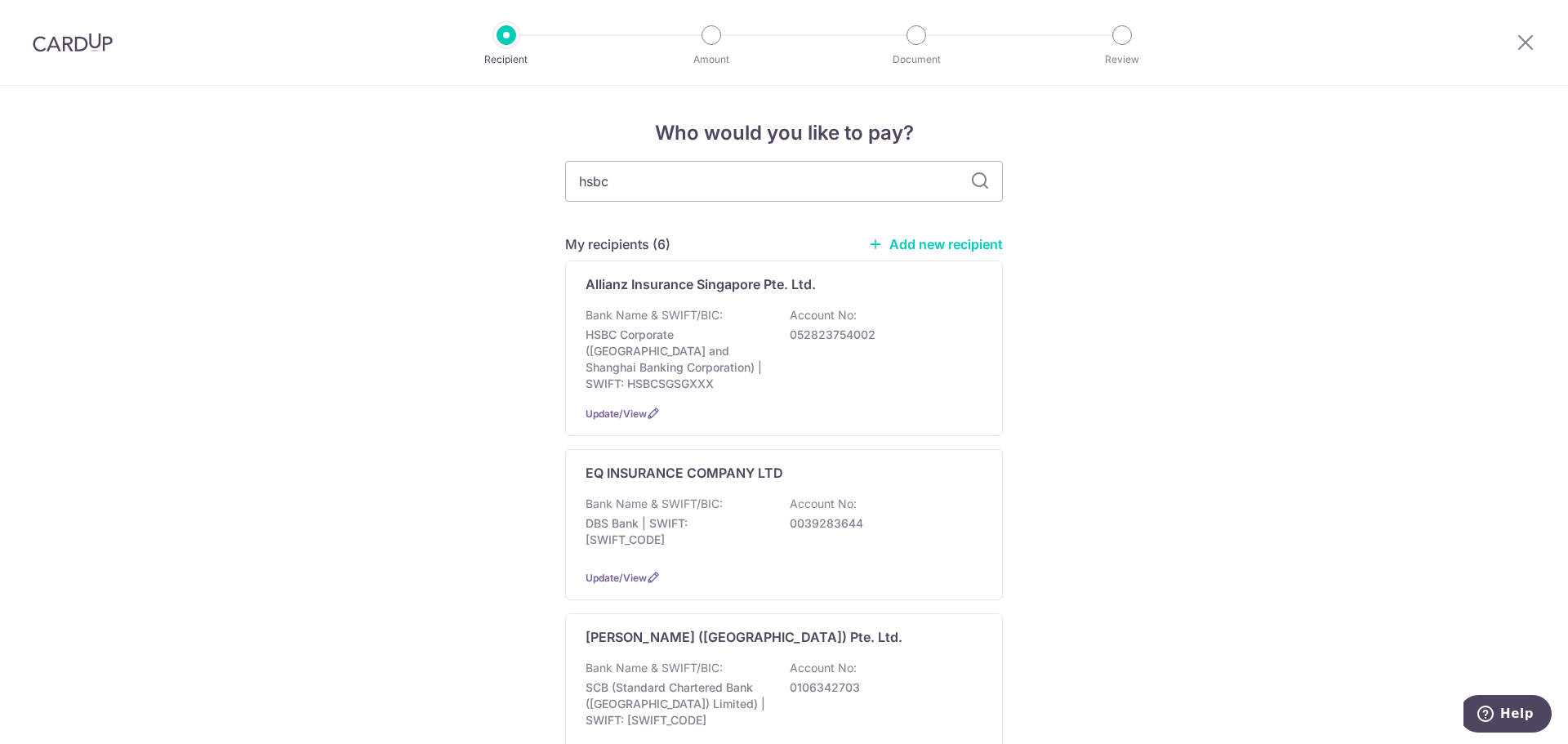
type input "hsbc"
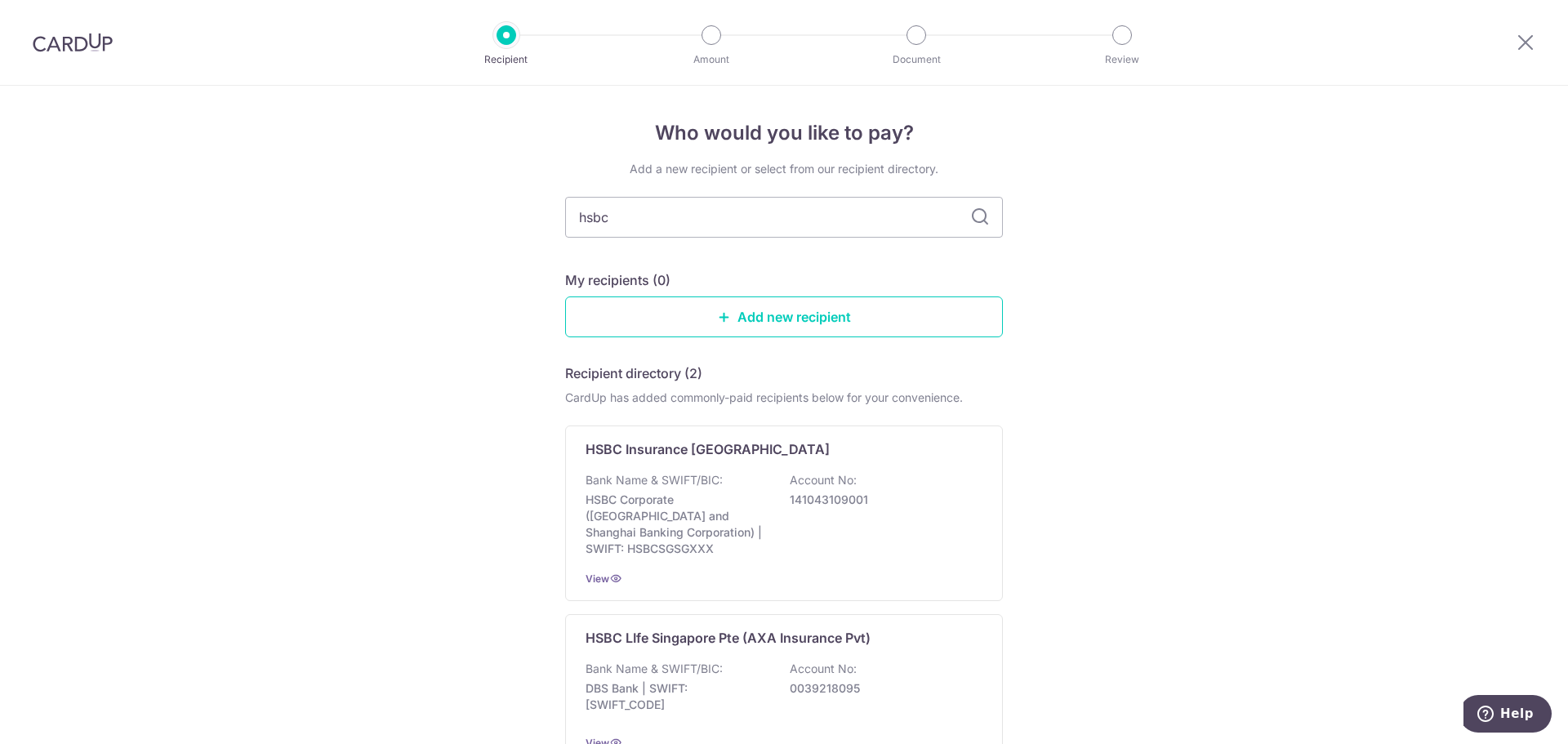
scroll to position [147, 0]
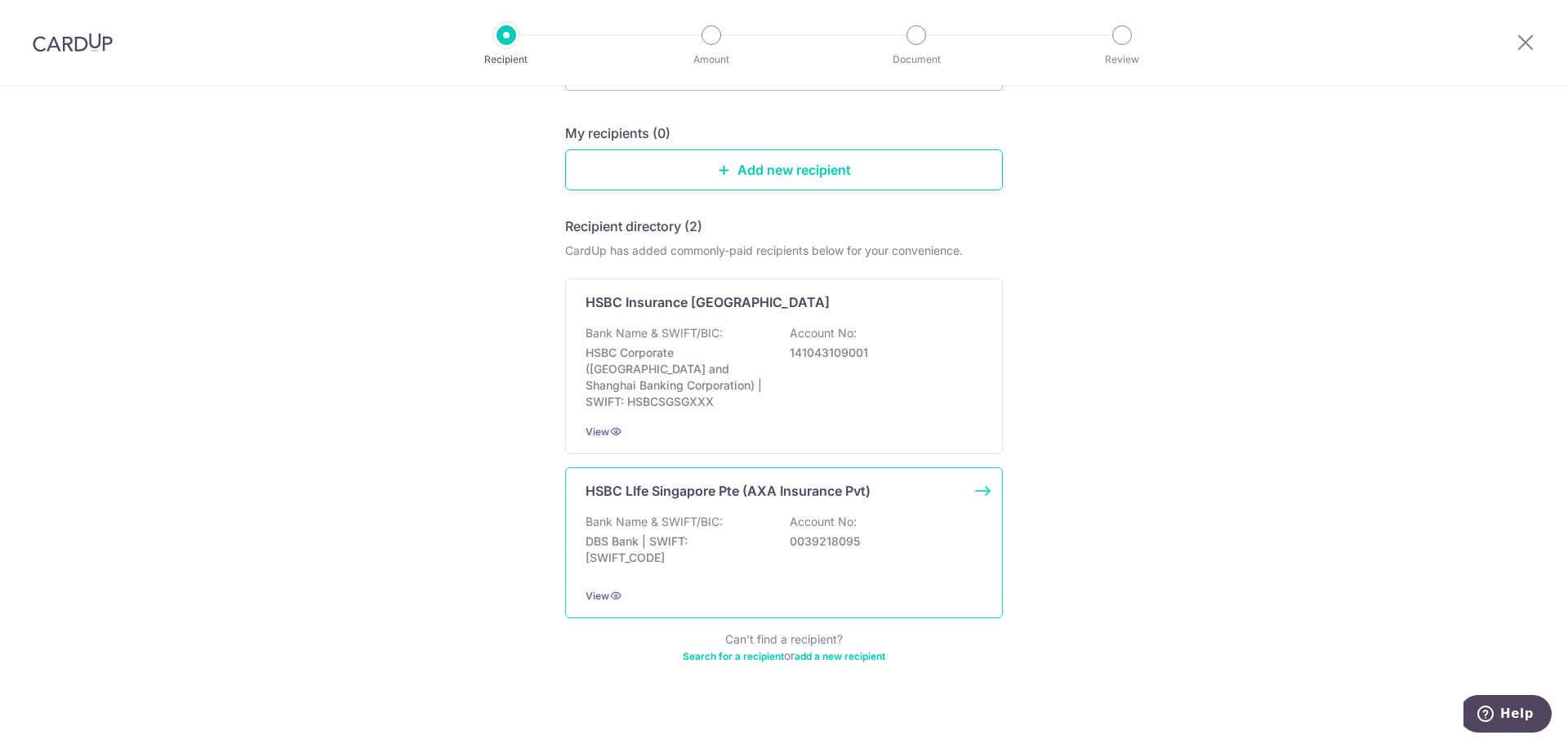
click at [982, 474] on div "HSBC LIfe Singapore Pte (AXA Insurance Pvt) Bank Name & SWIFT/BIC: DBS Bank | S…" at bounding box center [783, 543] width 438 height 151
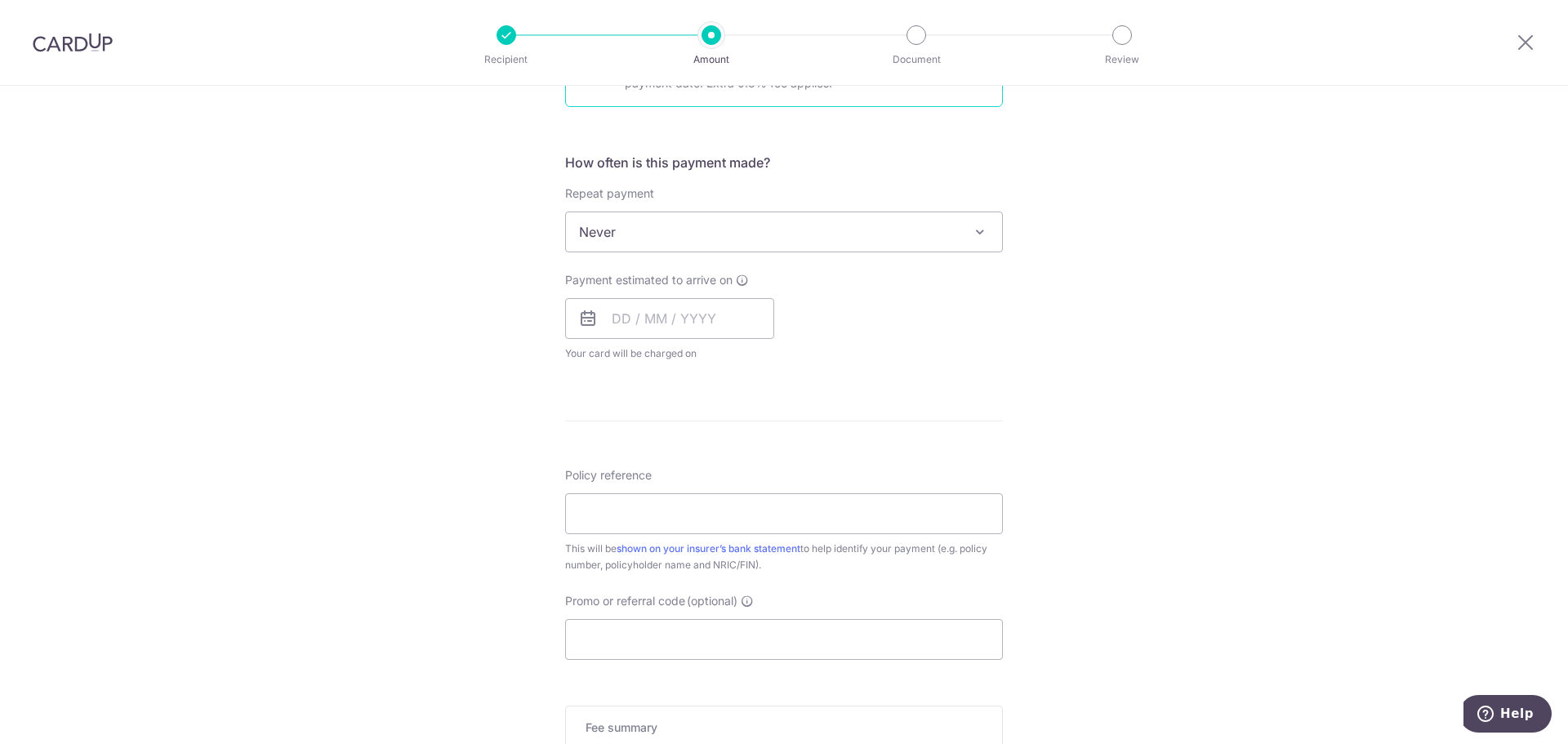
scroll to position [571, 0]
click at [636, 518] on input "Policy reference" at bounding box center [783, 506] width 438 height 41
paste input "502-9280269 YONG YU CHEN ALYNA"
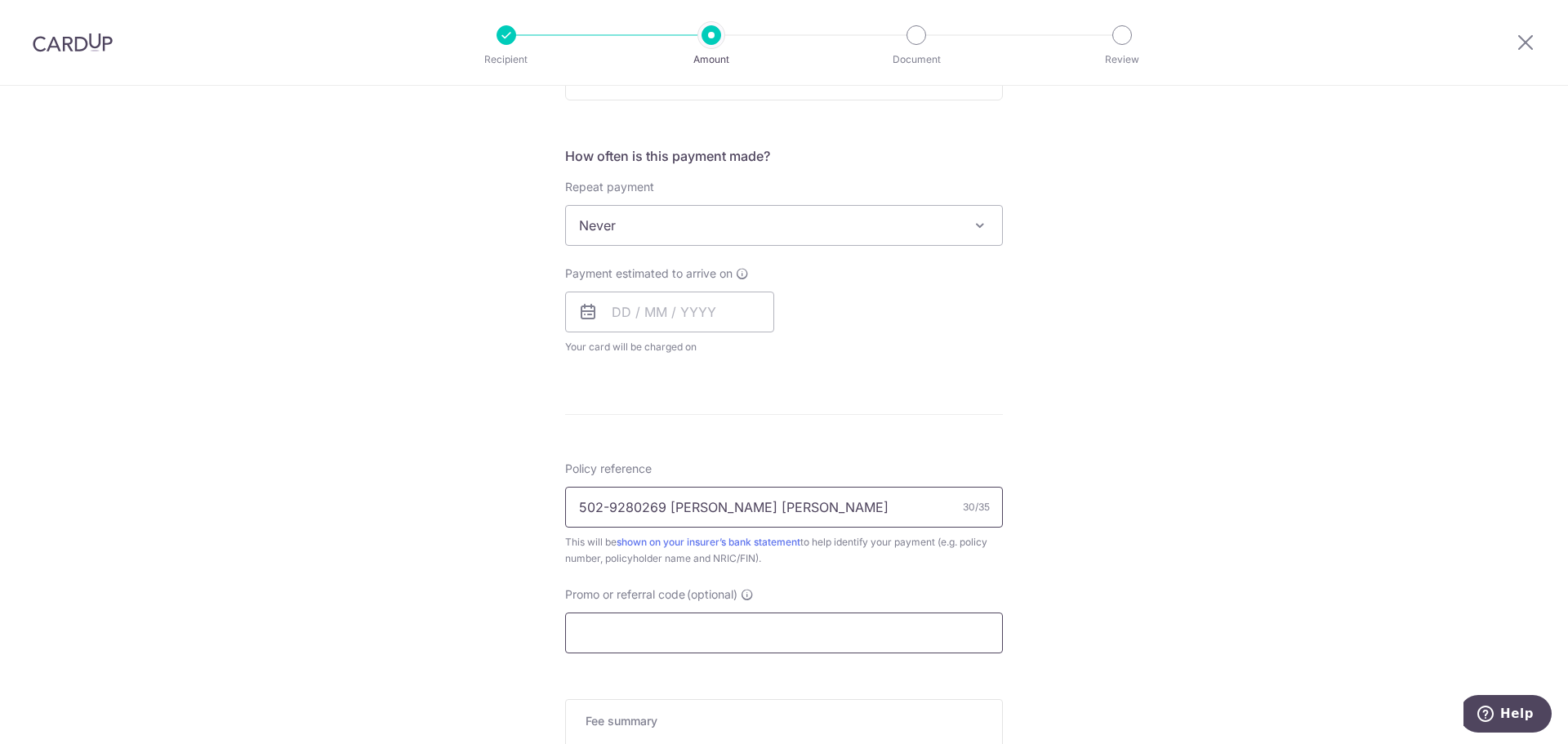
type input "502-9280269 YONG YU CHEN ALYNA"
click at [629, 641] on input "Promo or referral code (optional)" at bounding box center [783, 632] width 438 height 41
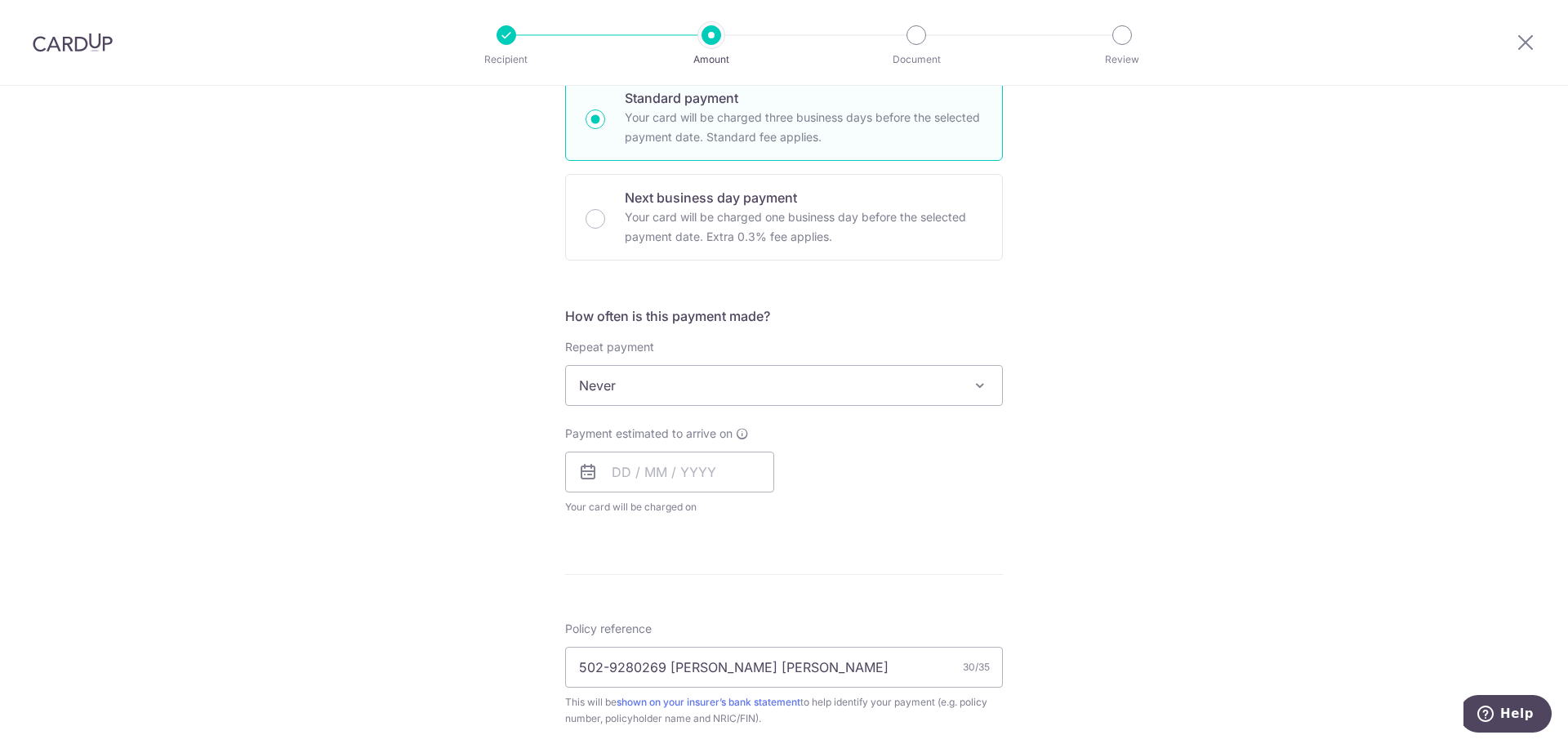
scroll to position [408, 0]
click at [600, 467] on input "text" at bounding box center [669, 474] width 209 height 41
click at [761, 690] on link "24" at bounding box center [762, 688] width 26 height 26
type input "24/10/2025"
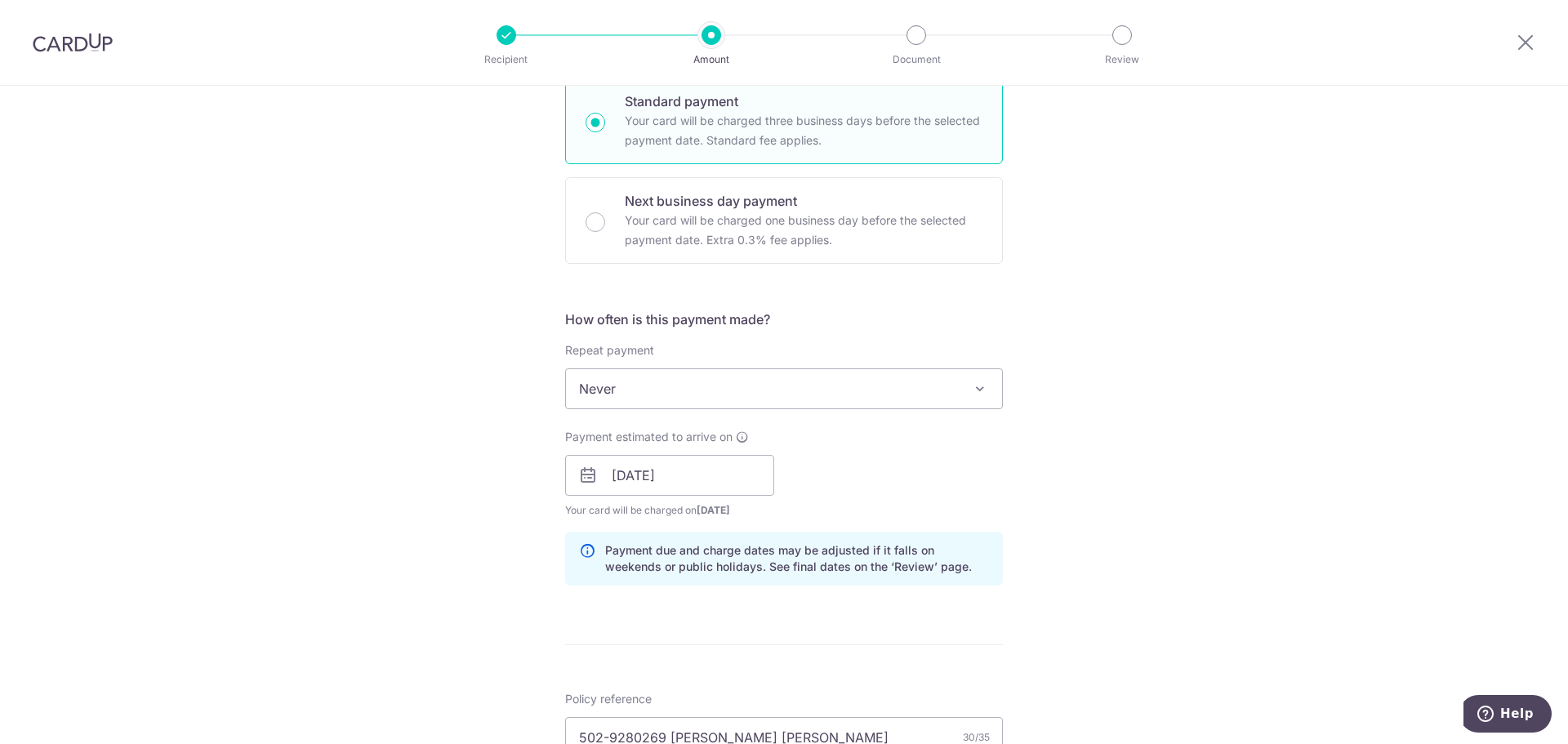
click at [705, 383] on span "Never" at bounding box center [783, 388] width 436 height 39
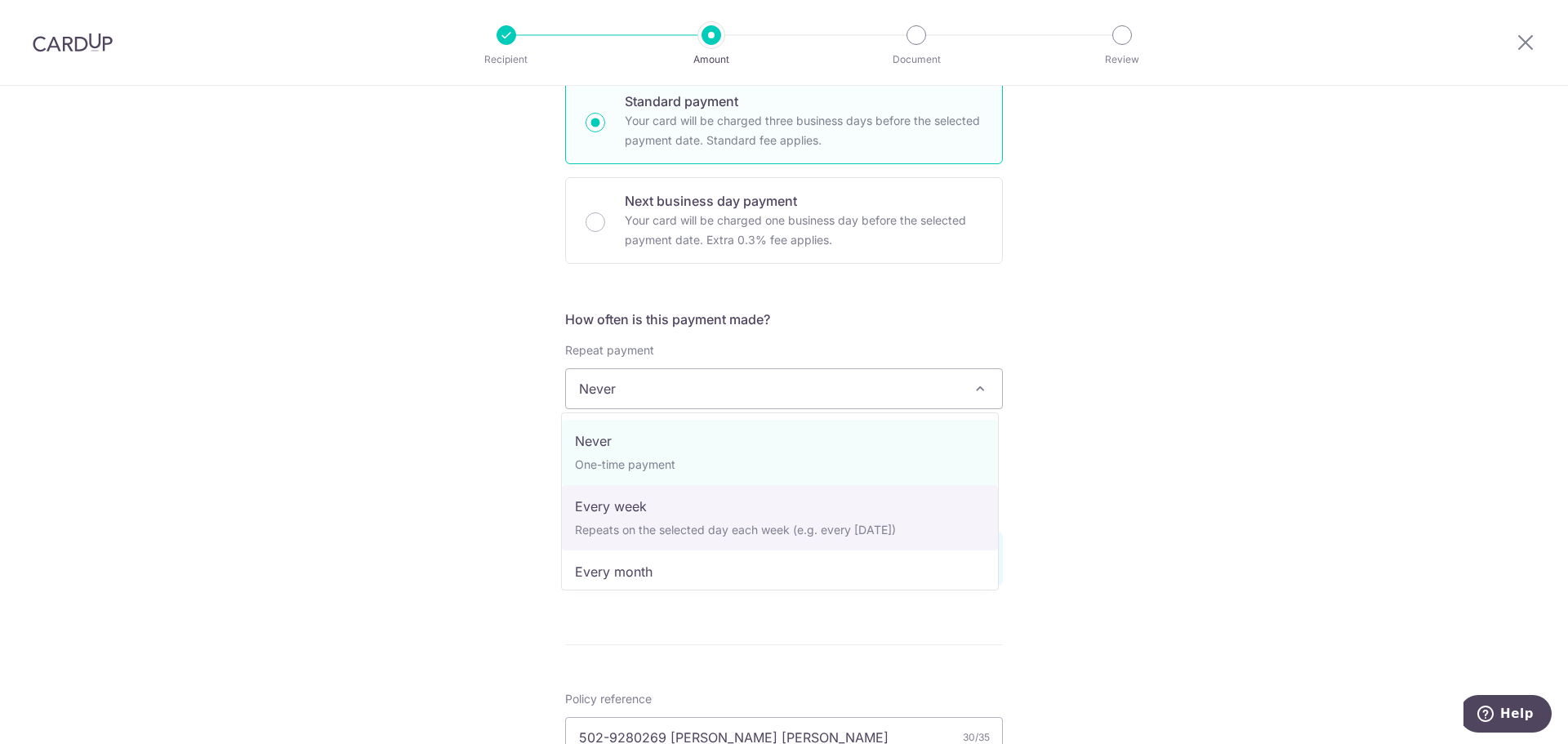
select select "2"
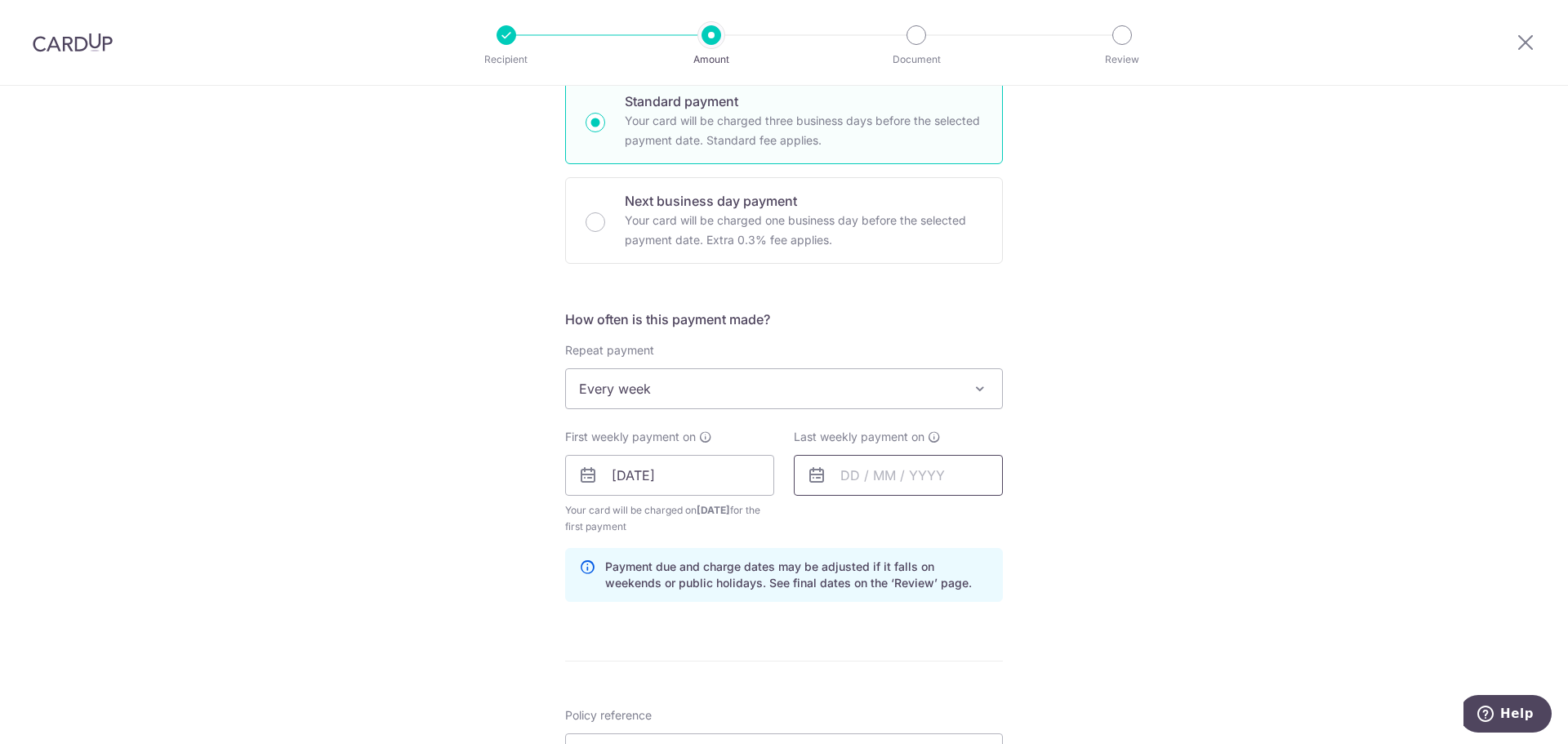
click at [899, 481] on input "text" at bounding box center [898, 474] width 209 height 41
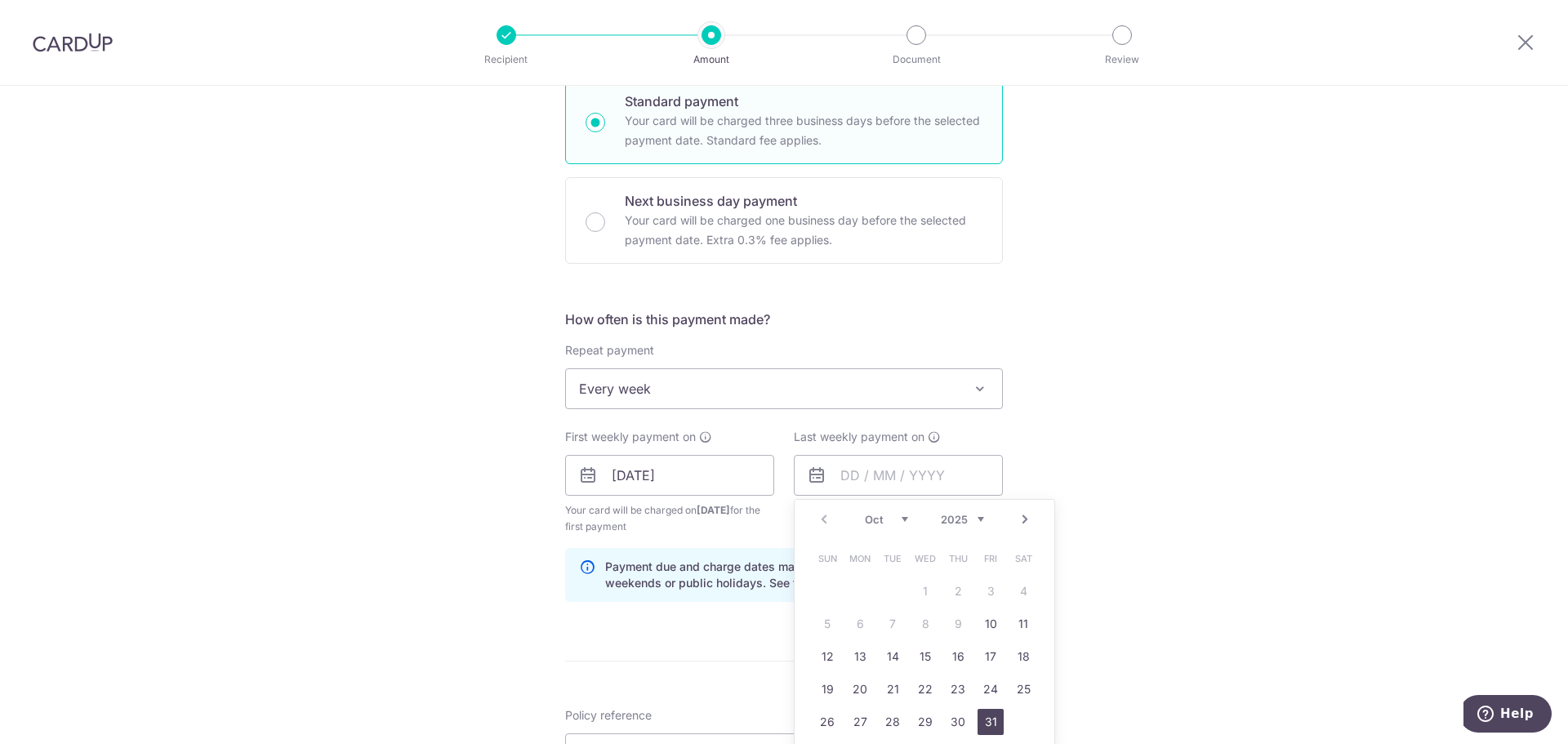
click at [986, 716] on link "31" at bounding box center [990, 721] width 26 height 26
type input "31/10/2025"
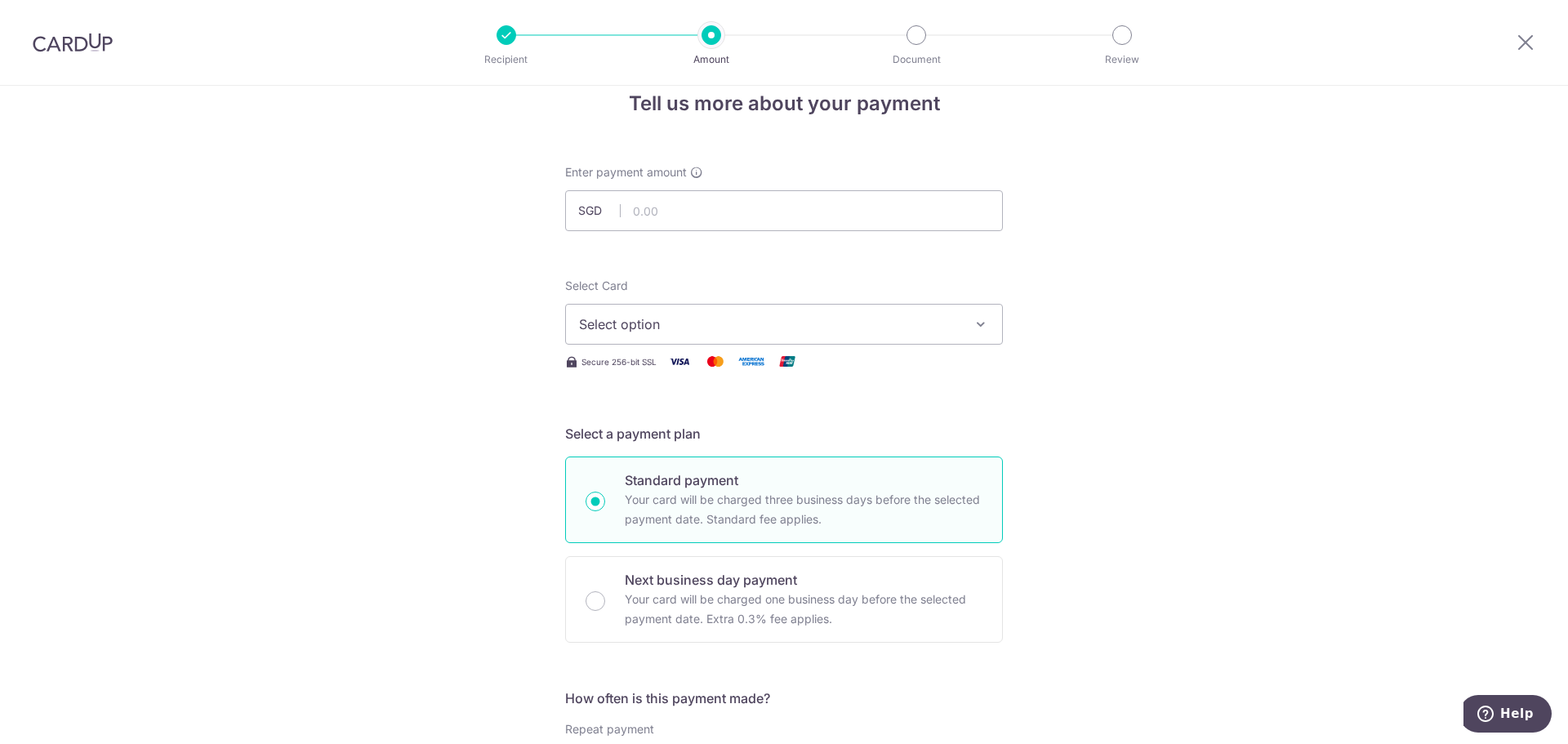
scroll to position [0, 0]
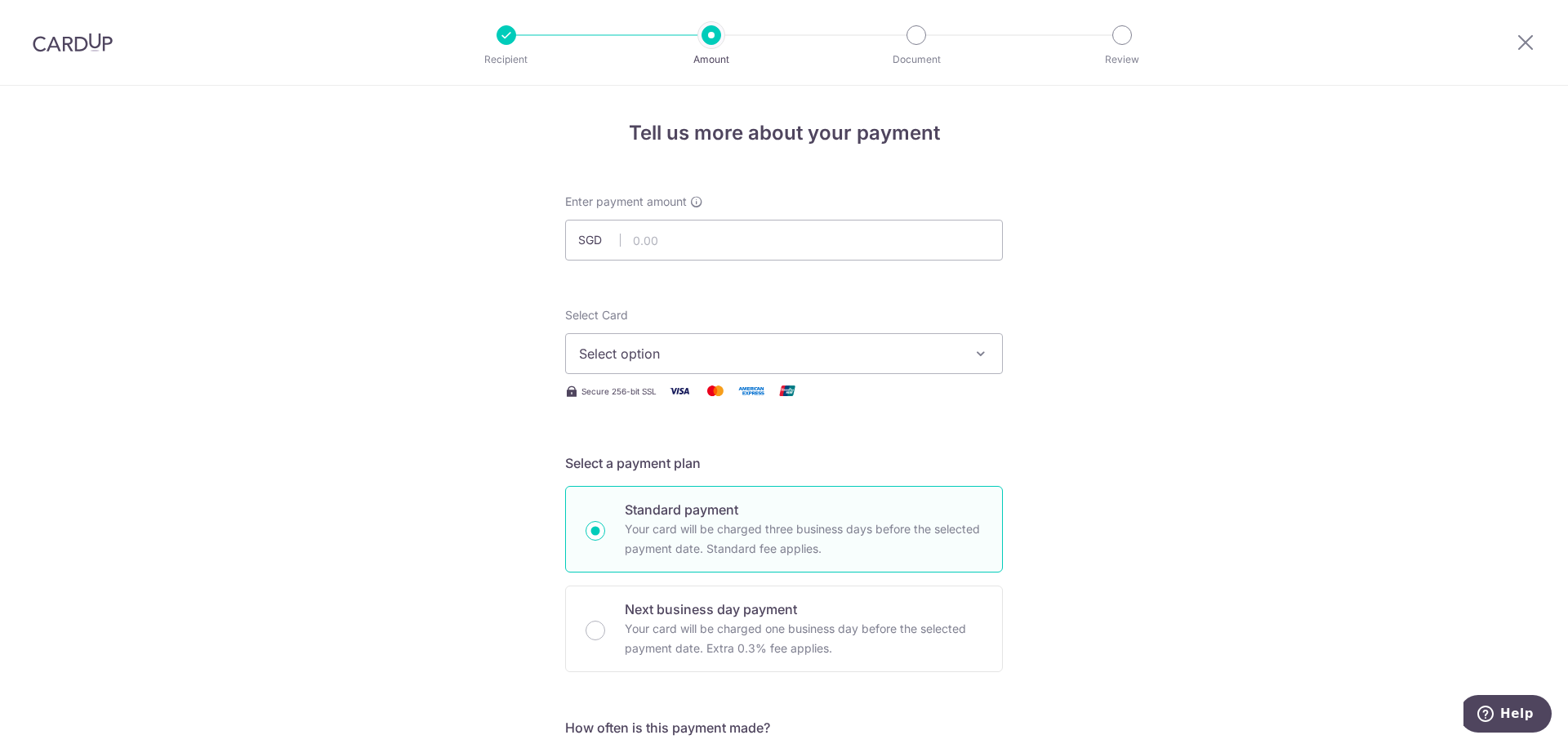
click at [641, 361] on span "Select option" at bounding box center [768, 353] width 380 height 20
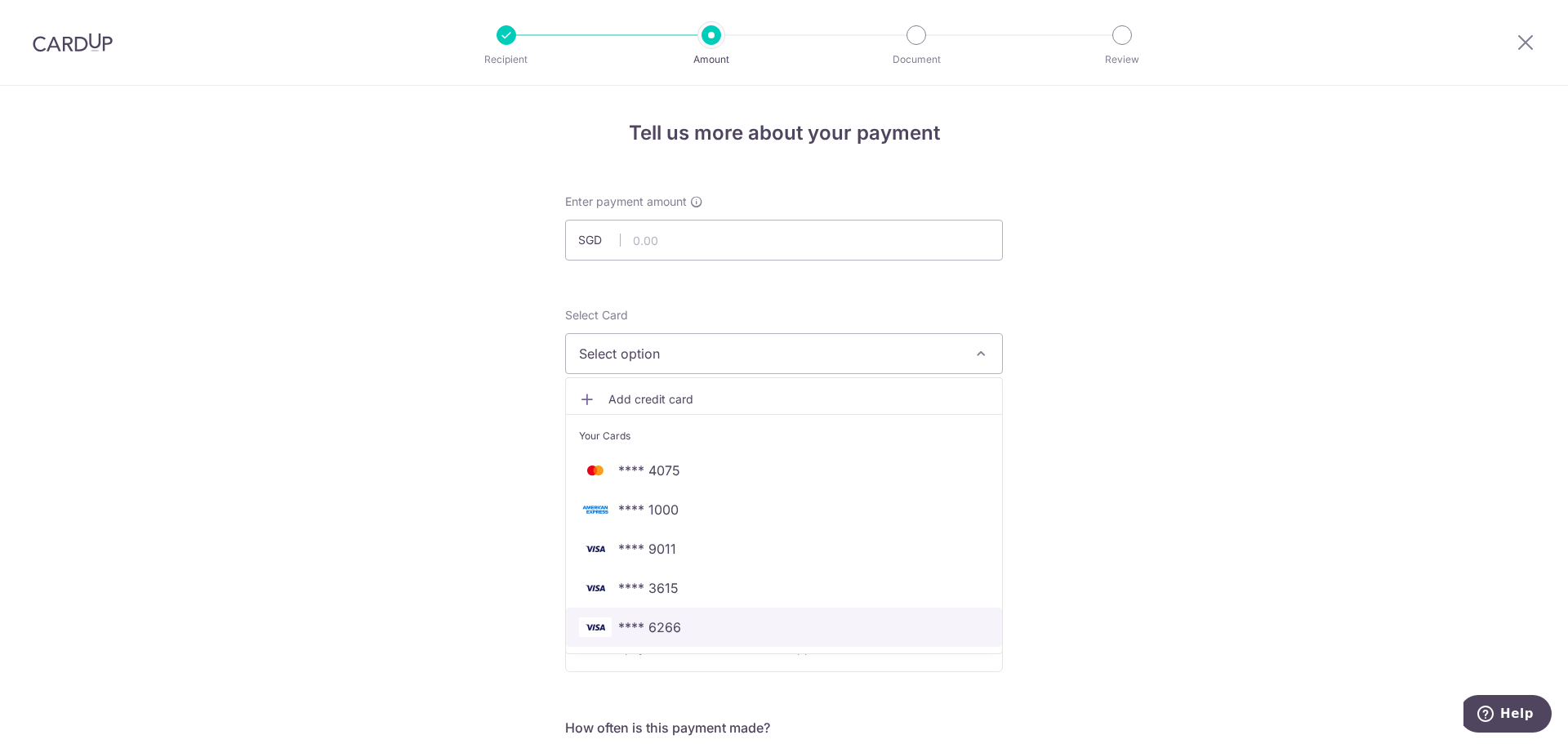
click at [647, 645] on link "**** 6266" at bounding box center [783, 626] width 436 height 39
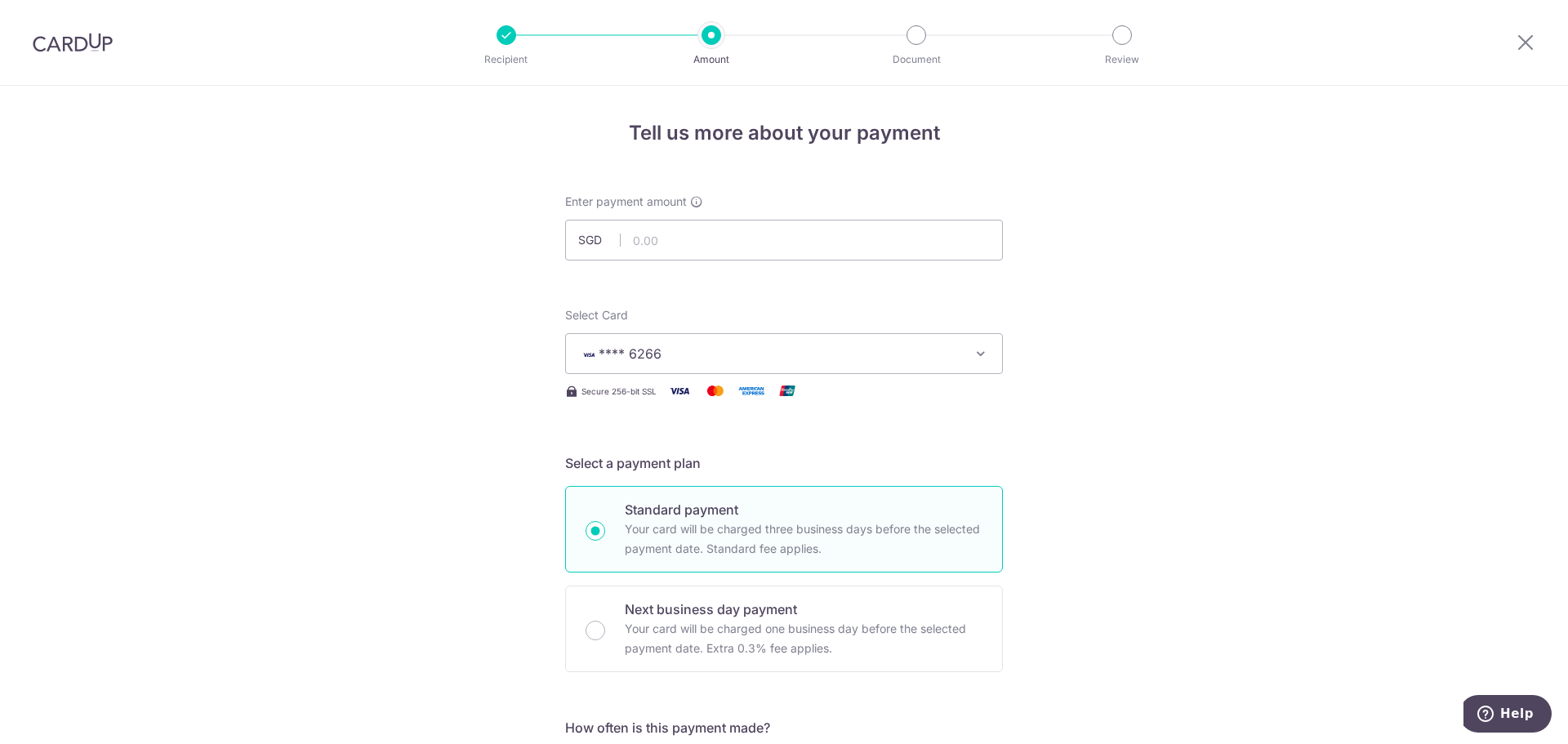
click at [659, 217] on div "Enter payment amount SGD" at bounding box center [783, 226] width 438 height 66
click at [661, 226] on input "text" at bounding box center [783, 239] width 438 height 41
click at [646, 256] on input "text" at bounding box center [783, 239] width 438 height 41
type input "2,162.32"
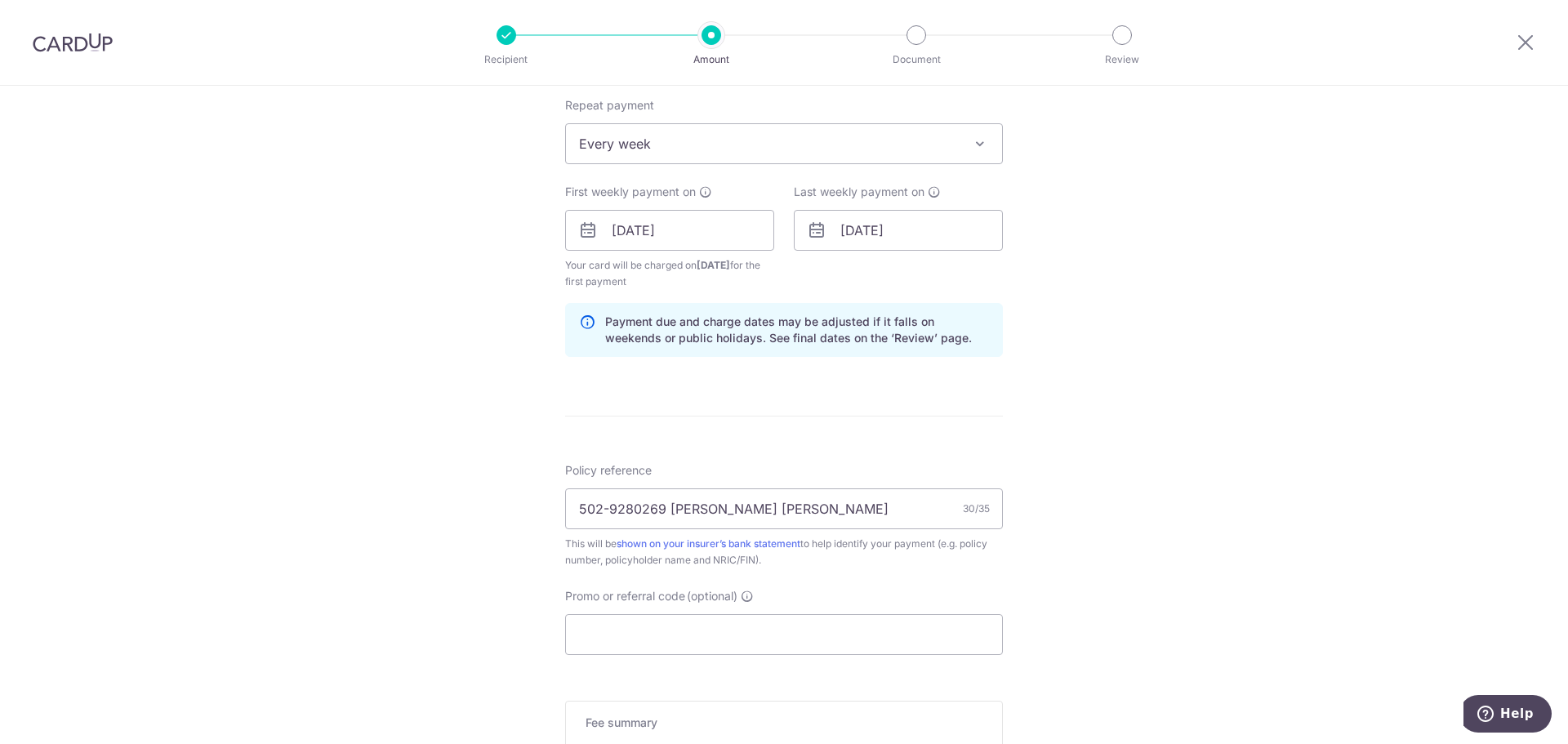
scroll to position [898, 0]
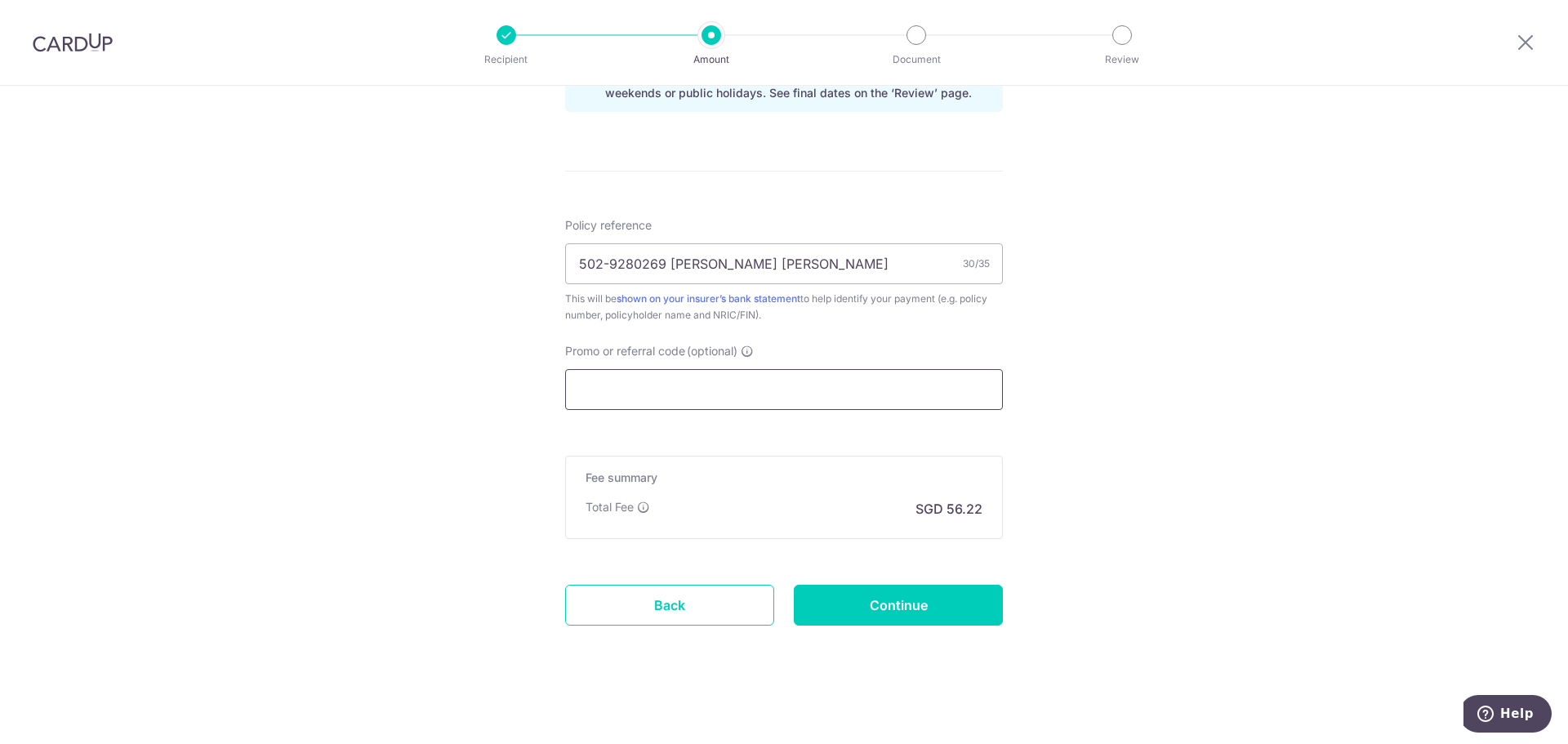
click at [781, 395] on input "Promo or referral code (optional)" at bounding box center [783, 389] width 438 height 41
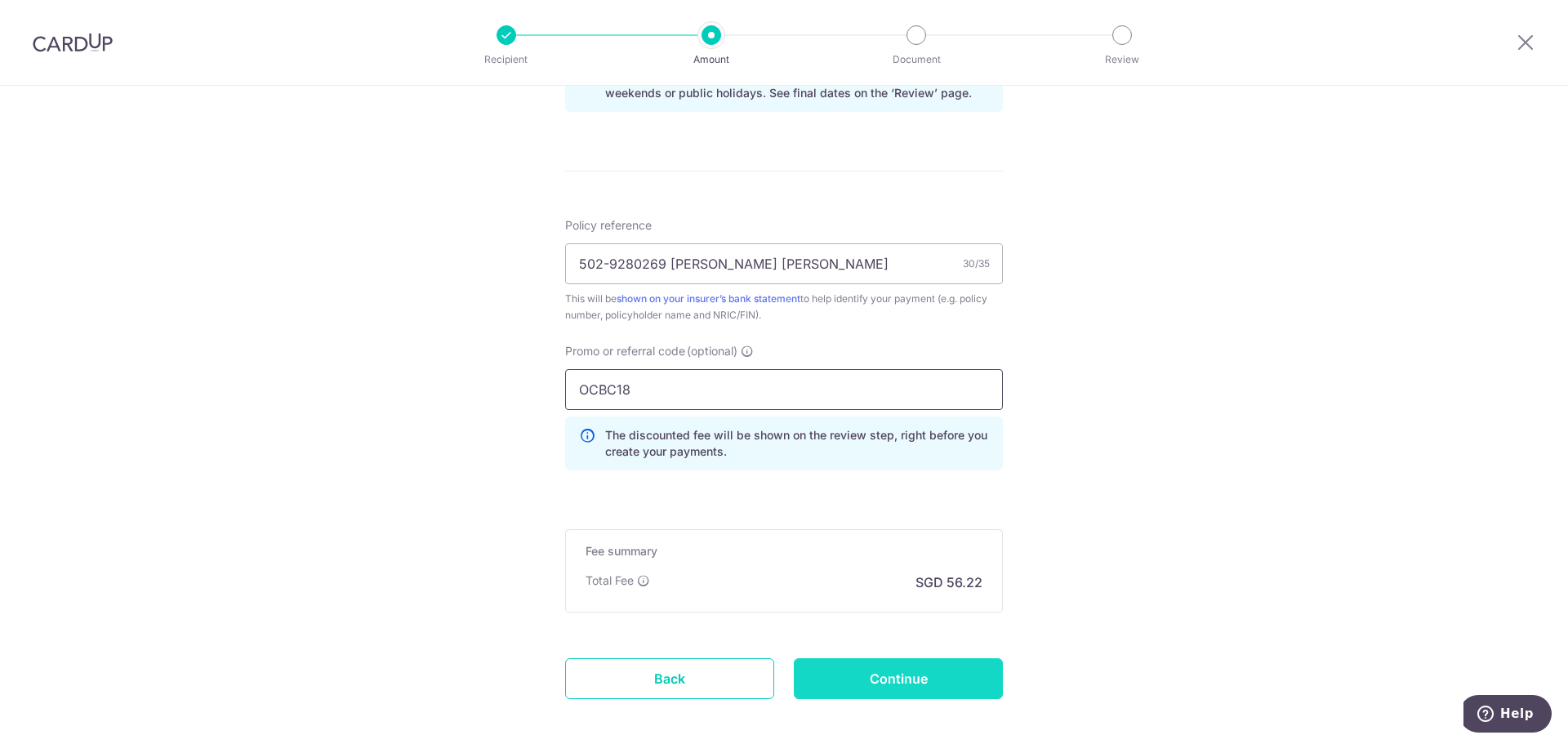
type input "OCBC18"
click at [870, 669] on input "Continue" at bounding box center [898, 678] width 209 height 41
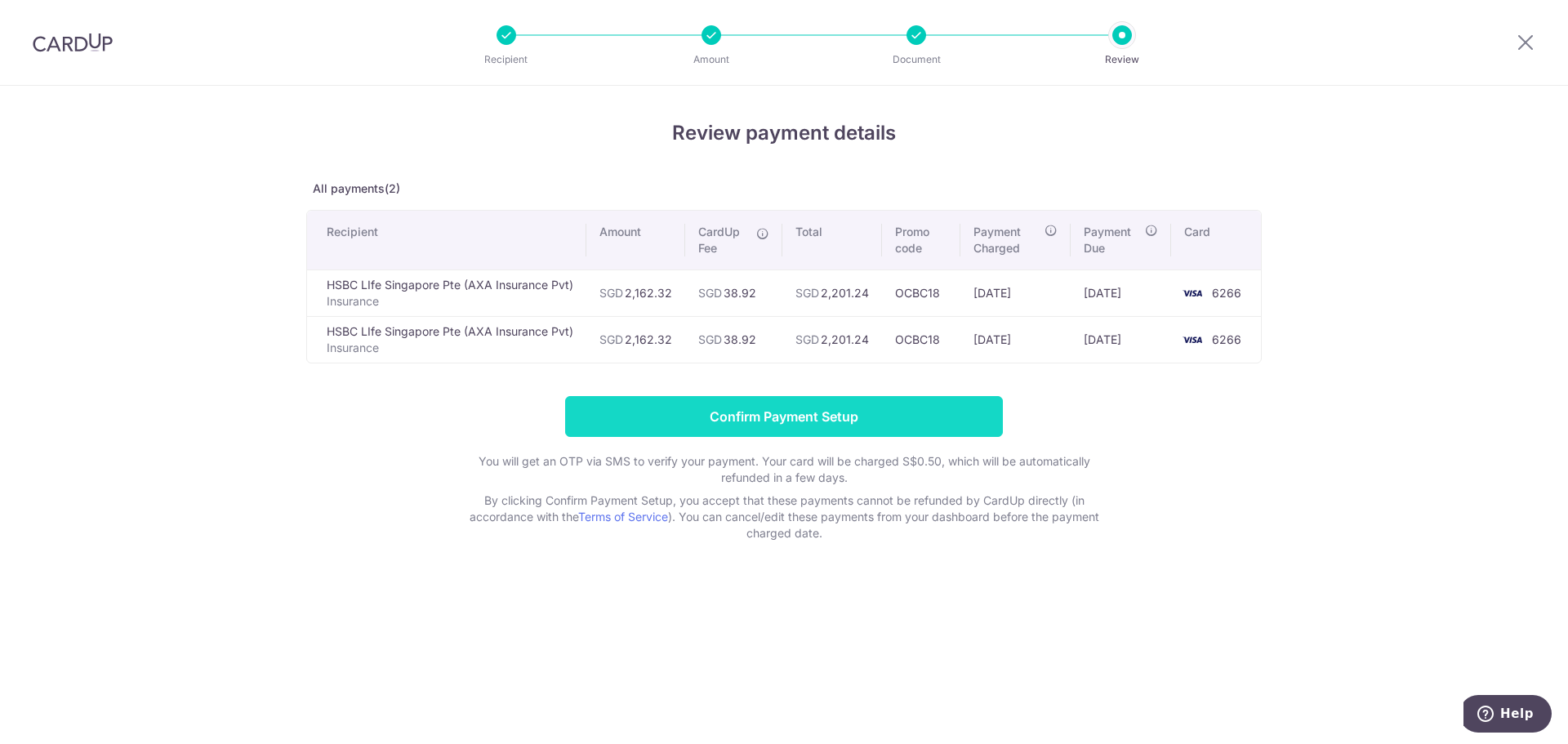
click at [774, 414] on input "Confirm Payment Setup" at bounding box center [783, 416] width 438 height 41
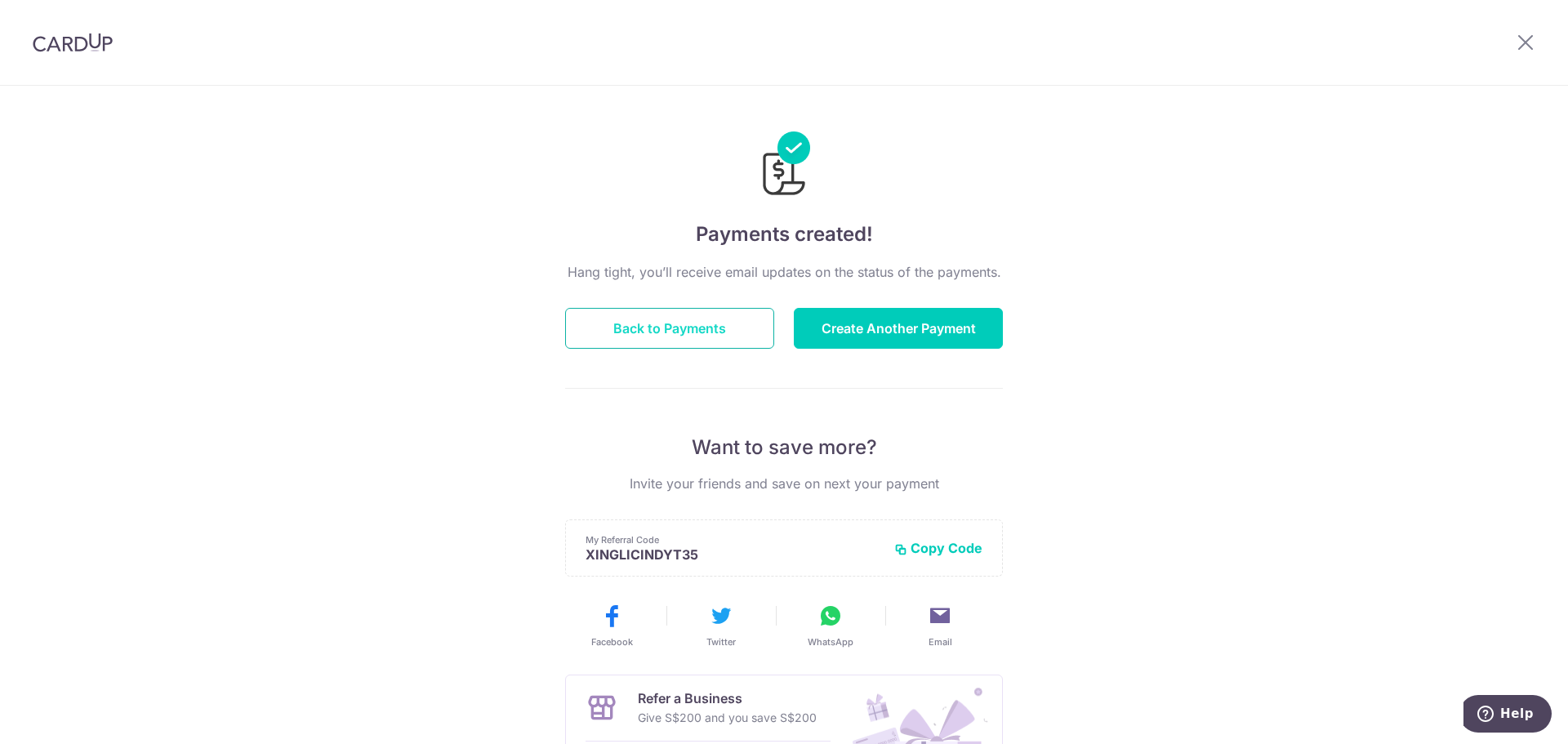
click at [700, 335] on button "Back to Payments" at bounding box center [669, 327] width 209 height 41
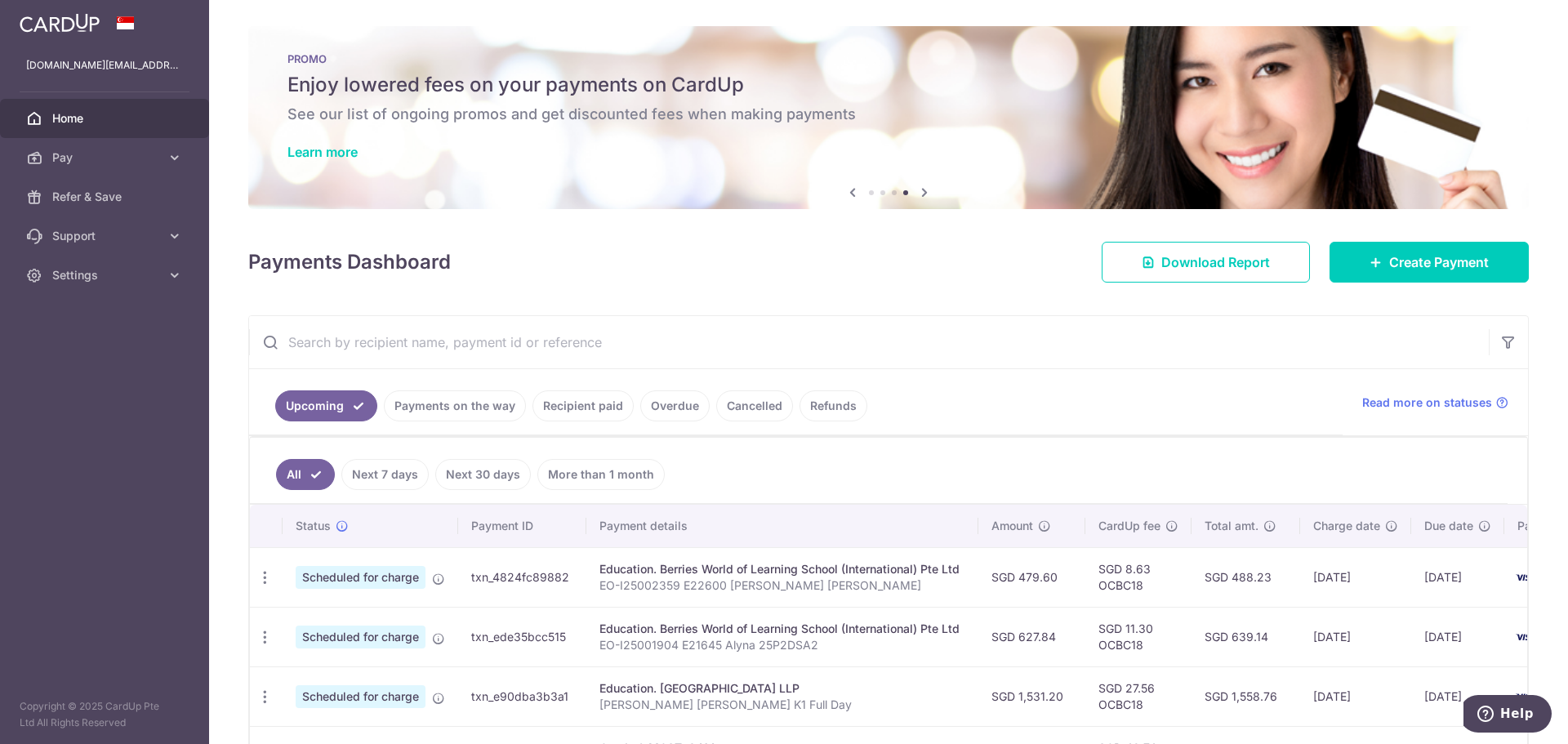
scroll to position [326, 0]
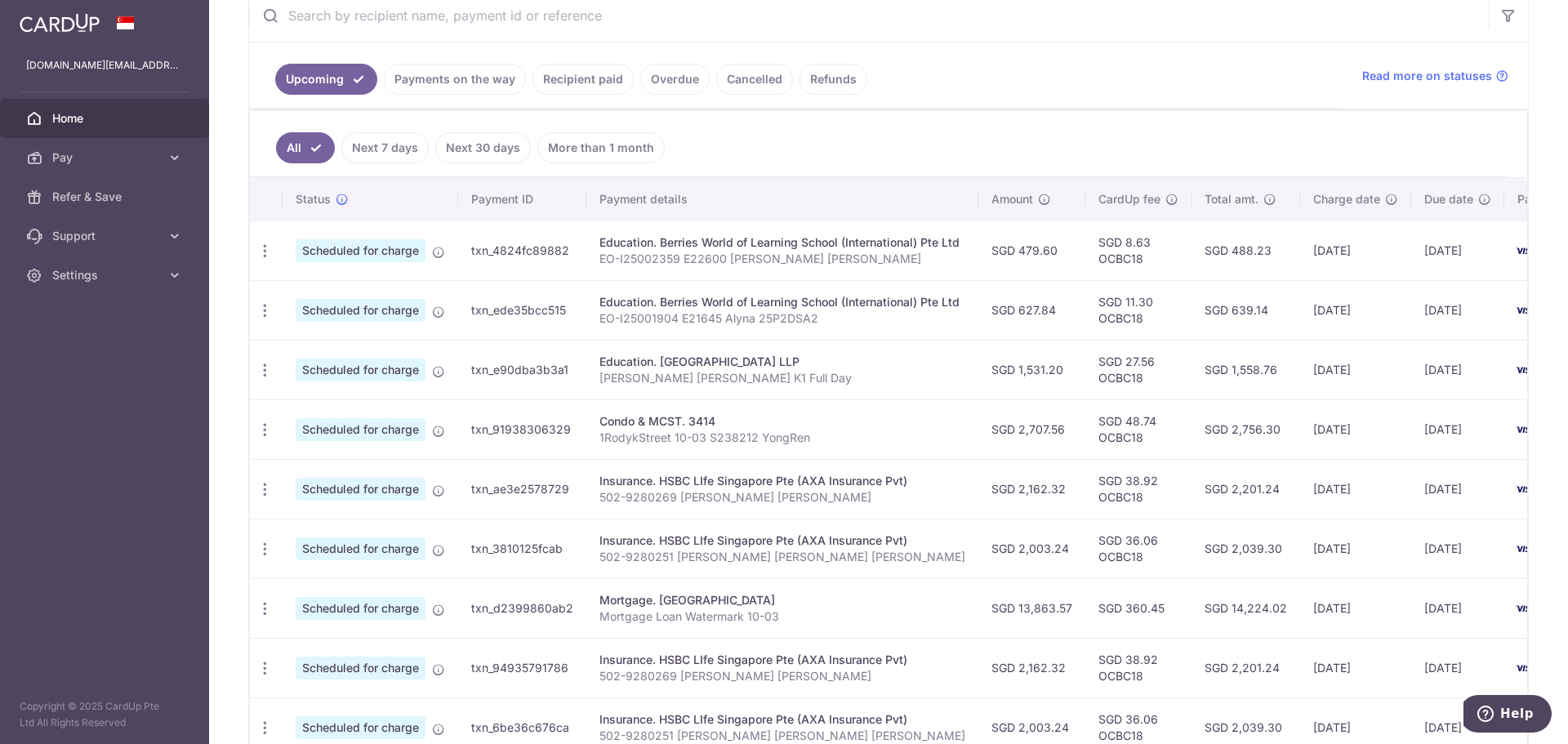
click at [457, 78] on link "Payments on the way" at bounding box center [455, 78] width 142 height 31
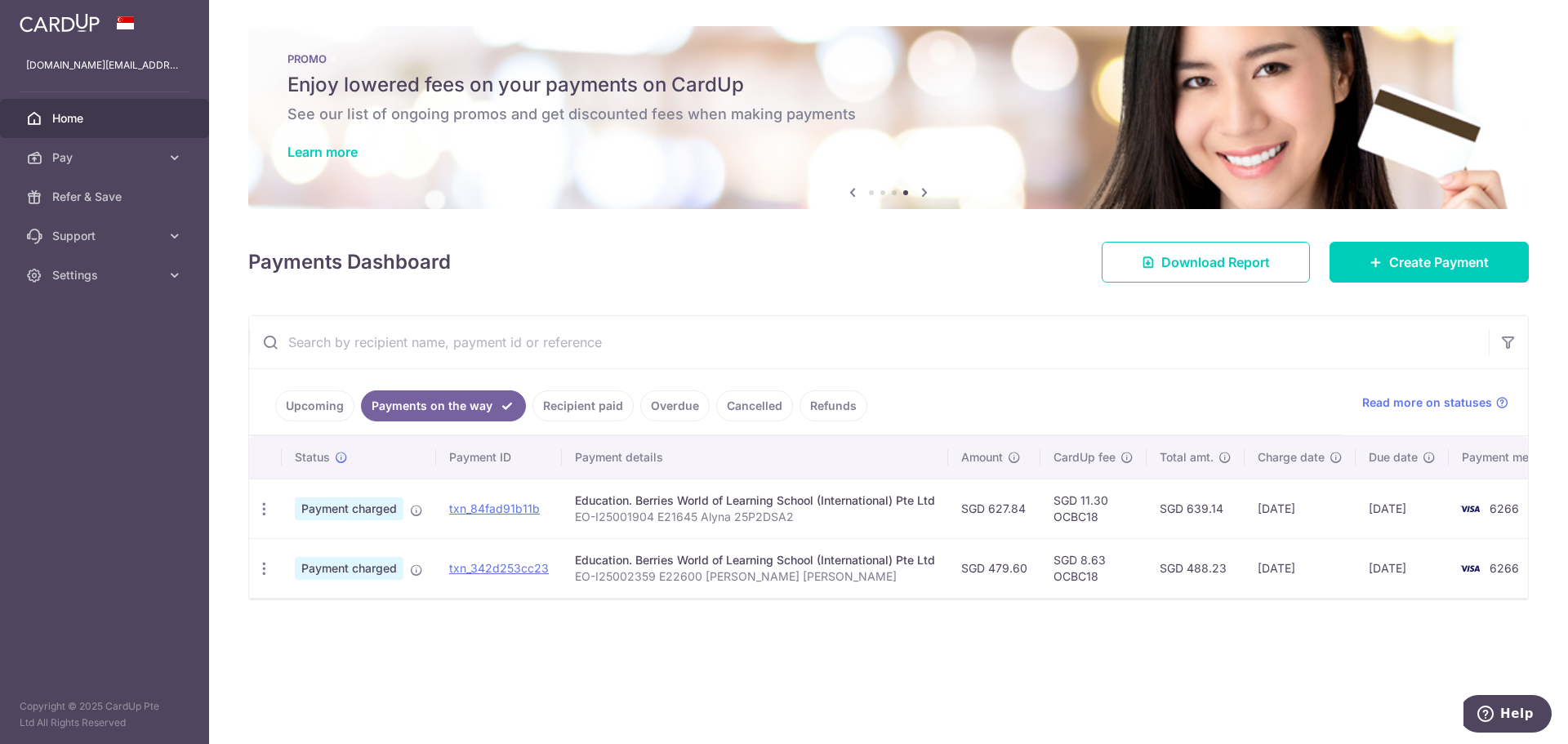
click at [321, 404] on link "Upcoming" at bounding box center [315, 405] width 79 height 31
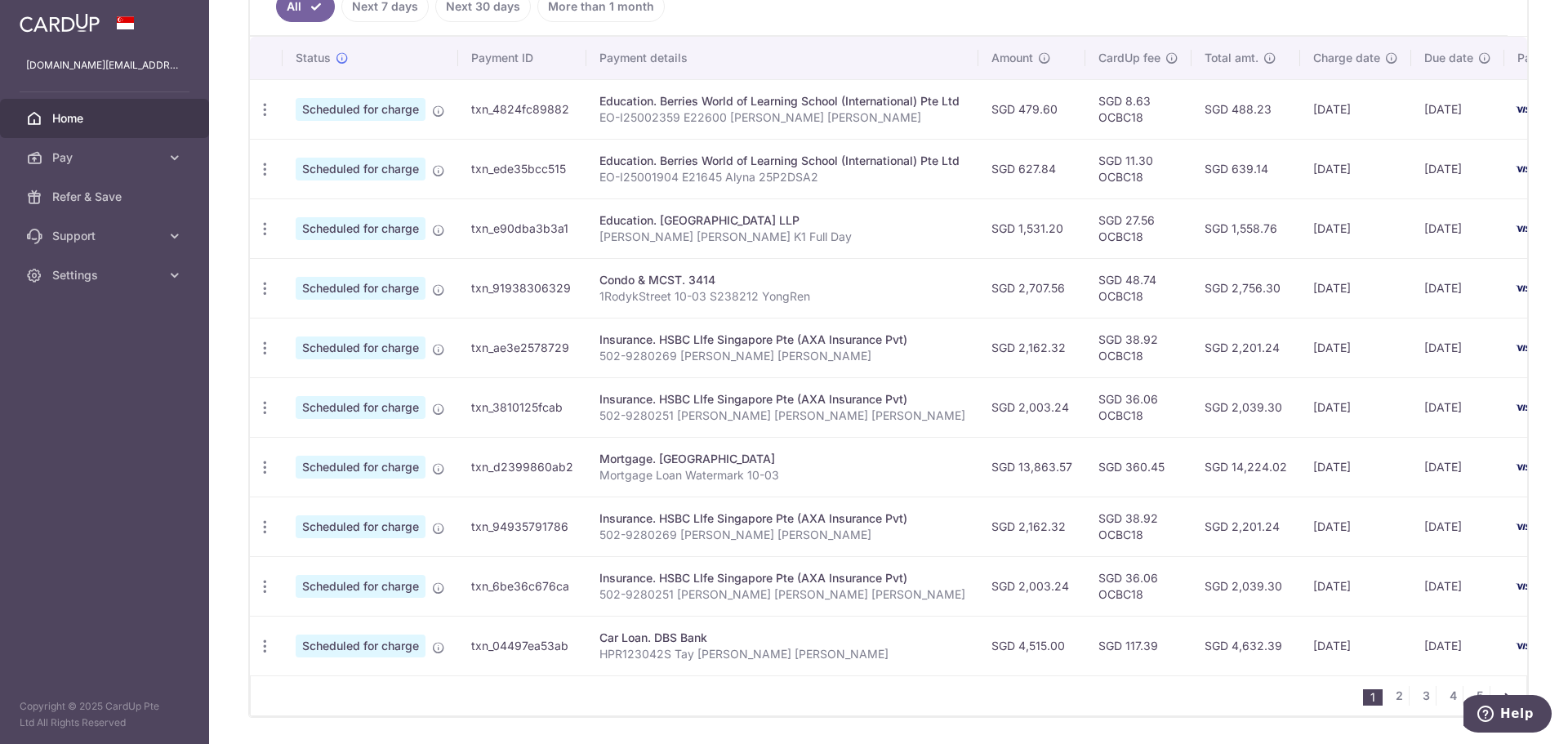
scroll to position [527, 0]
